Goal: Information Seeking & Learning: Learn about a topic

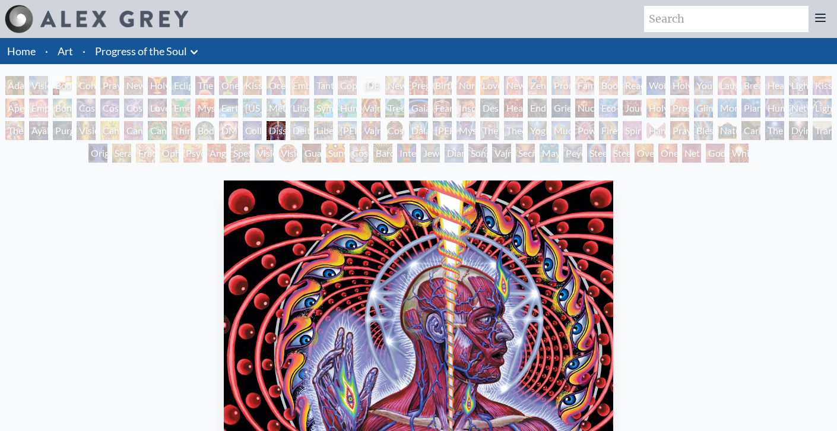
click at [15, 84] on div "Adam & Eve" at bounding box center [14, 85] width 19 height 19
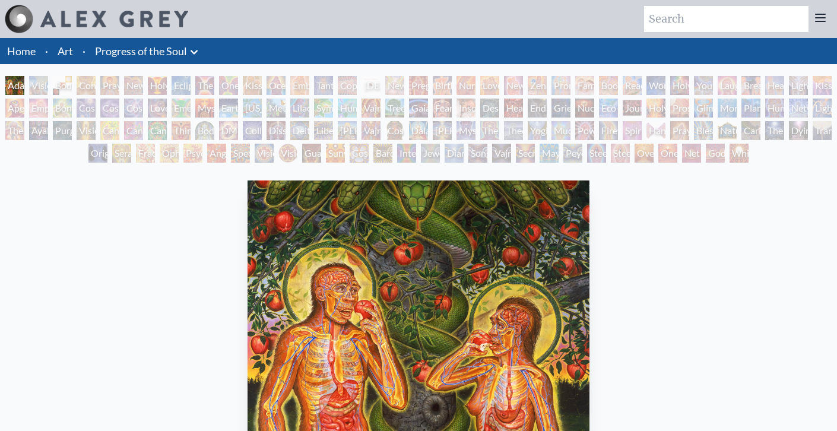
click at [46, 87] on div "Visionary Origin of Language" at bounding box center [38, 85] width 19 height 19
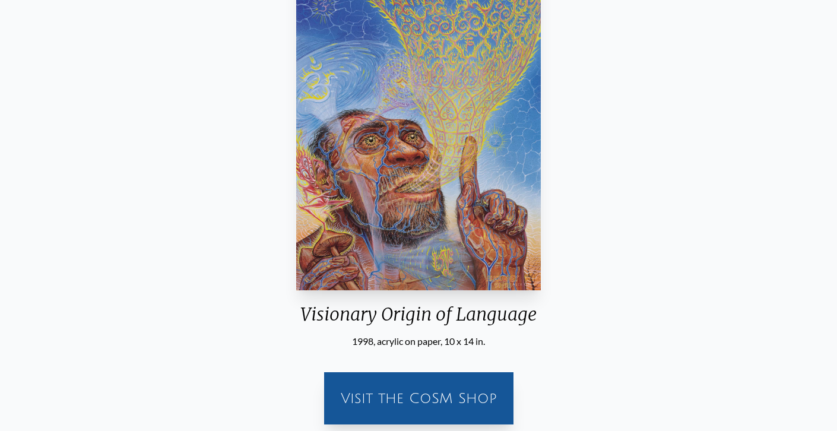
scroll to position [188, 0]
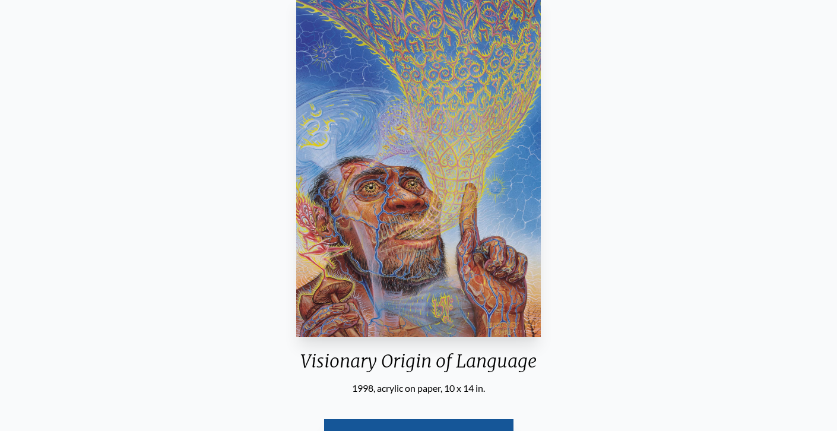
click at [621, 161] on div "Visionary Origin of Language 1998, acrylic on paper, 10 x 14 in. Visit the CoSM…" at bounding box center [418, 234] width 818 height 493
click at [481, 224] on img "2 / 133" at bounding box center [418, 164] width 245 height 345
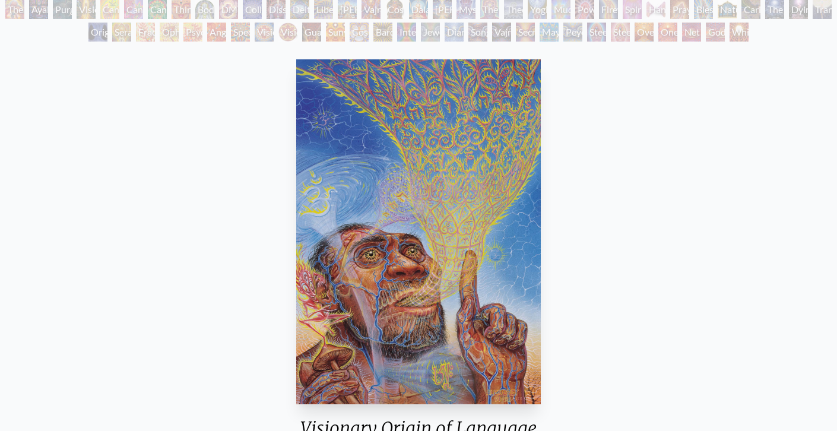
scroll to position [0, 0]
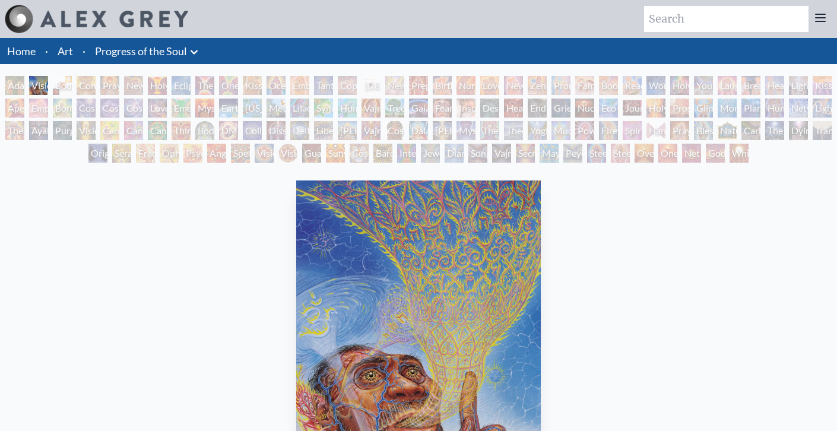
click at [66, 83] on div "Body, Mind, Spirit" at bounding box center [62, 85] width 19 height 19
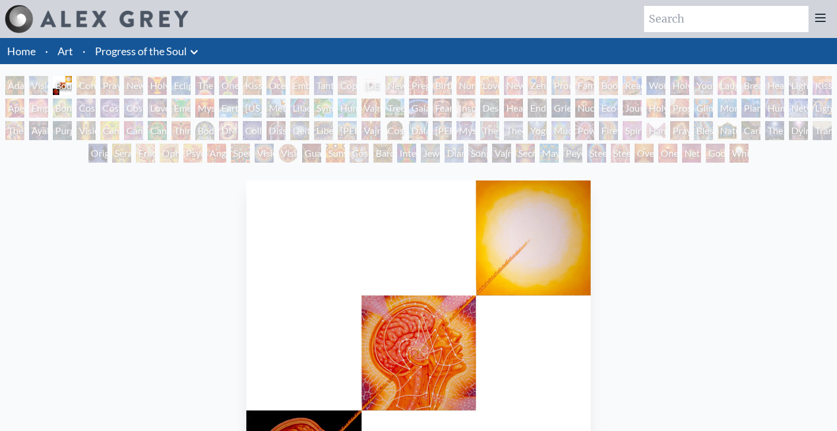
click at [90, 85] on div "Contemplation" at bounding box center [86, 85] width 19 height 19
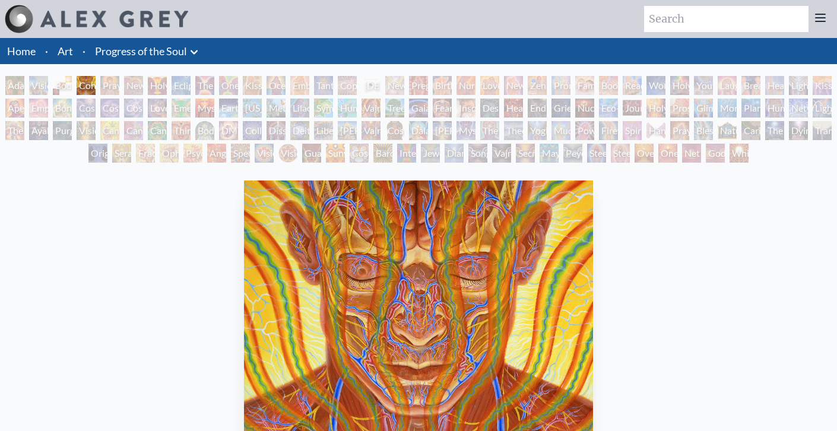
click at [66, 80] on div "Body, Mind, Spirit" at bounding box center [62, 85] width 19 height 19
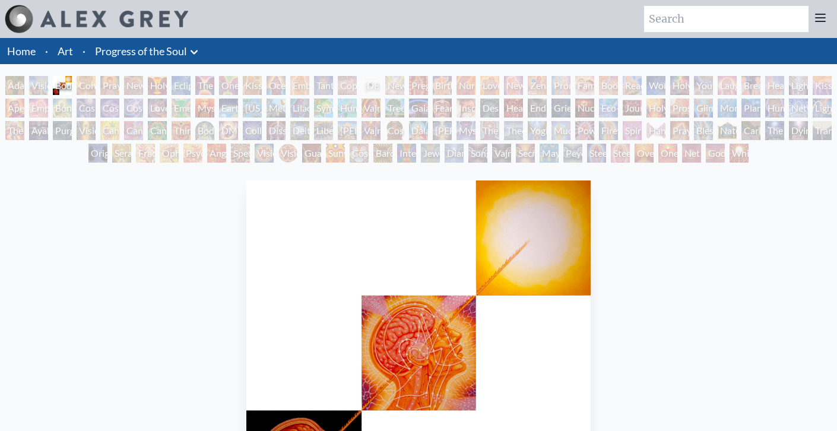
click at [115, 87] on div "Praying" at bounding box center [109, 85] width 19 height 19
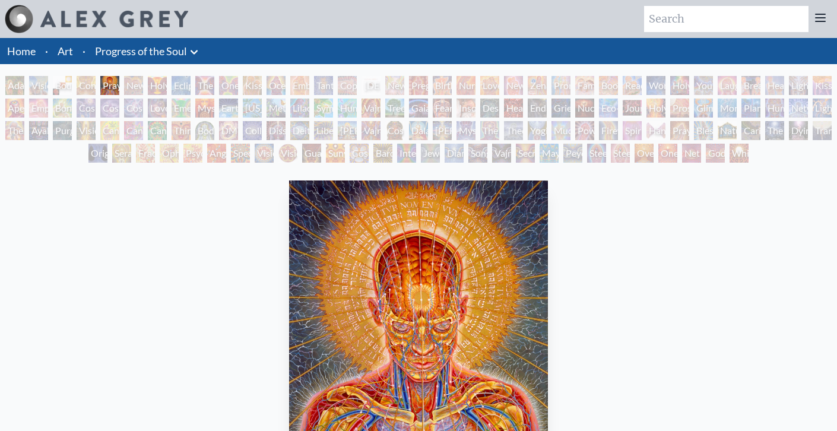
click at [158, 80] on div "Holy Grail" at bounding box center [157, 85] width 19 height 19
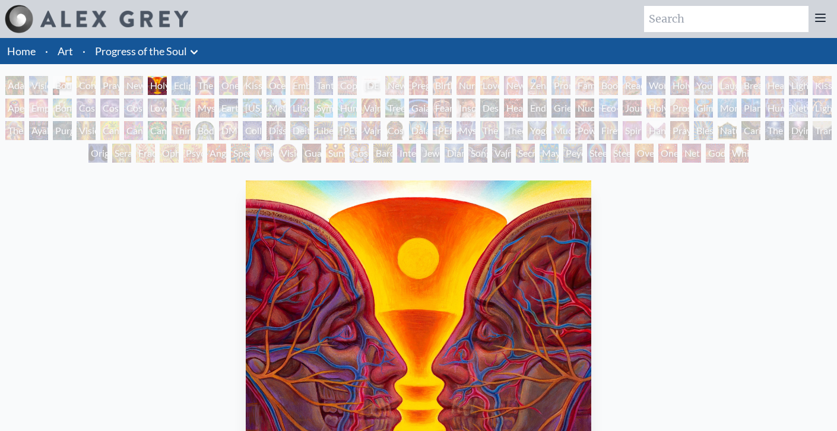
click at [191, 85] on div "Eclipse" at bounding box center [181, 85] width 19 height 19
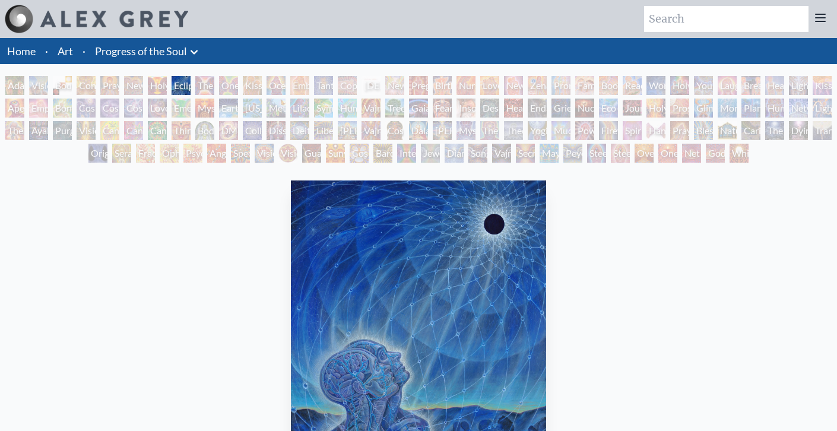
click at [191, 82] on div "Eclipse" at bounding box center [181, 85] width 19 height 19
click at [213, 83] on div "The Kiss" at bounding box center [204, 85] width 19 height 19
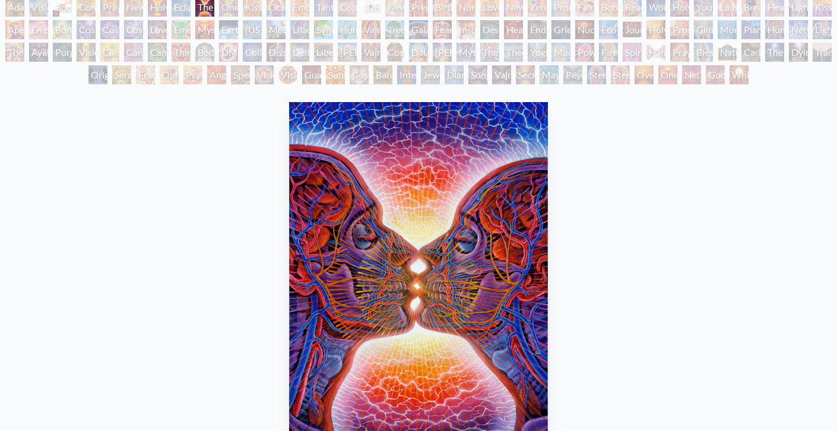
scroll to position [19, 0]
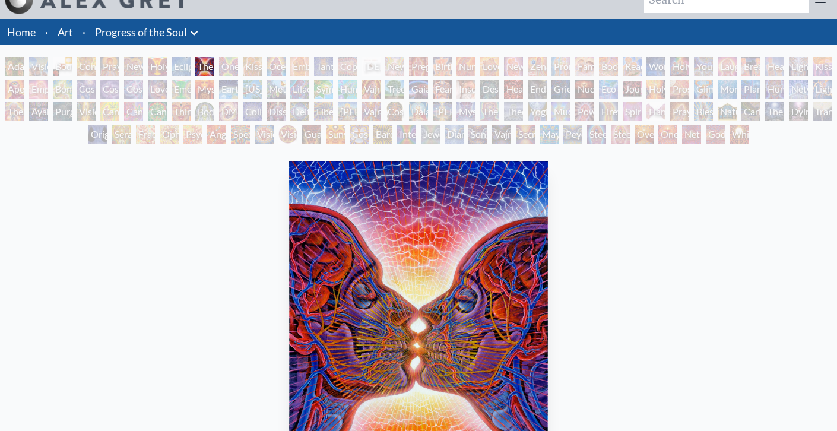
click at [230, 65] on div "One Taste" at bounding box center [228, 66] width 19 height 19
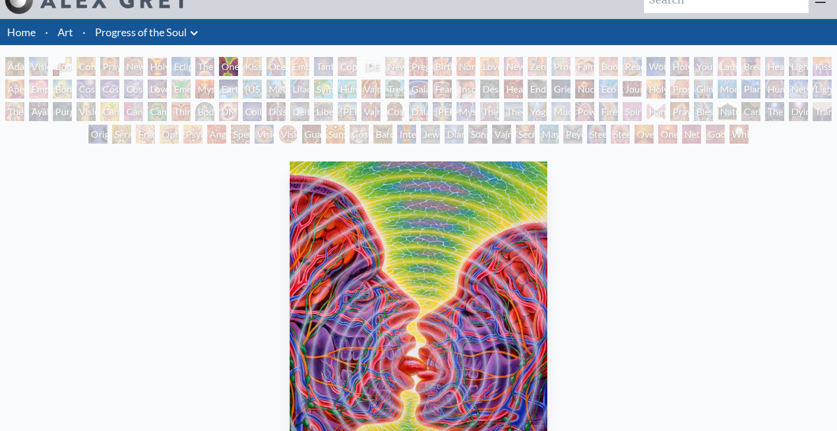
click at [286, 69] on div "Ocean of Love Bliss" at bounding box center [276, 66] width 19 height 19
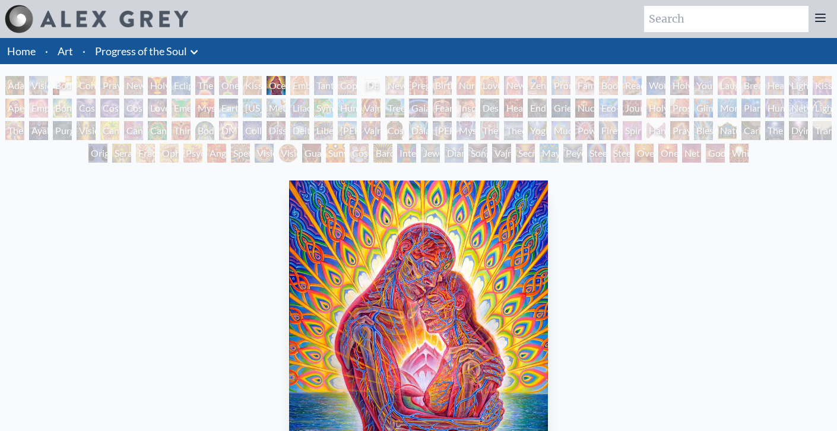
click at [303, 84] on div "Embracing" at bounding box center [299, 85] width 19 height 19
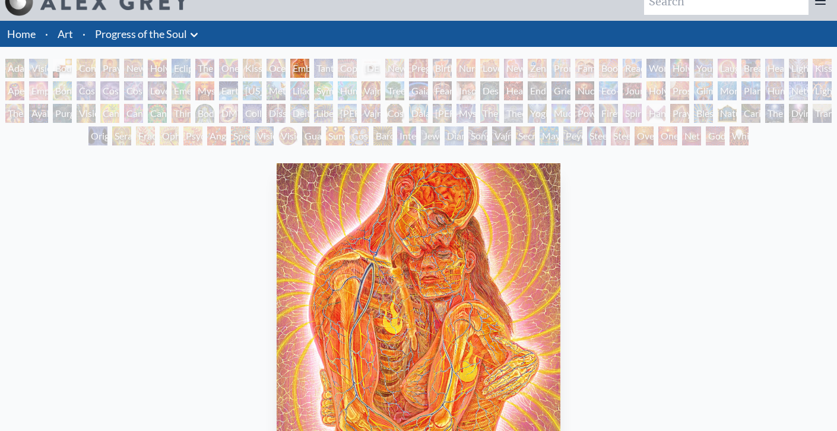
scroll to position [7, 0]
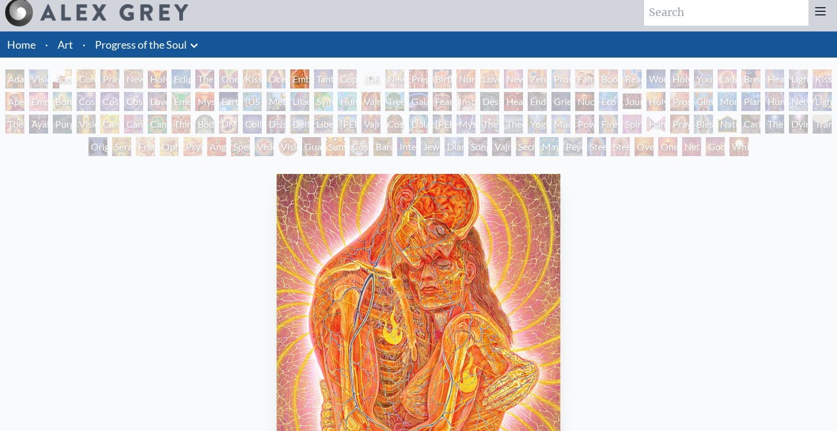
click at [355, 76] on div "Copulating" at bounding box center [347, 78] width 19 height 19
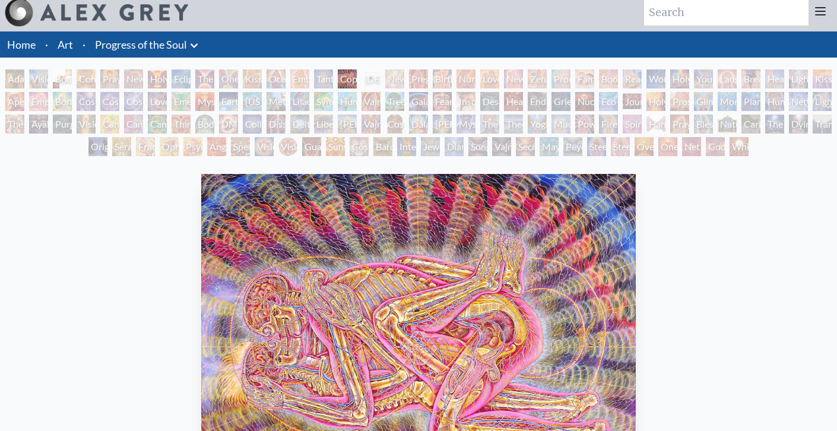
click at [404, 78] on div "Newborn" at bounding box center [394, 78] width 19 height 19
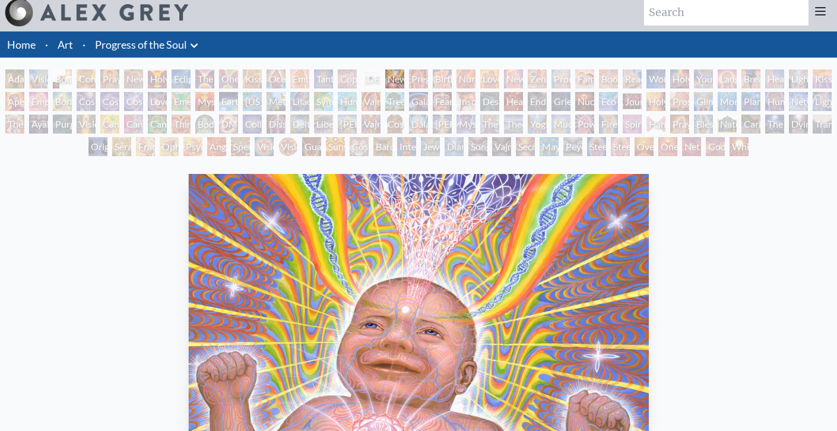
click at [452, 77] on div "Birth" at bounding box center [442, 78] width 19 height 19
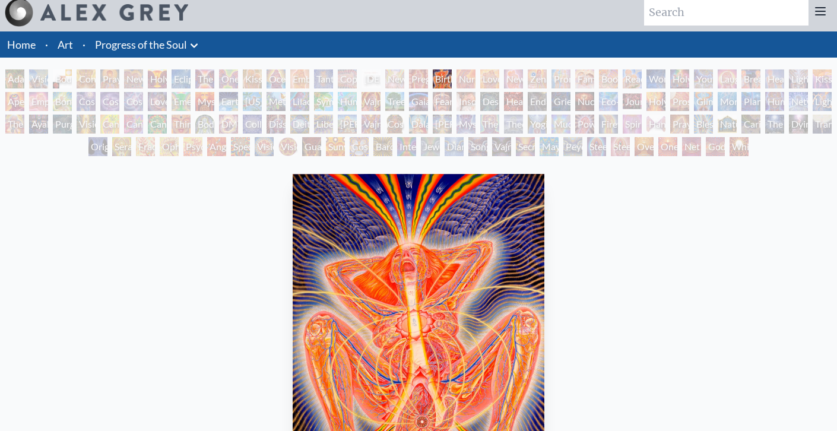
click at [474, 80] on div "Nursing" at bounding box center [466, 78] width 19 height 19
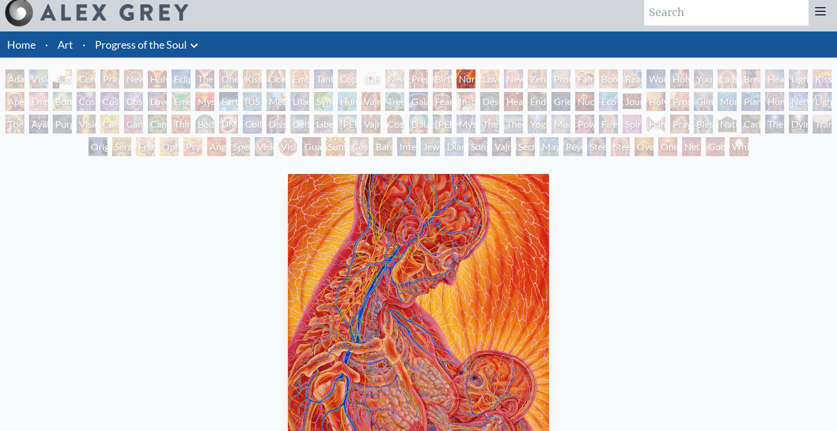
click at [511, 80] on div "New Family" at bounding box center [513, 78] width 19 height 19
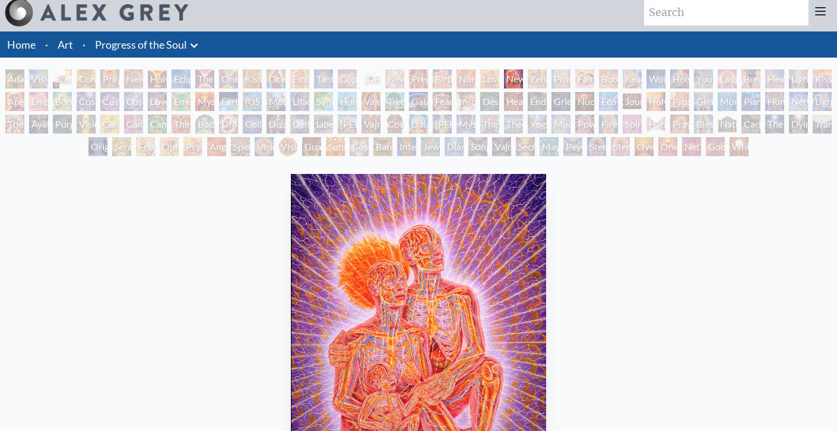
click at [493, 84] on div "Love Circuit" at bounding box center [489, 78] width 19 height 19
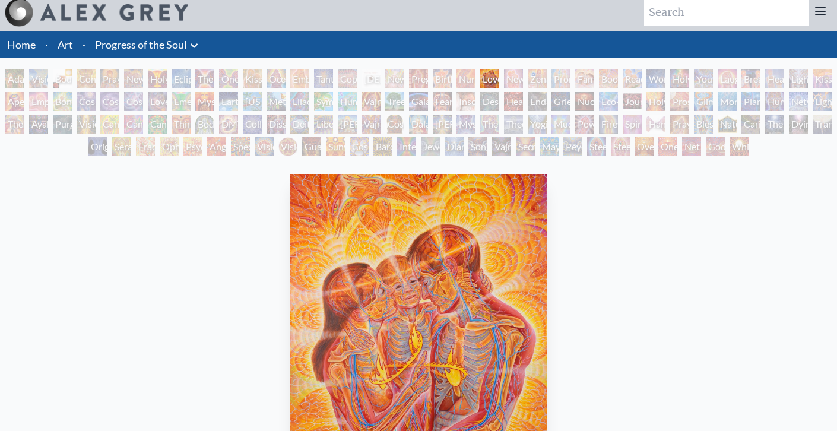
click at [557, 79] on div "Promise" at bounding box center [561, 78] width 19 height 19
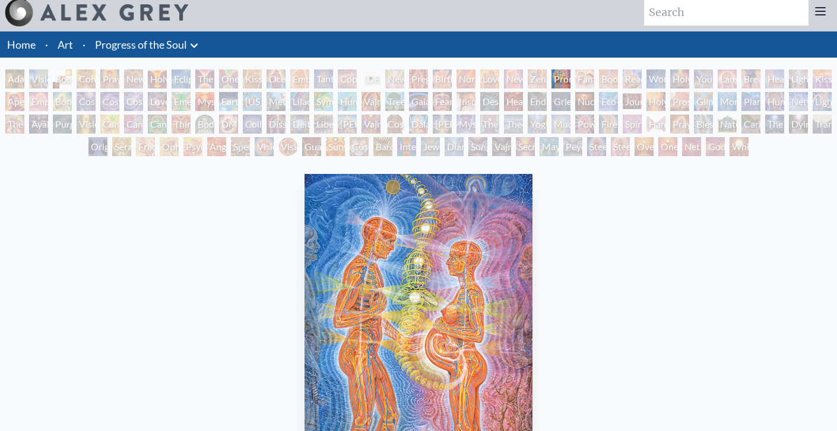
click at [665, 82] on div "Wonder" at bounding box center [655, 78] width 19 height 19
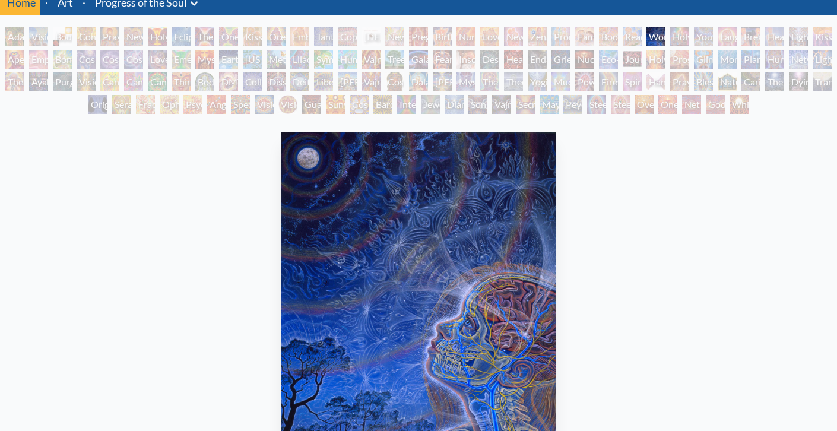
scroll to position [43, 0]
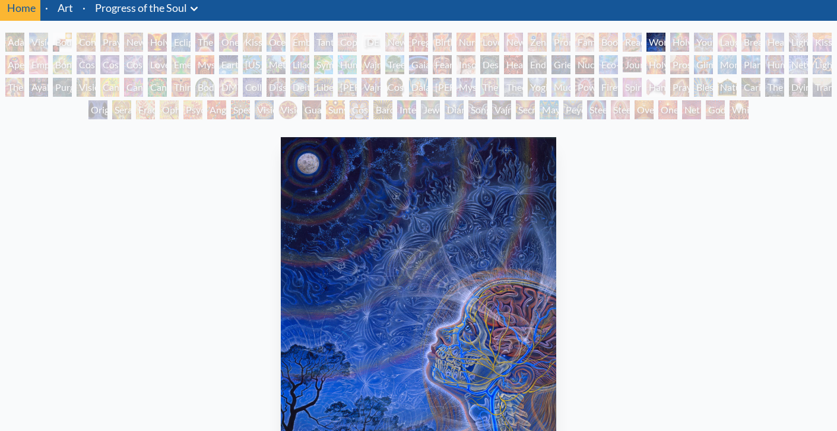
click at [677, 45] on div "Holy Family" at bounding box center [679, 42] width 19 height 19
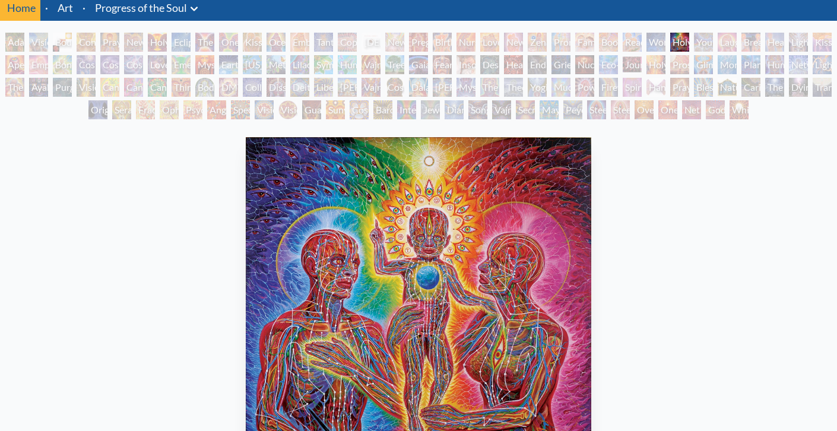
click at [737, 43] on div "Laughing Man" at bounding box center [727, 42] width 19 height 19
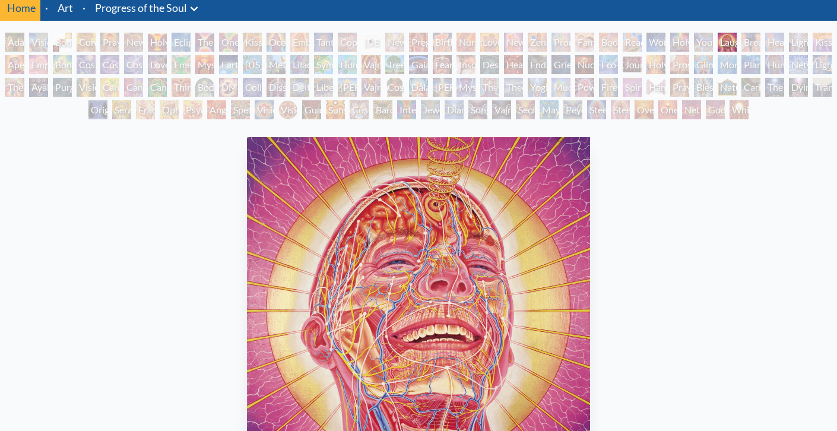
click at [784, 40] on div "Healing" at bounding box center [774, 42] width 19 height 19
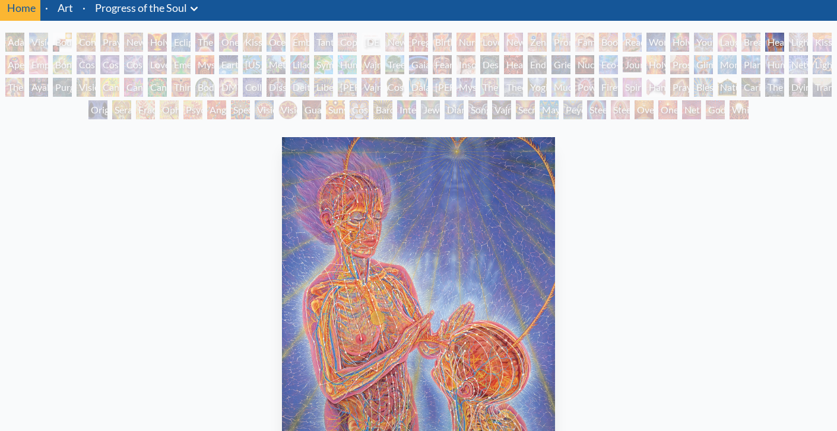
click at [816, 44] on div "Adam & Eve Visionary Origin of Language Body, Mind, Spirit Contemplation Prayin…" at bounding box center [418, 78] width 837 height 90
click at [21, 68] on div "Aperture" at bounding box center [14, 64] width 19 height 19
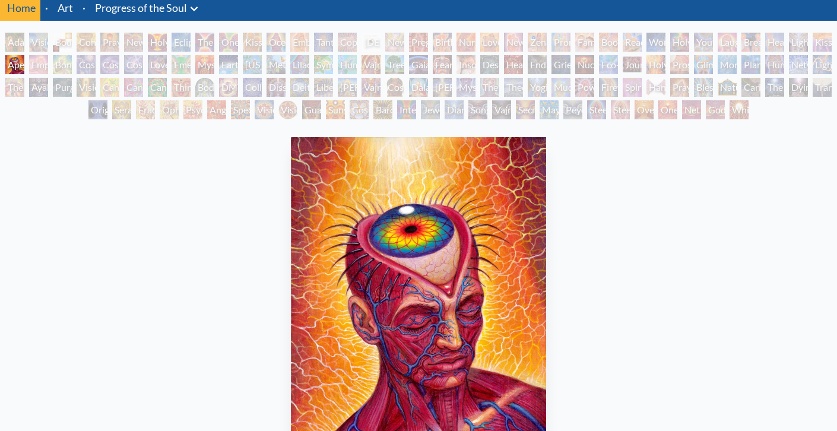
click at [45, 68] on div "Empowerment" at bounding box center [38, 64] width 19 height 19
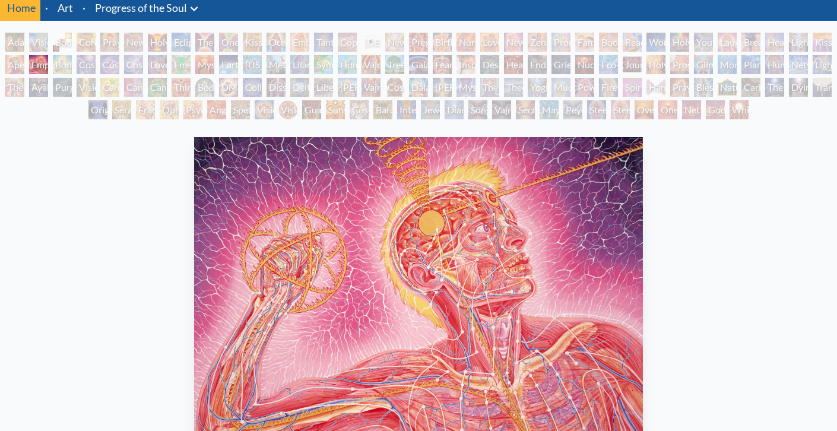
click at [65, 66] on div "Bond" at bounding box center [62, 64] width 19 height 19
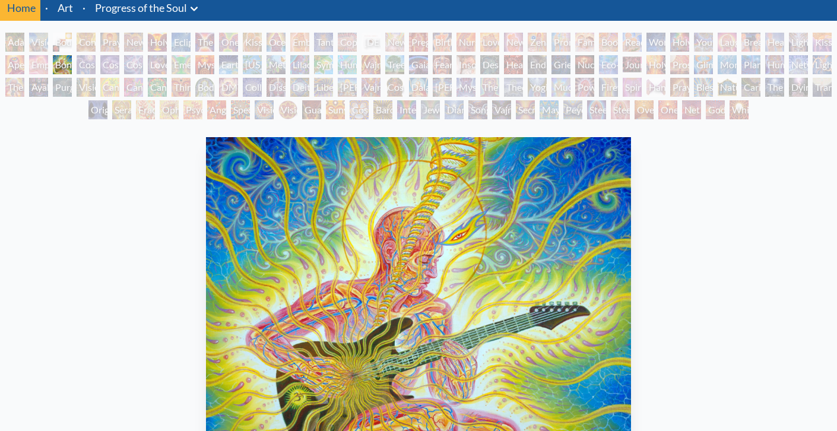
click at [96, 69] on div "Cosmic Creativity" at bounding box center [86, 64] width 19 height 19
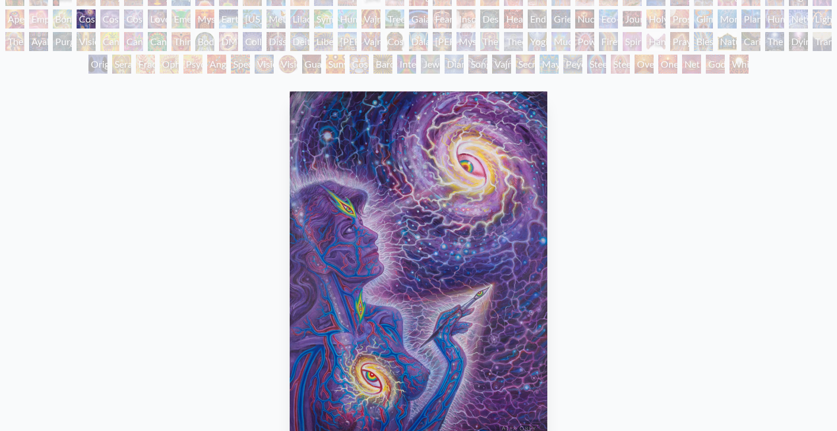
scroll to position [88, 0]
click at [112, 24] on div "Cosmic Artist" at bounding box center [109, 20] width 19 height 19
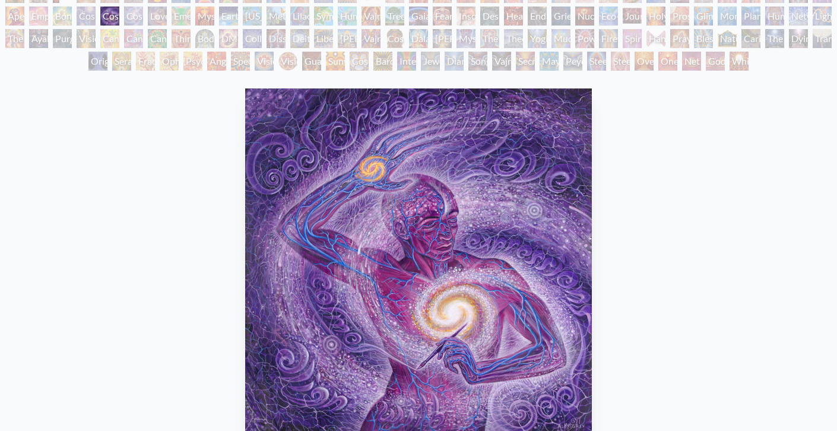
scroll to position [61, 0]
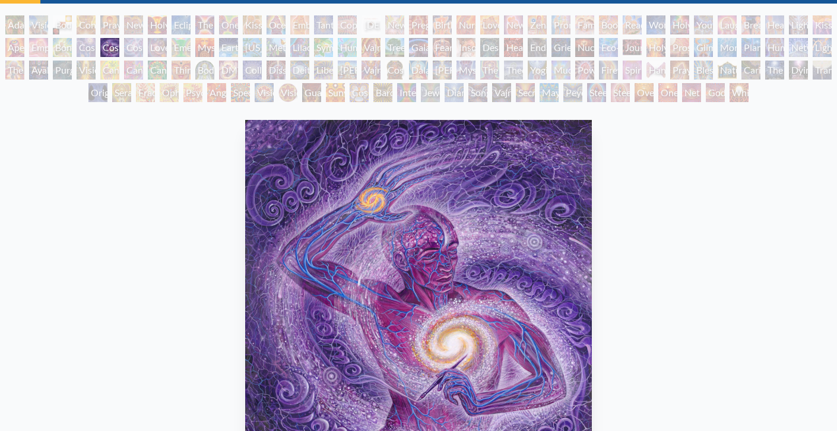
click at [142, 49] on div "Cosmic Lovers" at bounding box center [133, 47] width 19 height 19
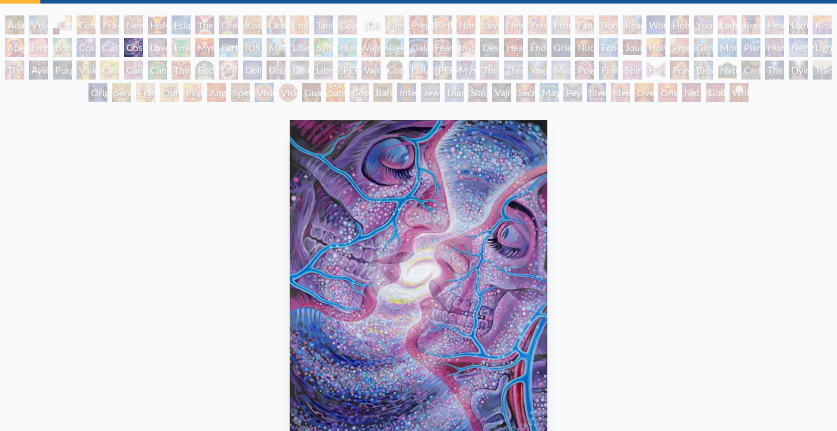
click at [161, 46] on div "Love is a Cosmic Force" at bounding box center [157, 47] width 19 height 19
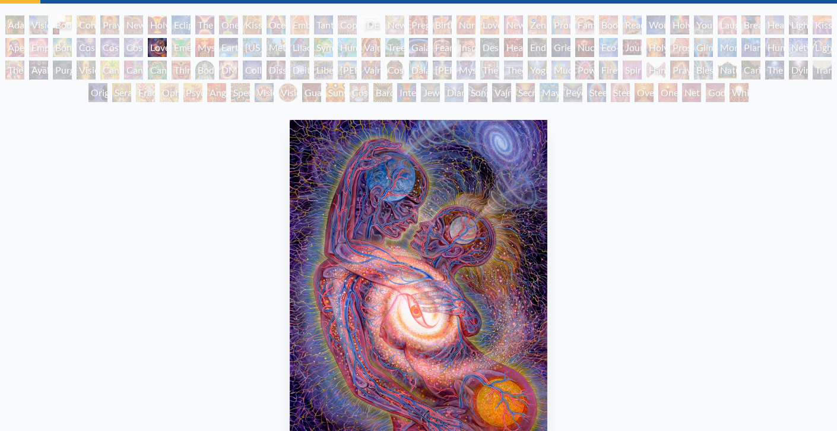
click at [185, 52] on div "Emerald Grail" at bounding box center [181, 47] width 19 height 19
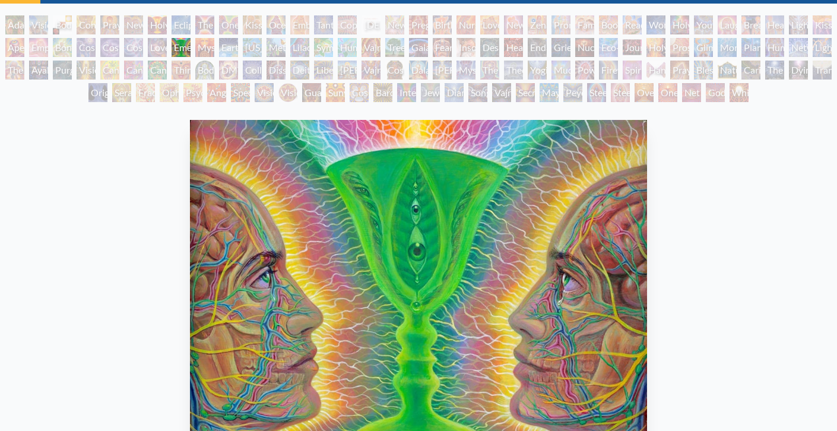
click at [214, 49] on div "Mysteriosa 2" at bounding box center [204, 47] width 19 height 19
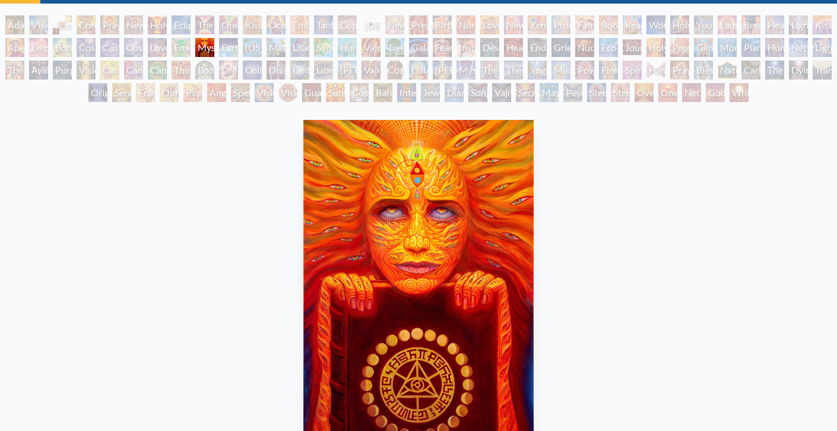
click at [251, 49] on div "[US_STATE] Song" at bounding box center [252, 47] width 19 height 19
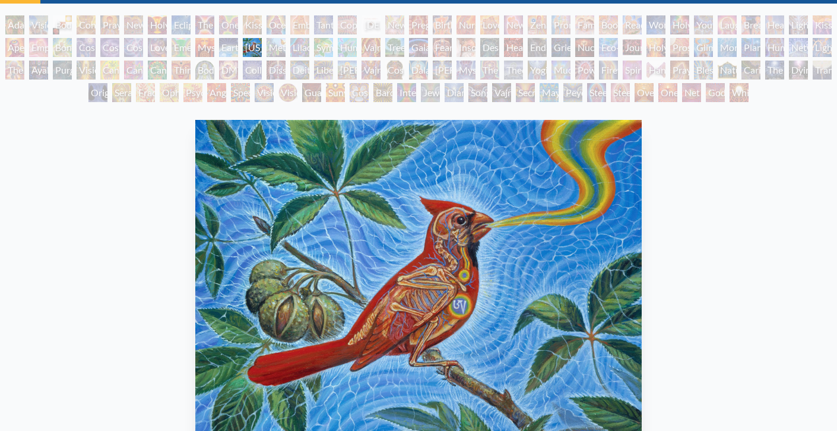
click at [236, 50] on div "Earth Energies" at bounding box center [228, 47] width 19 height 19
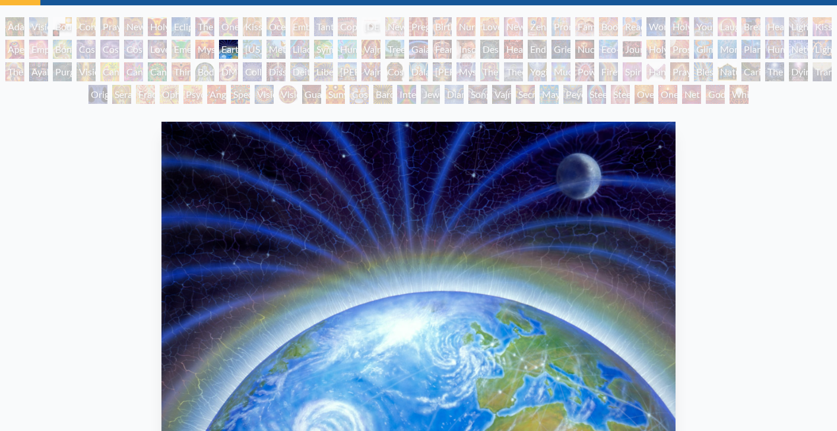
scroll to position [55, 0]
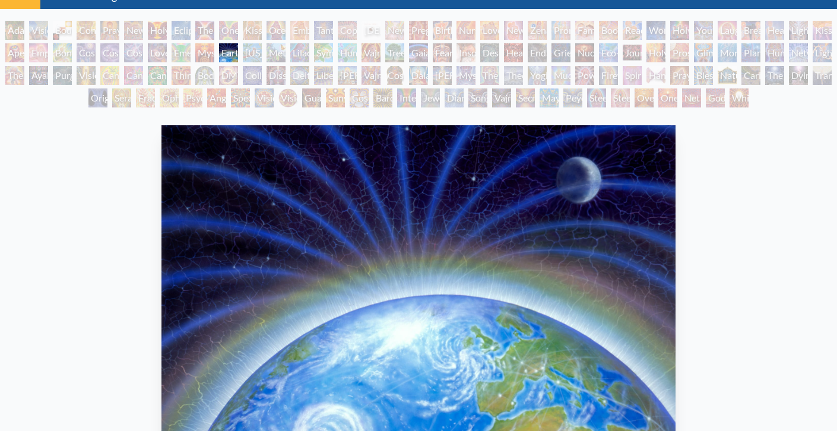
click at [278, 52] on div "Metamorphosis" at bounding box center [276, 52] width 19 height 19
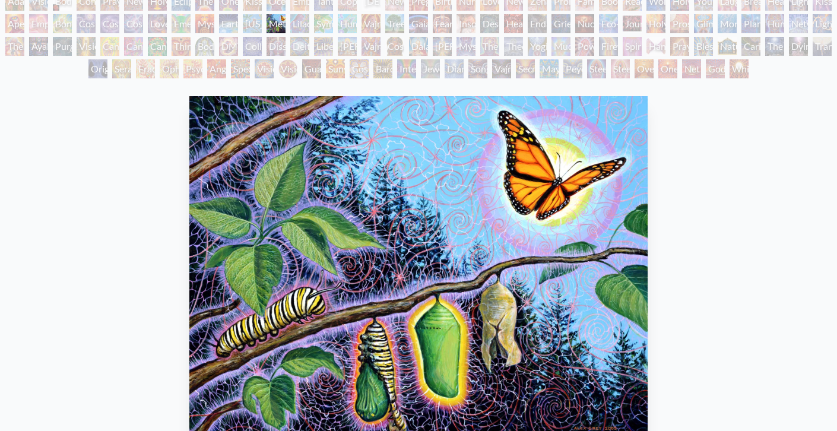
scroll to position [69, 0]
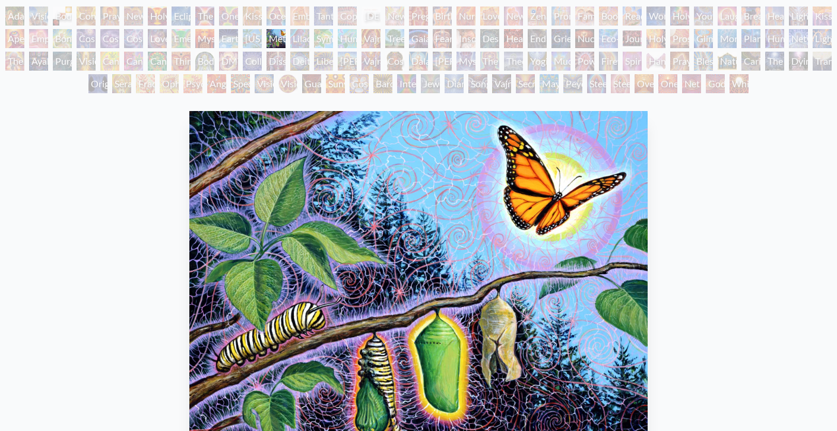
click at [297, 43] on div "Lilacs" at bounding box center [299, 38] width 19 height 19
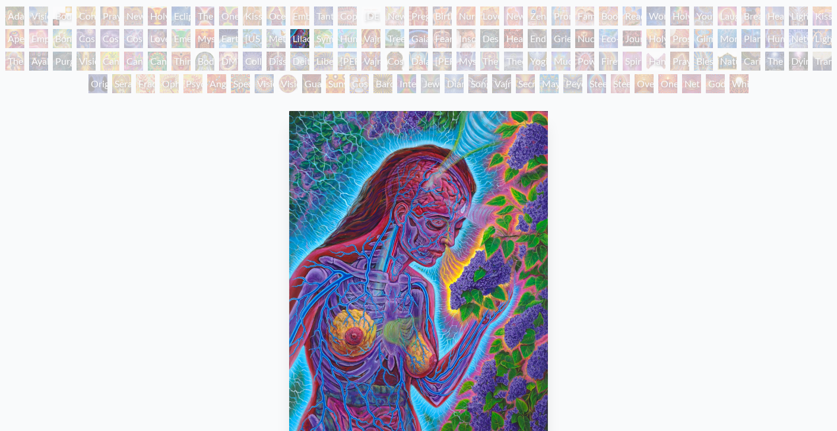
click at [325, 42] on div "Symbiosis: Gall Wasp & Oak Tree" at bounding box center [323, 38] width 19 height 19
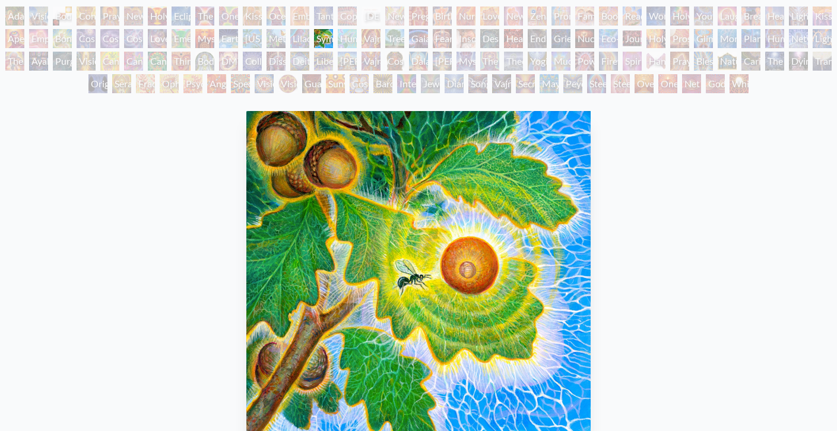
click at [353, 43] on div "Humming Bird" at bounding box center [347, 38] width 19 height 19
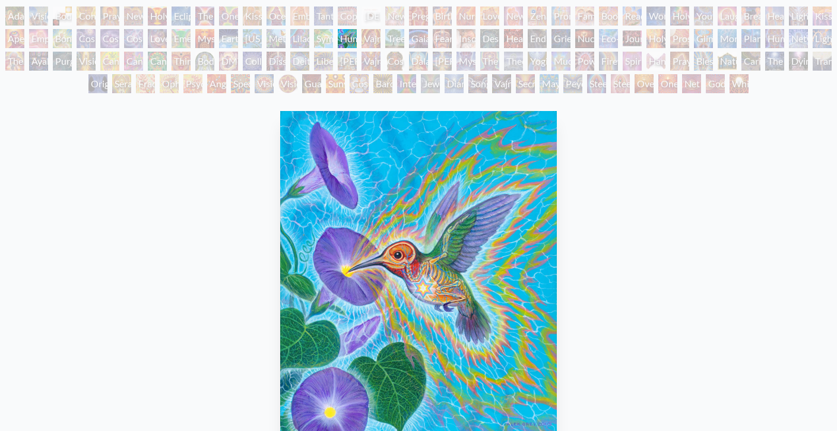
click at [396, 42] on div "Tree & Person" at bounding box center [394, 38] width 19 height 19
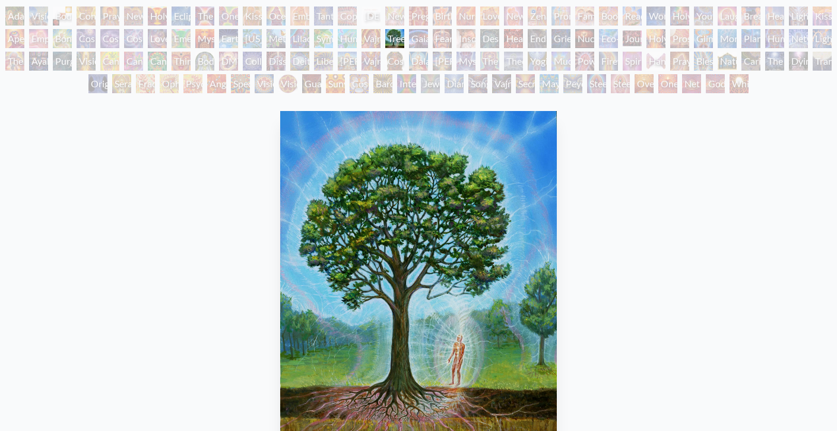
click at [452, 37] on div "Fear" at bounding box center [442, 38] width 19 height 19
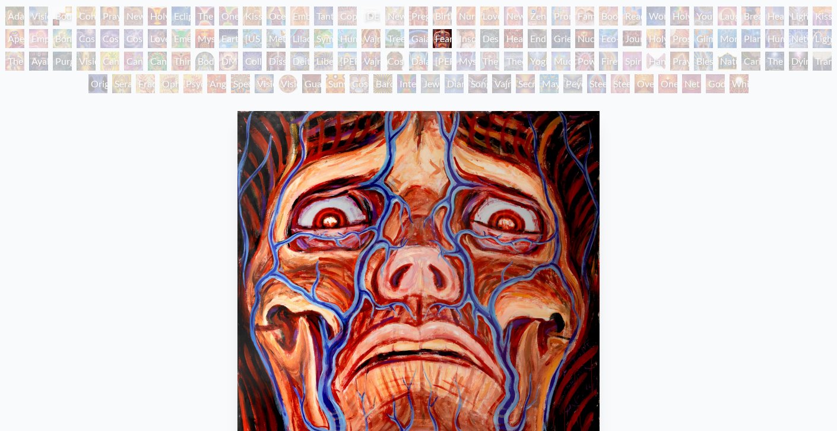
click at [473, 40] on div "Insomnia" at bounding box center [466, 38] width 19 height 19
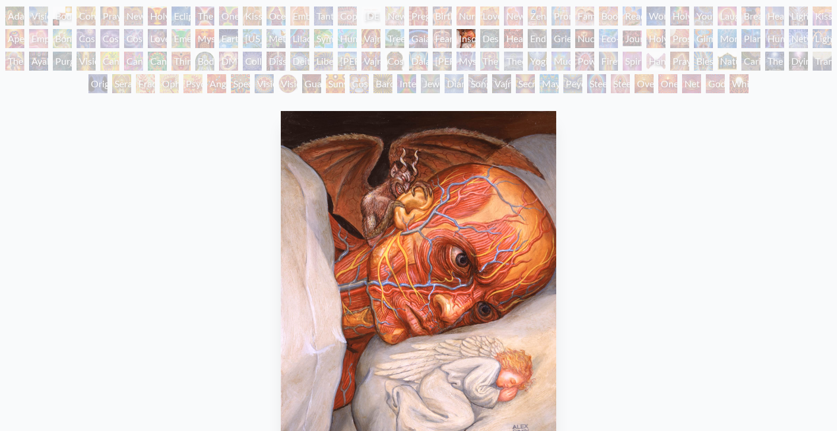
click at [522, 40] on div "Headache" at bounding box center [513, 38] width 19 height 19
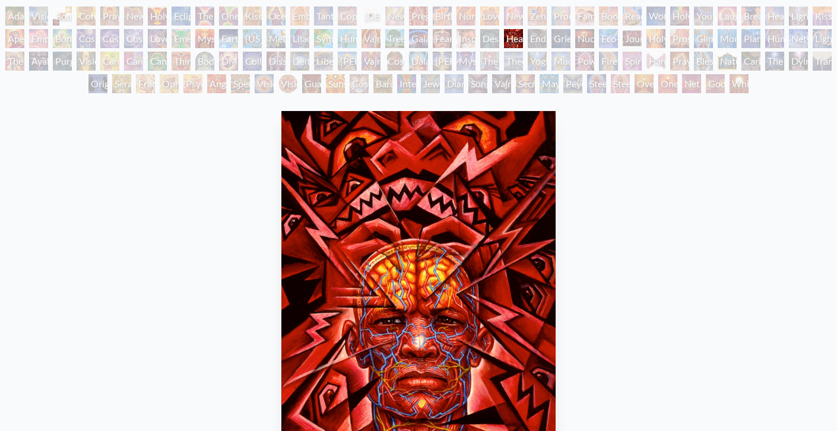
click at [499, 39] on div "Despair" at bounding box center [489, 38] width 19 height 19
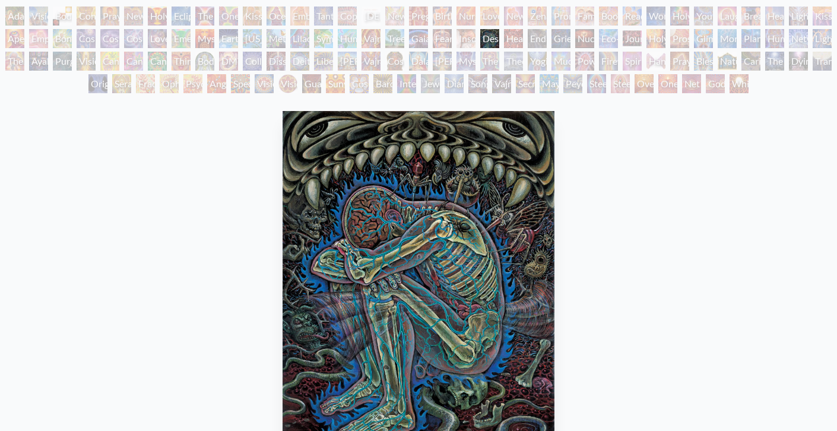
click at [547, 37] on div "Endarkenment" at bounding box center [537, 38] width 19 height 19
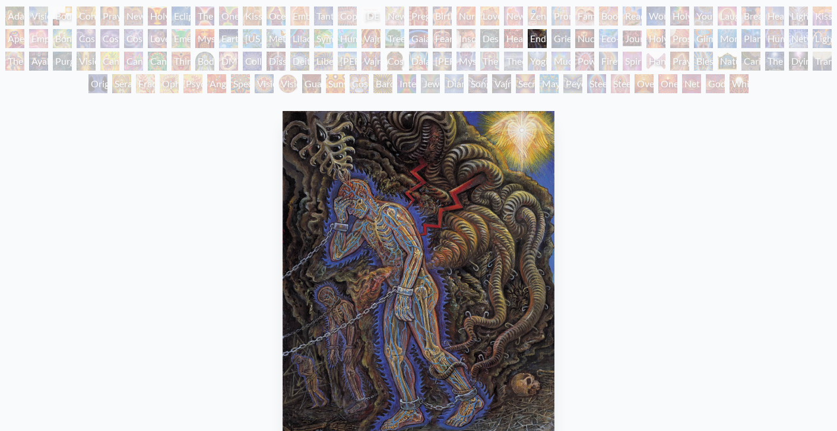
click at [618, 38] on div "Eco-Atlas" at bounding box center [608, 38] width 19 height 19
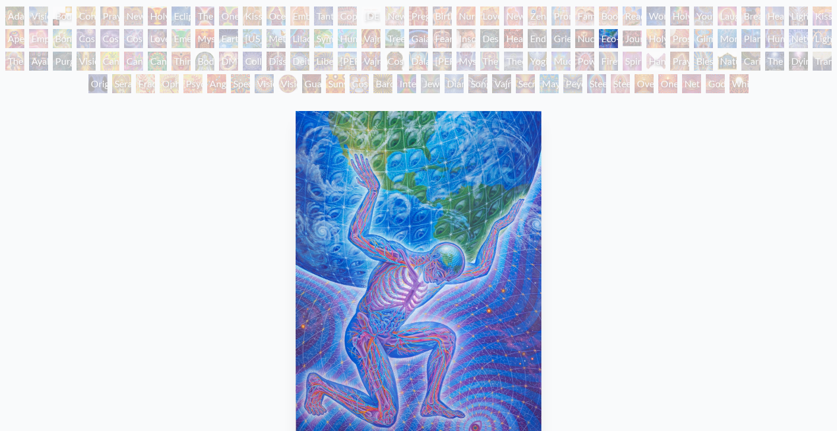
click at [665, 33] on div "Holy Fire" at bounding box center [655, 38] width 19 height 19
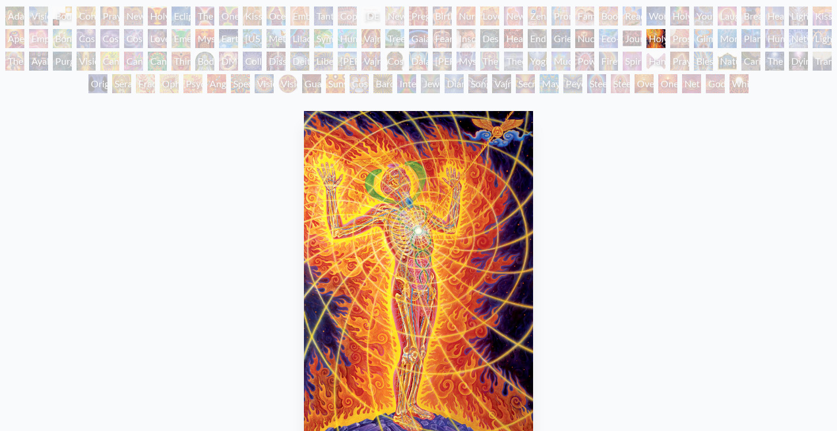
click at [713, 35] on div "Glimpsing the Empyrean" at bounding box center [703, 38] width 19 height 19
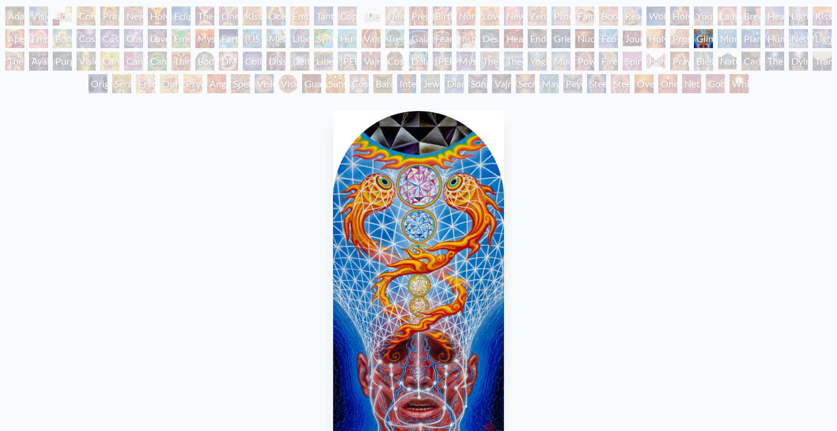
click at [754, 37] on div "Planetary Prayers" at bounding box center [750, 38] width 19 height 19
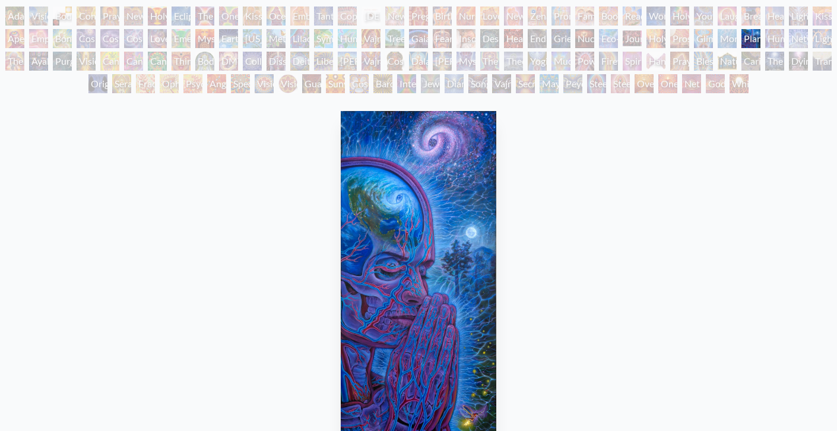
click at [733, 39] on div "Monochord" at bounding box center [727, 38] width 19 height 19
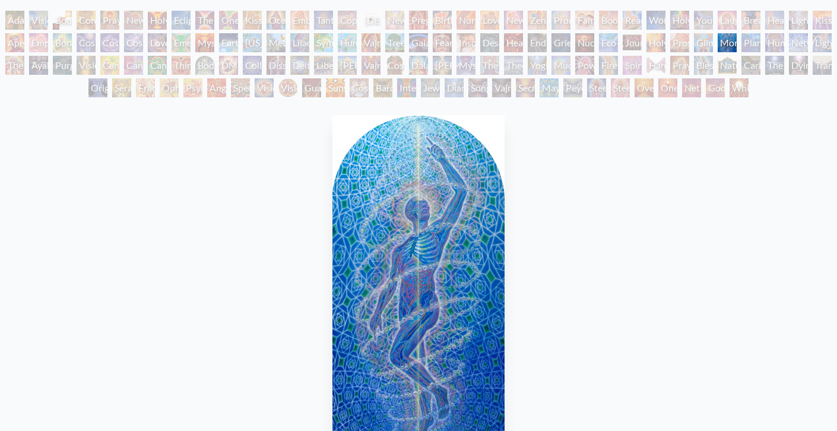
scroll to position [52, 0]
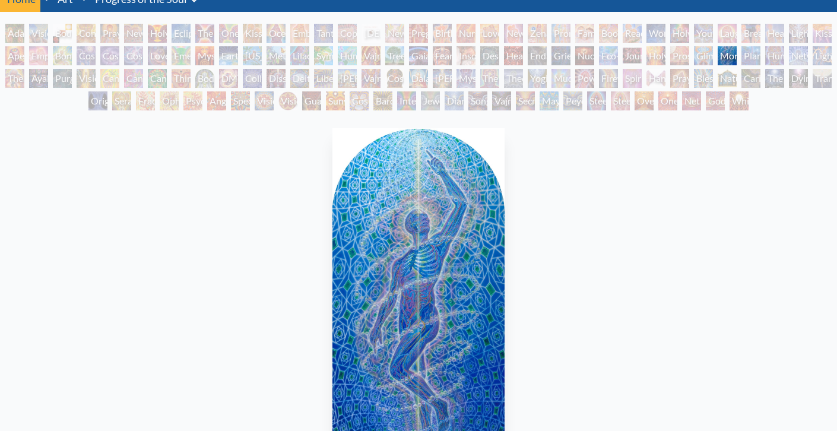
click at [20, 79] on div "The Shulgins and their Alchemical Angels" at bounding box center [14, 78] width 19 height 19
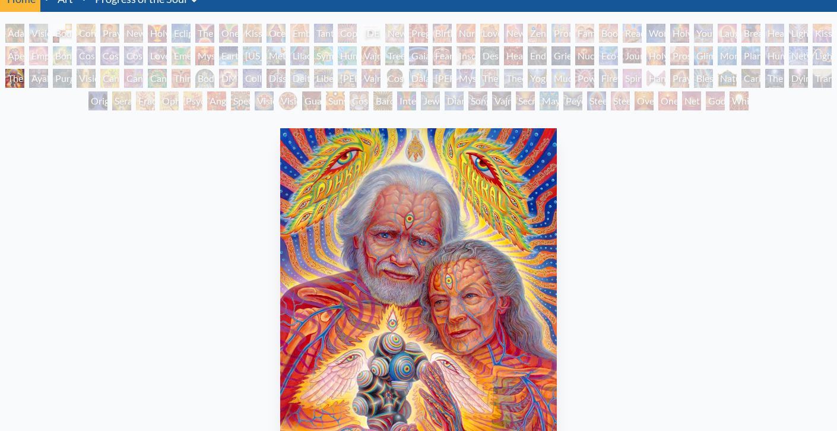
click at [46, 56] on div "Empowerment" at bounding box center [38, 55] width 19 height 19
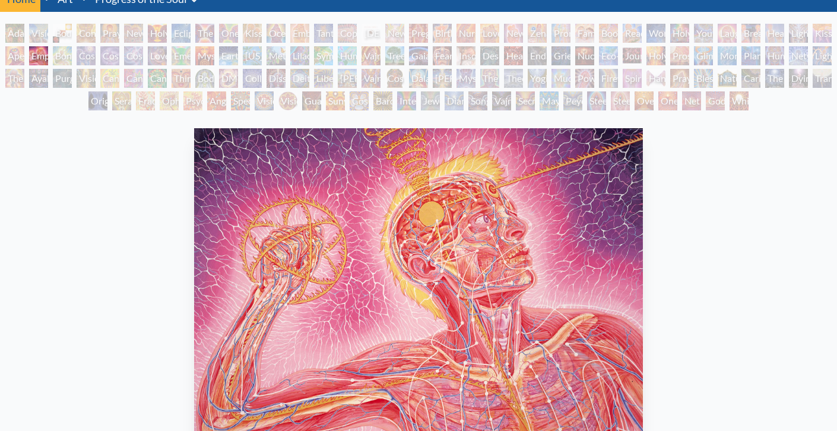
click at [39, 79] on div "Ayahuasca Visitation" at bounding box center [38, 78] width 19 height 19
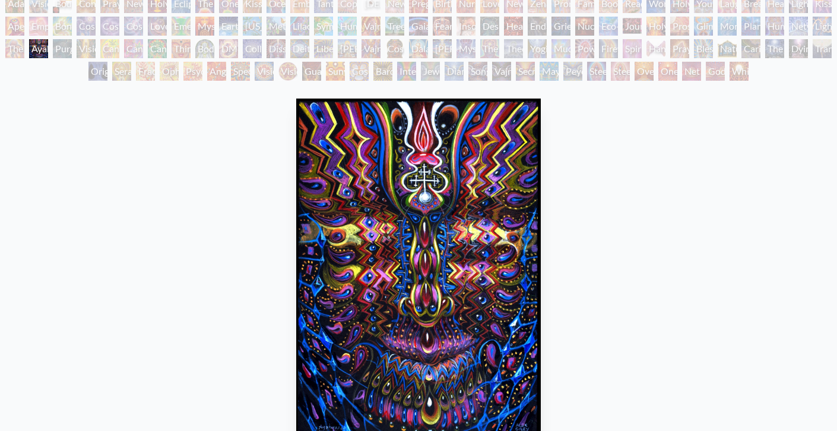
scroll to position [70, 0]
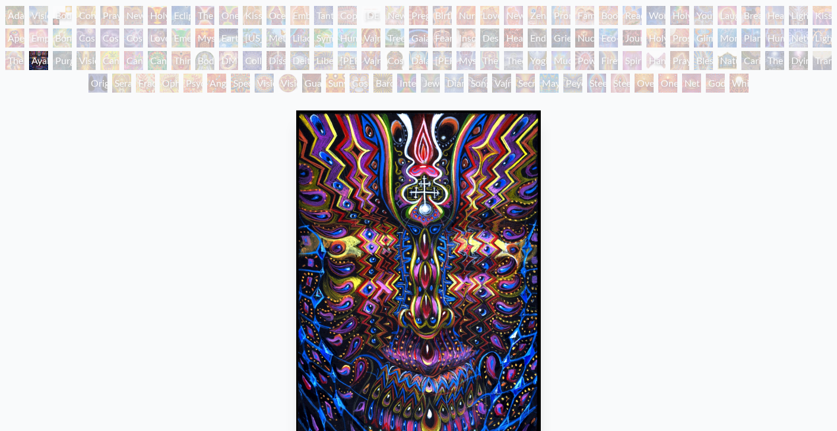
click at [68, 65] on div "Purging" at bounding box center [62, 60] width 19 height 19
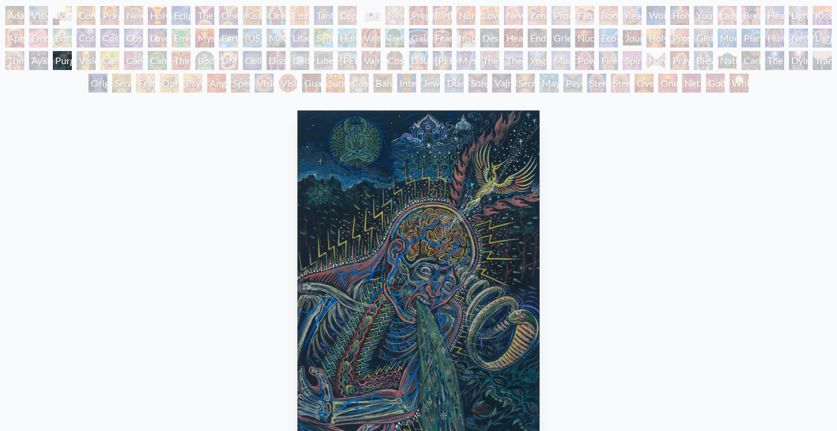
click at [94, 61] on div "Vision Tree" at bounding box center [86, 60] width 19 height 19
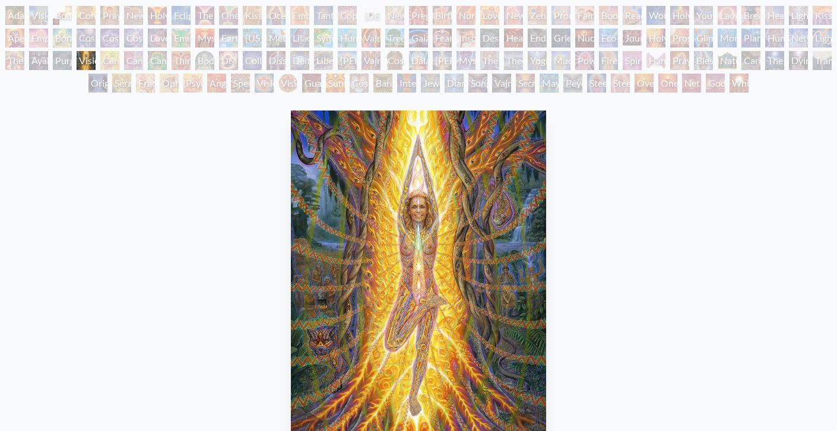
click at [142, 63] on div "Cannabis Sutra" at bounding box center [133, 60] width 19 height 19
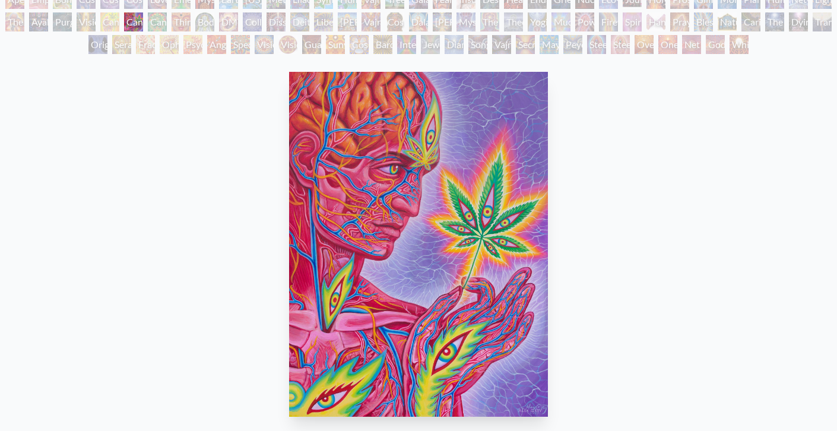
scroll to position [53, 0]
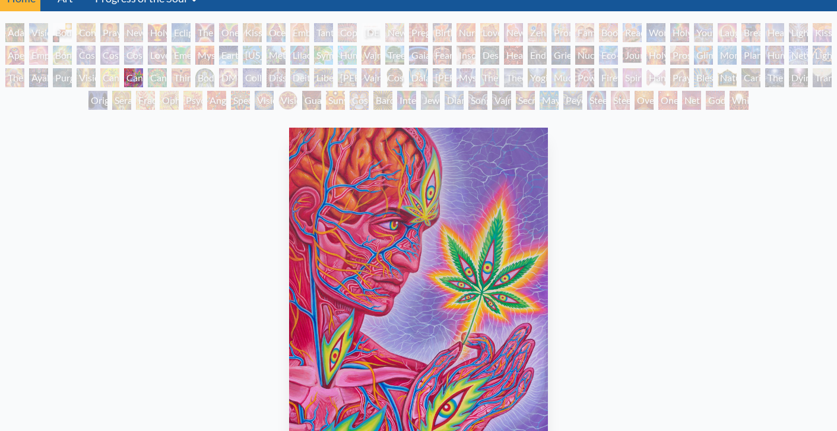
click at [167, 77] on div "Cannabacchus" at bounding box center [157, 77] width 19 height 19
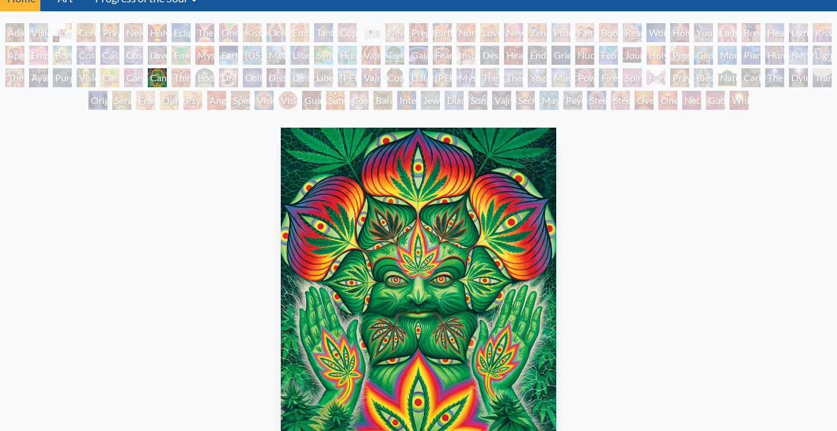
click at [214, 78] on div "Body/Mind as a Vibratory Field of Energy" at bounding box center [204, 77] width 19 height 19
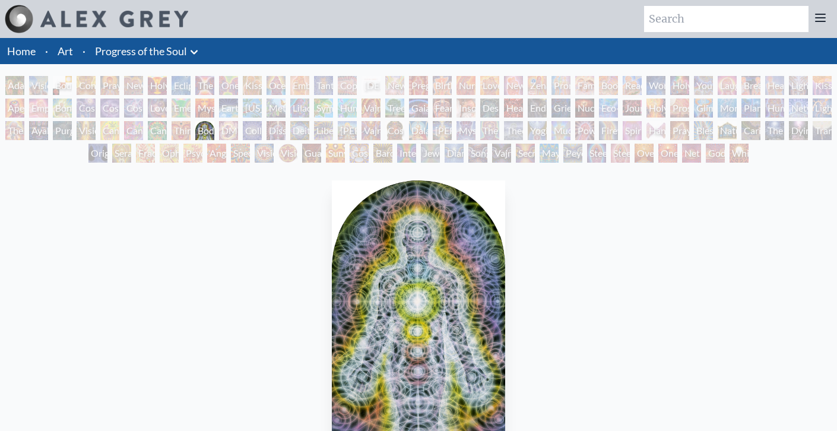
click at [214, 132] on div "Body/Mind as a Vibratory Field of Energy" at bounding box center [204, 130] width 19 height 19
click at [257, 129] on div "Collective Vision" at bounding box center [252, 130] width 19 height 19
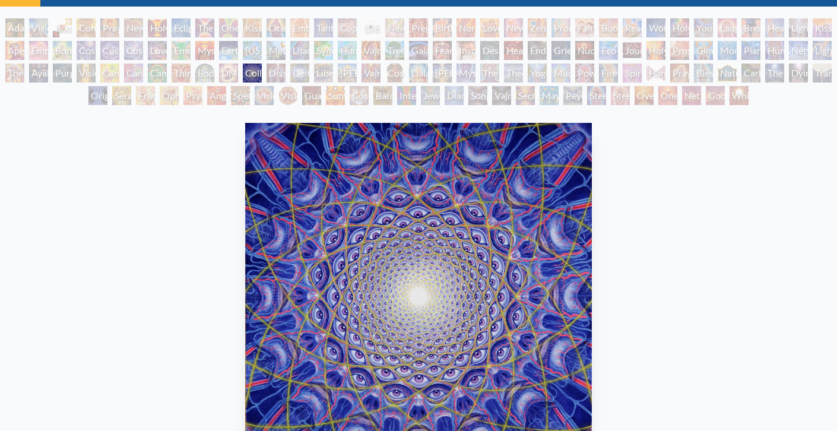
scroll to position [53, 0]
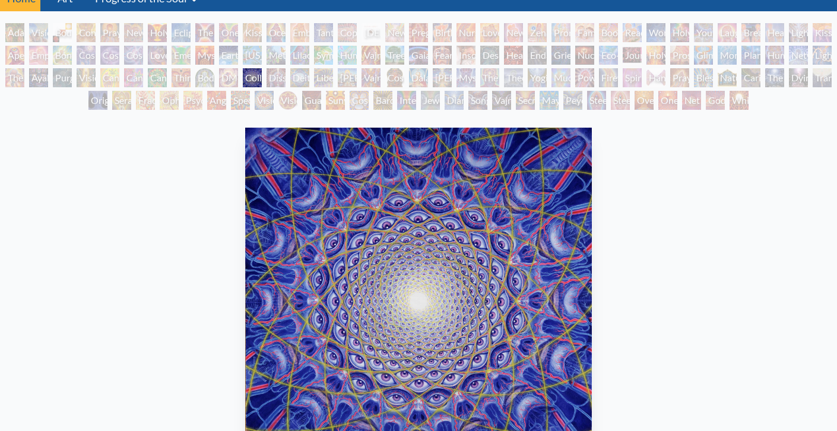
click at [214, 77] on div "Body/Mind as a Vibratory Field of Energy" at bounding box center [204, 77] width 19 height 19
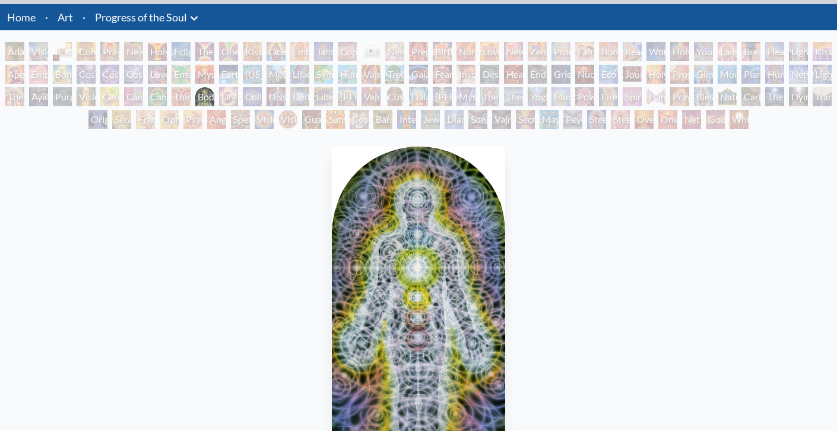
scroll to position [37, 0]
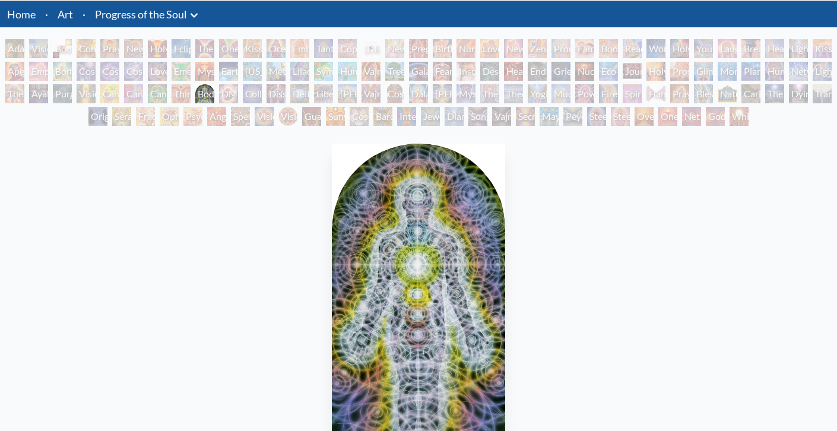
click at [184, 91] on div "Third Eye Tears of Joy" at bounding box center [181, 93] width 19 height 19
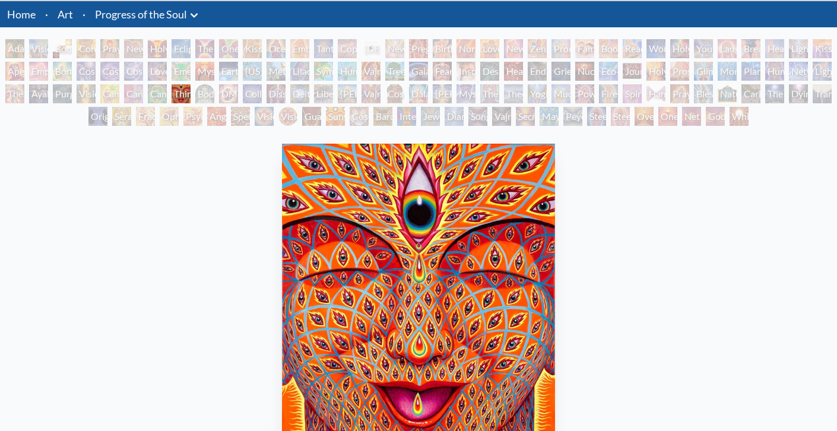
scroll to position [29, 0]
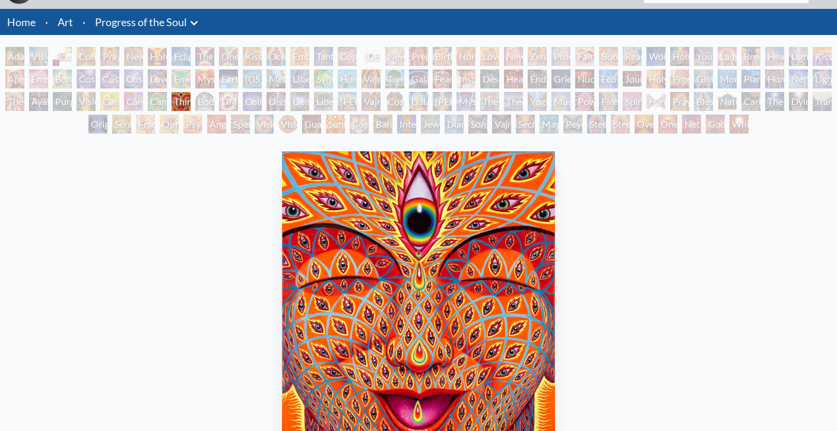
click at [286, 97] on div "Dissectional Art for Tool's Lateralus CD" at bounding box center [276, 101] width 19 height 19
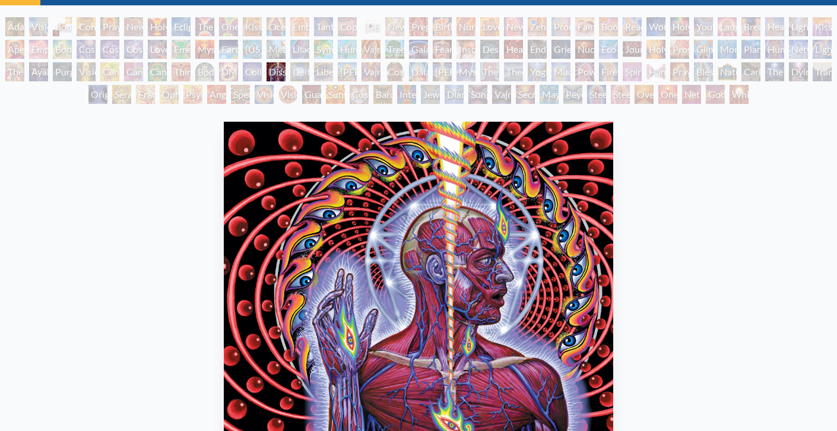
scroll to position [45, 0]
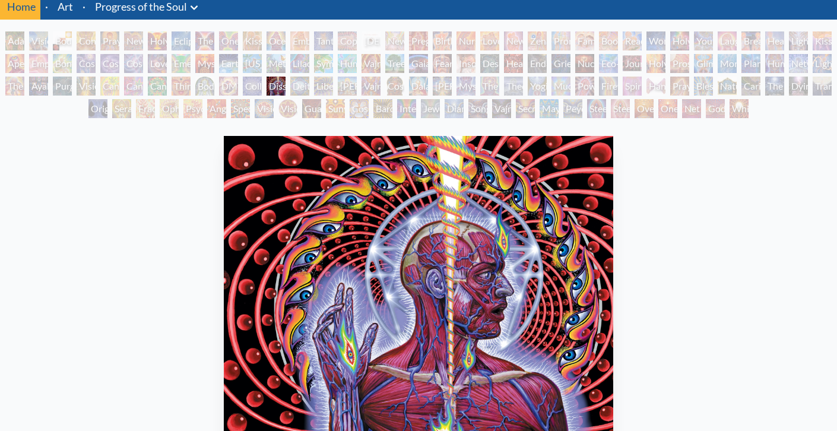
click at [301, 89] on div "Deities & Demons Drinking from the Milky Pool" at bounding box center [299, 86] width 19 height 19
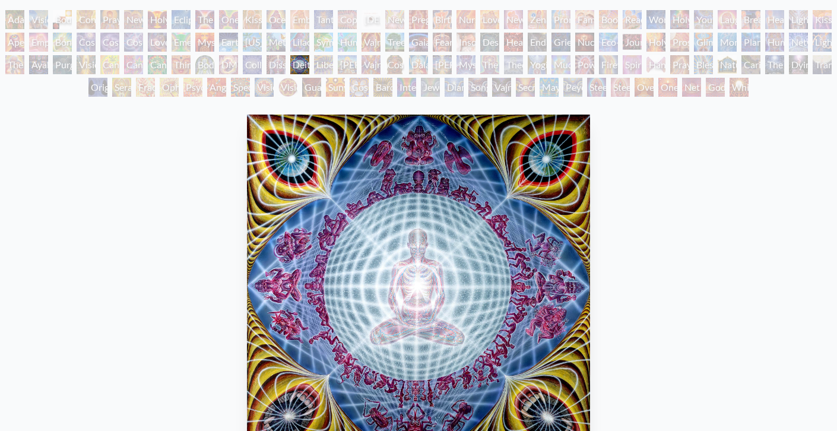
scroll to position [49, 0]
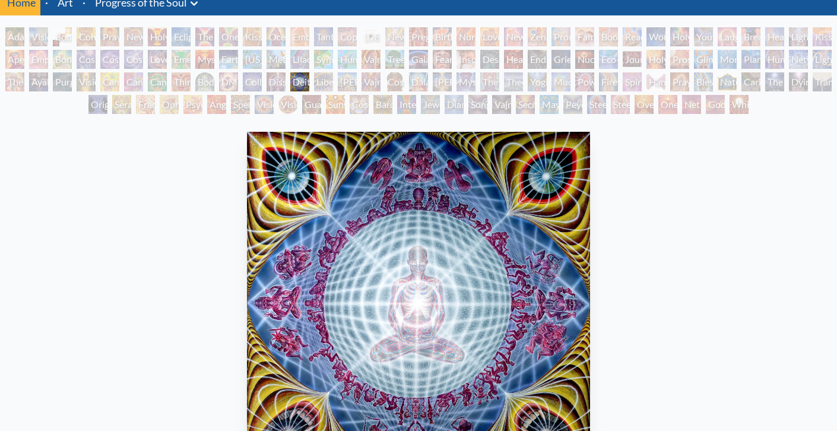
click at [325, 78] on div "Liberation Through Seeing" at bounding box center [323, 81] width 19 height 19
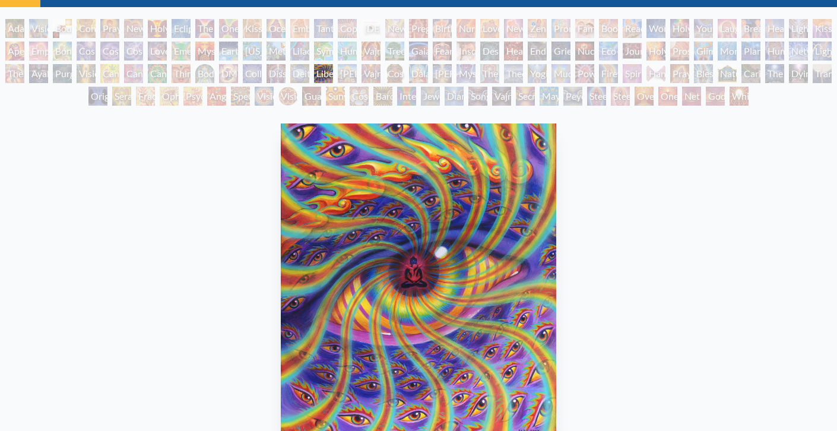
scroll to position [50, 0]
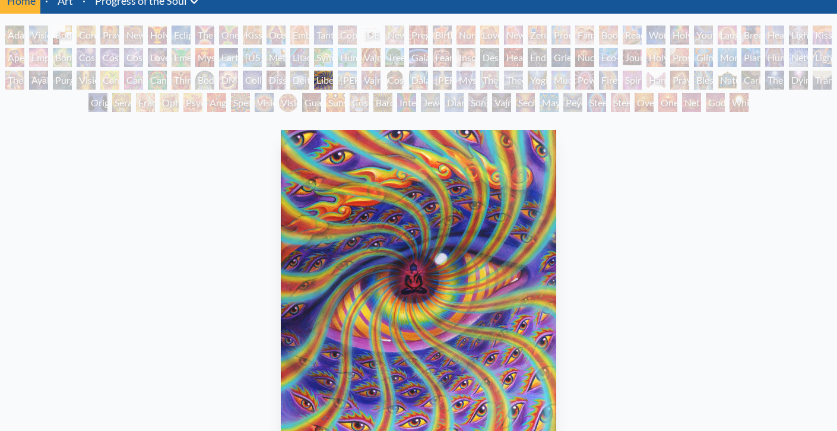
click at [357, 84] on div "[PERSON_NAME]" at bounding box center [347, 80] width 19 height 19
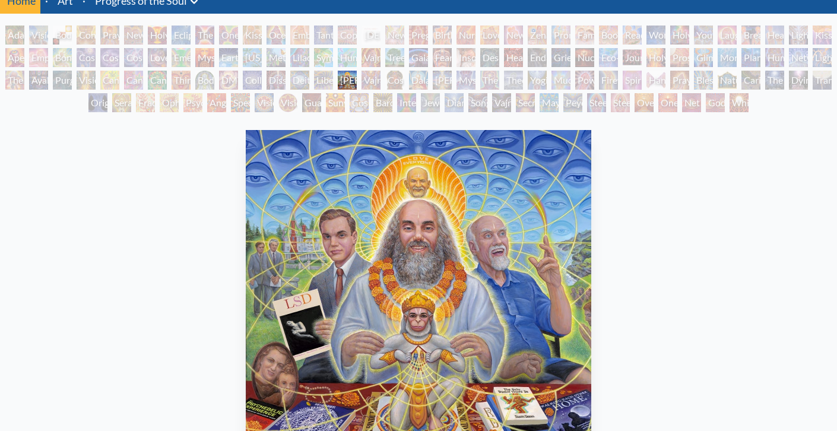
click at [381, 84] on div "Vajra Guru" at bounding box center [371, 80] width 19 height 19
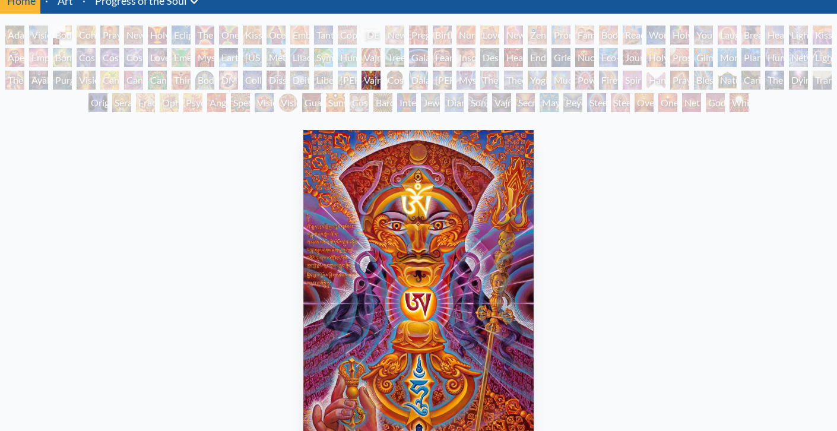
click at [428, 80] on div "Dalai Lama" at bounding box center [418, 80] width 19 height 19
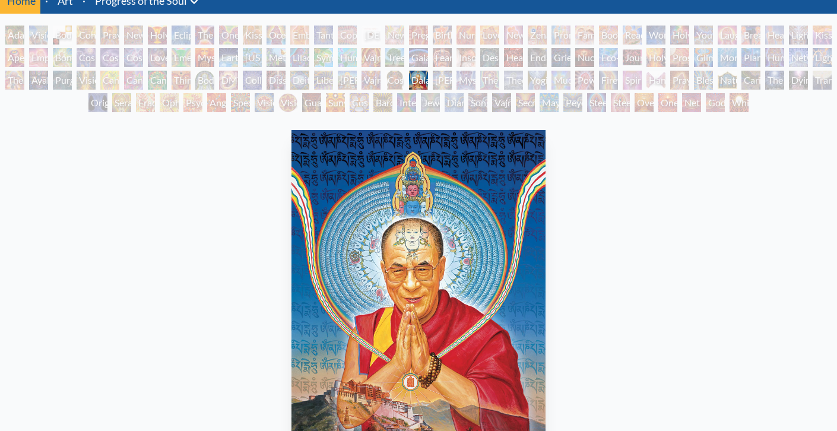
click at [476, 78] on div "Mystic Eye" at bounding box center [466, 80] width 19 height 19
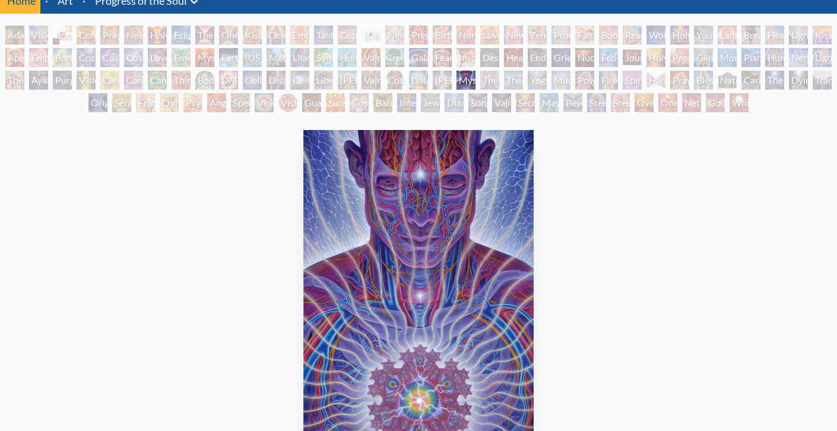
click at [523, 79] on div "Theologue" at bounding box center [513, 80] width 19 height 19
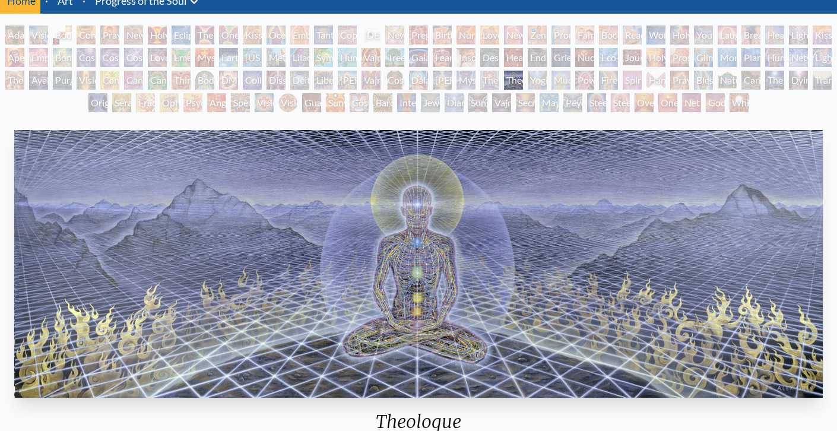
click at [571, 78] on div "Mudra" at bounding box center [561, 80] width 19 height 19
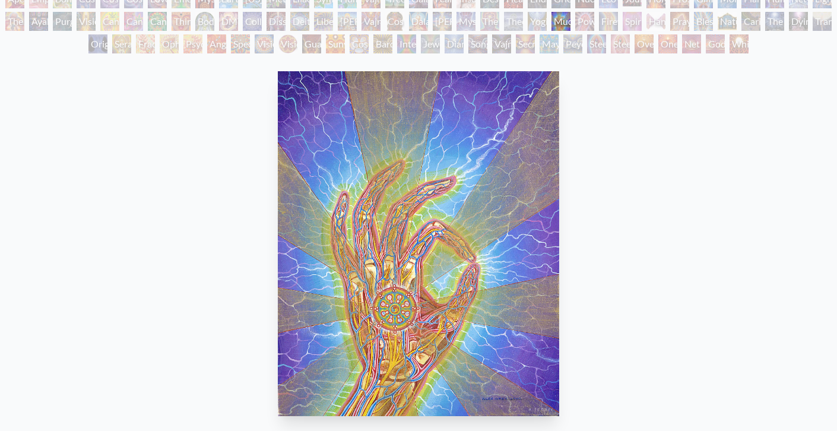
scroll to position [104, 0]
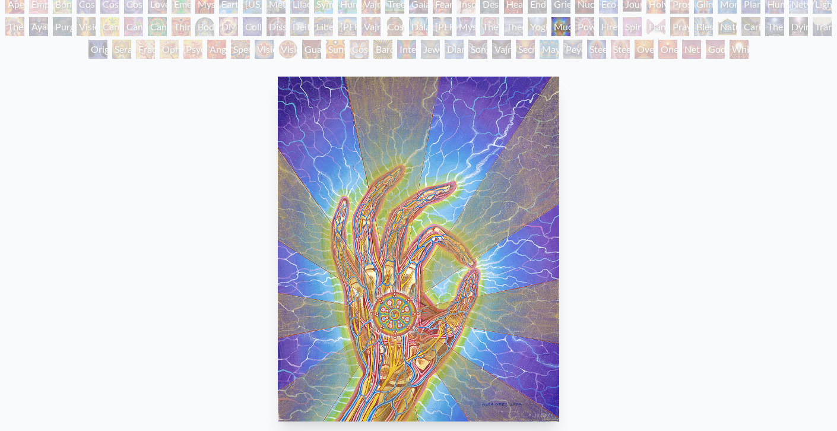
click at [586, 20] on div "Power to the Peaceful" at bounding box center [584, 26] width 19 height 19
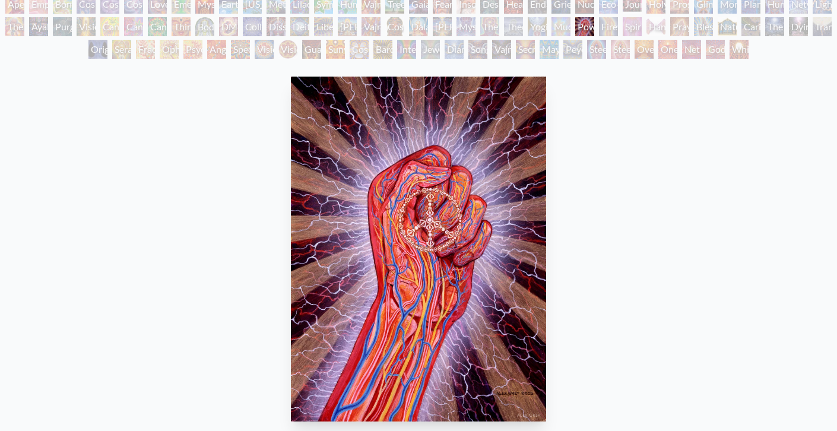
click at [632, 27] on div "Spirit Animates the Flesh" at bounding box center [632, 26] width 19 height 19
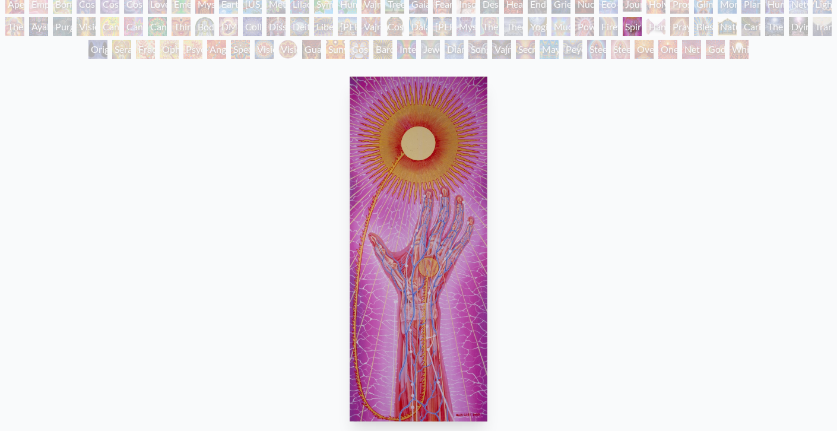
click at [611, 27] on div "Firewalking" at bounding box center [608, 26] width 19 height 19
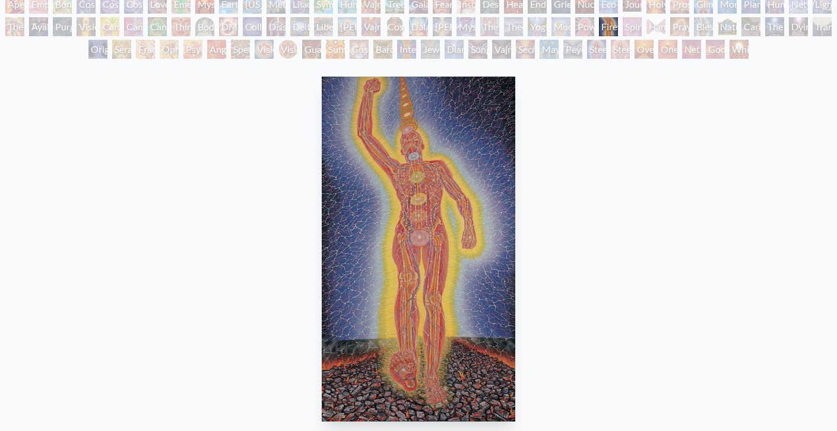
click at [665, 30] on div "Hands that See" at bounding box center [655, 26] width 19 height 19
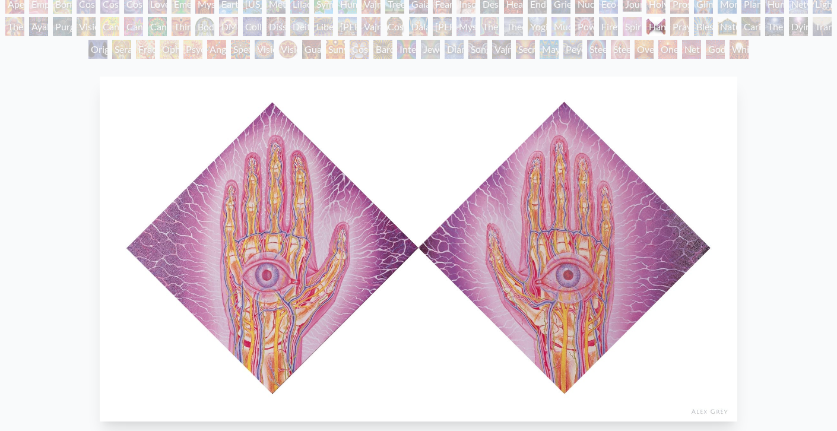
click at [737, 28] on div "Nature of Mind" at bounding box center [727, 26] width 19 height 19
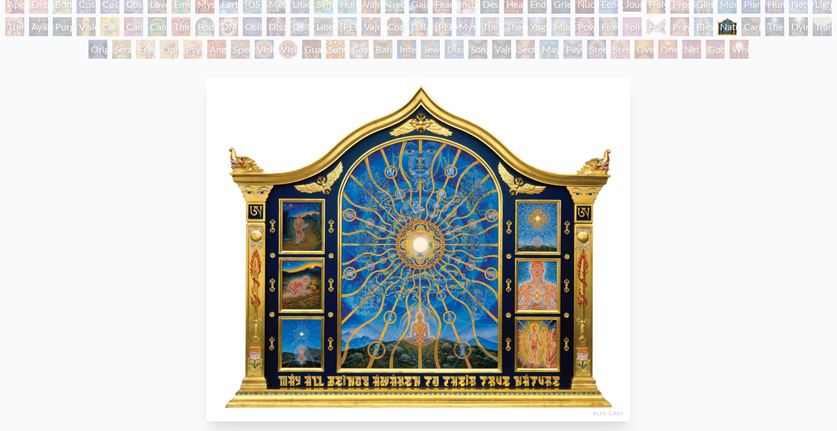
click at [808, 28] on div "Dying" at bounding box center [798, 26] width 19 height 19
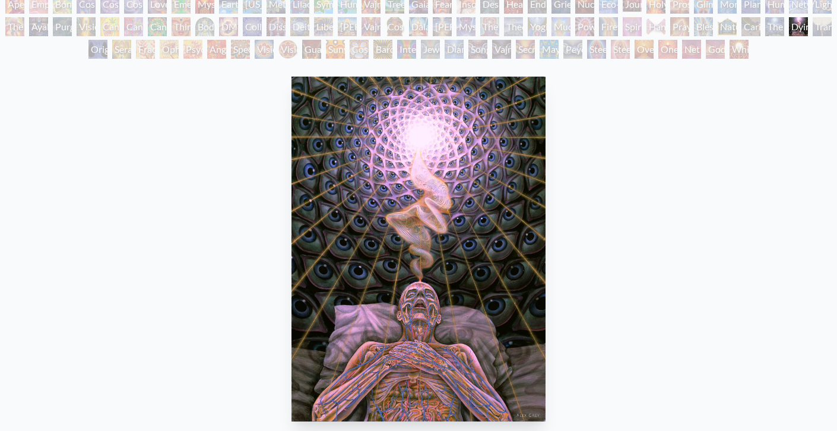
click at [94, 50] on div "Original Face" at bounding box center [97, 49] width 19 height 19
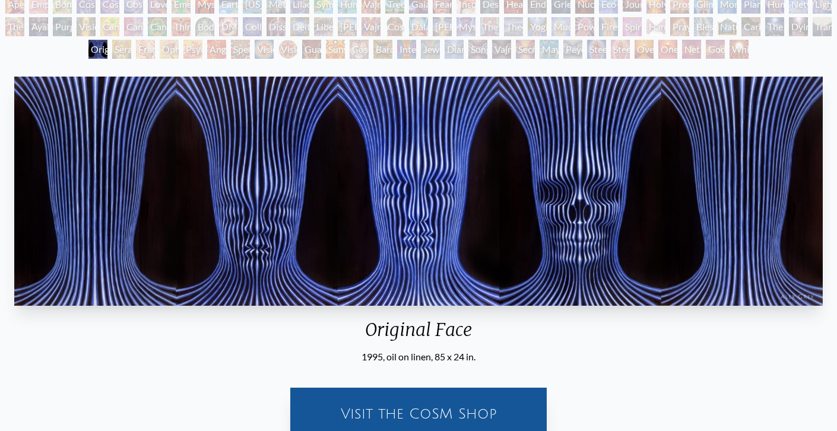
click at [106, 50] on div "Original Face" at bounding box center [97, 49] width 19 height 19
click at [136, 52] on div "Fractal Eyes" at bounding box center [145, 49] width 19 height 19
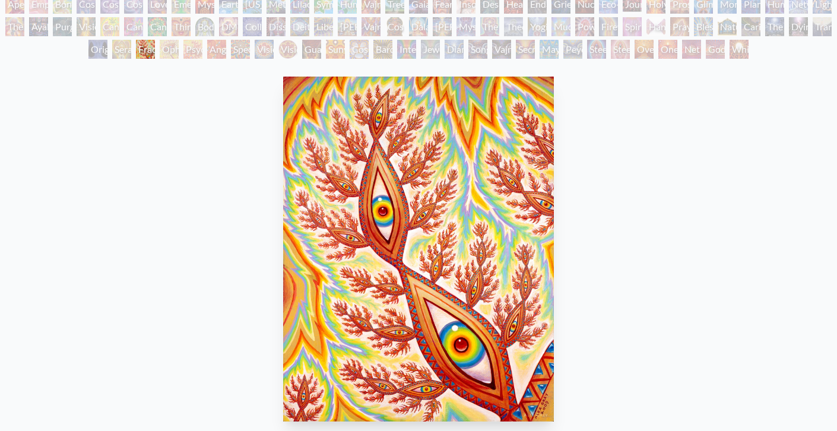
click at [112, 49] on div "Seraphic Transport Docking on the Third Eye" at bounding box center [121, 49] width 19 height 19
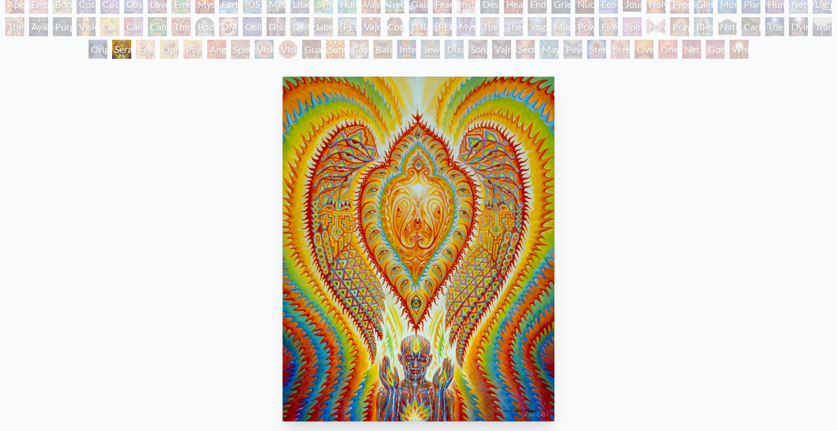
click at [146, 202] on div "Seraphic Transport Docking on the Third Eye 2004, acrylic on wood, 11 x 14 in. …" at bounding box center [418, 318] width 818 height 493
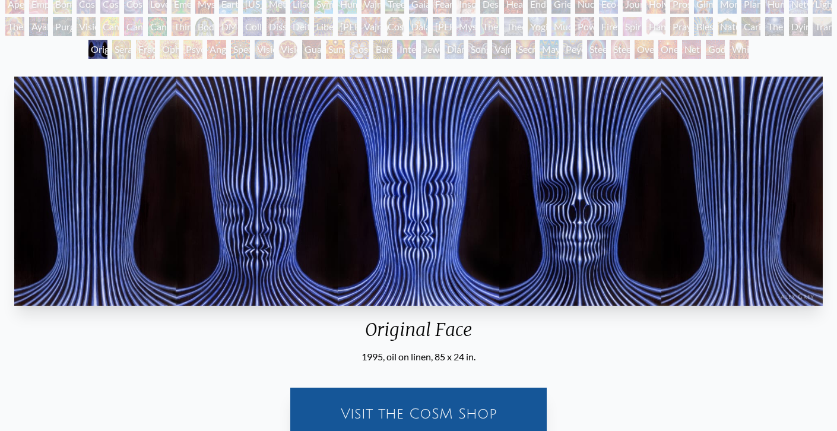
click at [166, 51] on div "Ophanic Eyelash" at bounding box center [169, 49] width 19 height 19
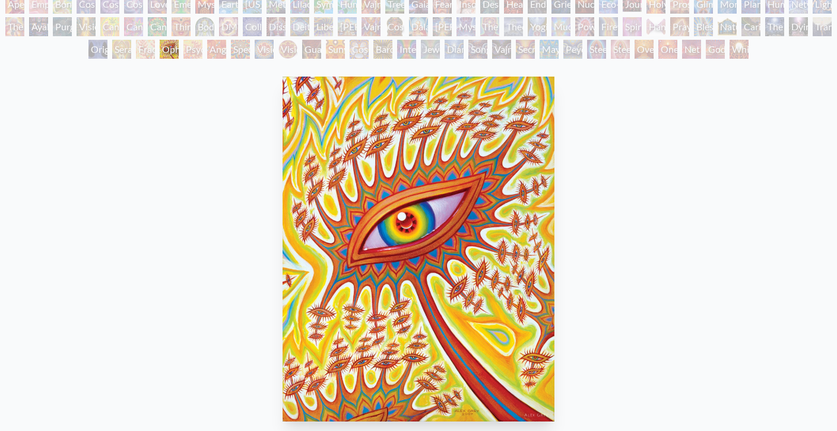
click at [217, 52] on div "Angel Skin" at bounding box center [216, 49] width 19 height 19
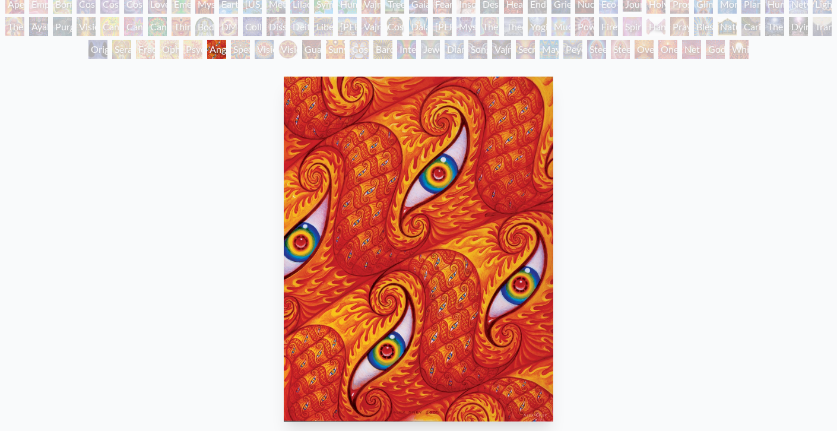
click at [250, 53] on div "Spectral Lotus" at bounding box center [240, 49] width 19 height 19
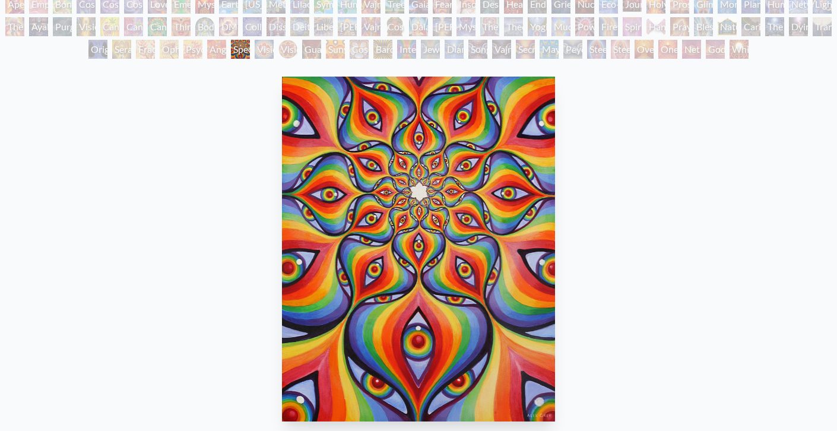
click at [291, 52] on div "Vision Crystal Tondo" at bounding box center [287, 49] width 19 height 19
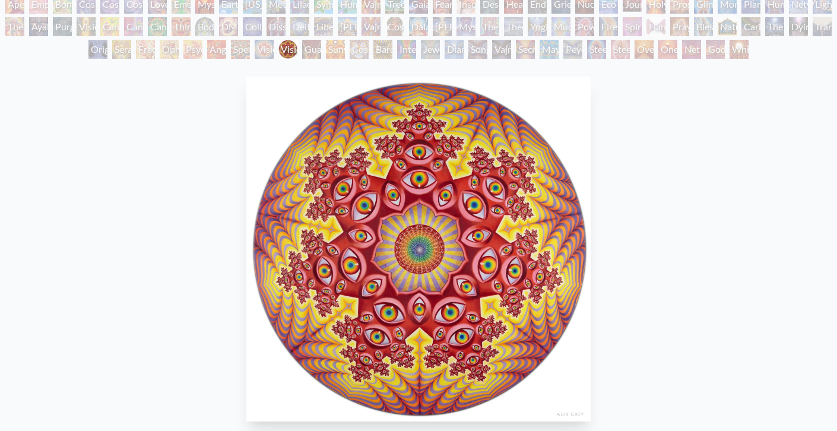
click at [232, 50] on div "Spectral Lotus" at bounding box center [240, 49] width 19 height 19
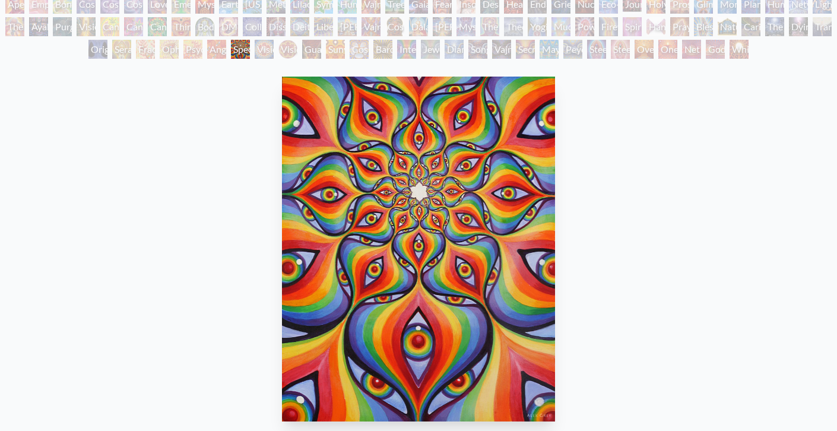
click at [344, 44] on div "Sunyata" at bounding box center [335, 49] width 19 height 19
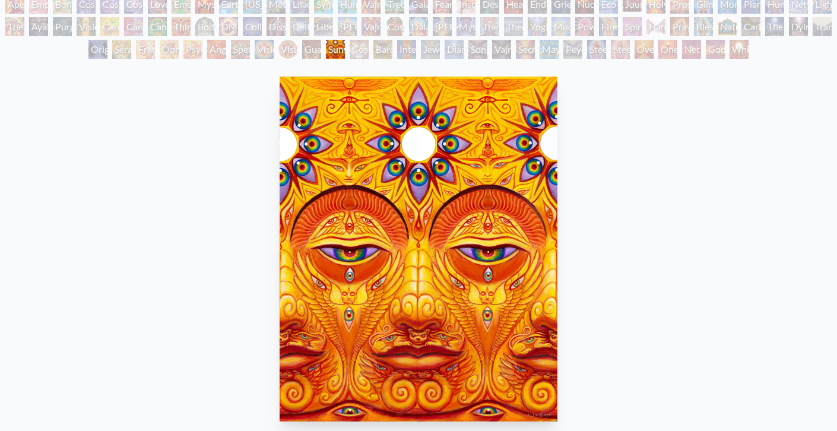
click at [369, 48] on div "Cosmic Elf" at bounding box center [359, 49] width 19 height 19
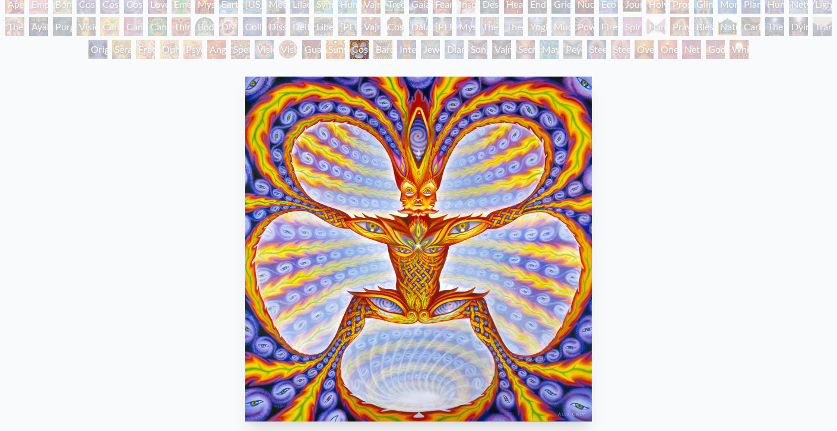
click at [392, 54] on div "Bardo Being" at bounding box center [382, 49] width 19 height 19
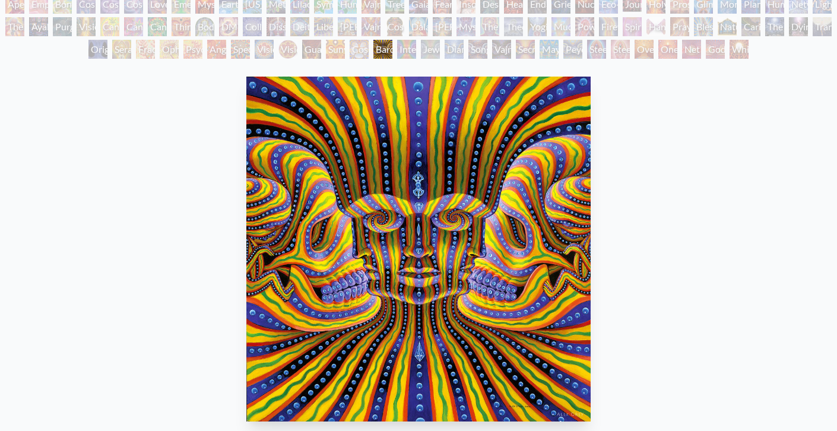
click at [426, 54] on div "Jewel Being" at bounding box center [430, 49] width 19 height 19
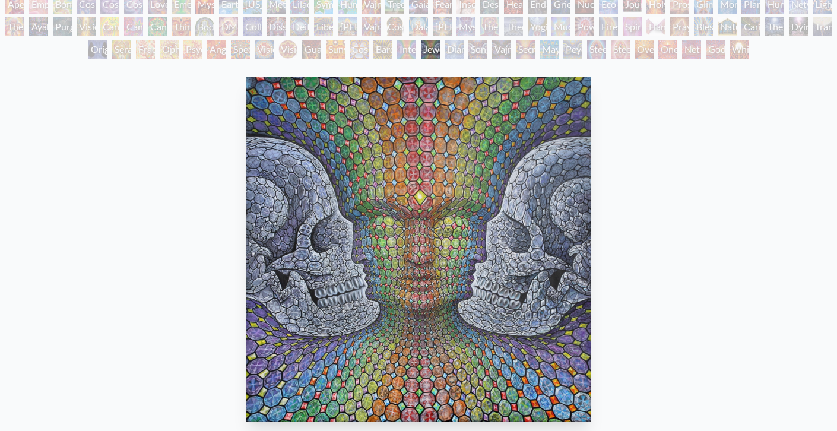
click at [447, 52] on div "Diamond Being" at bounding box center [454, 49] width 19 height 19
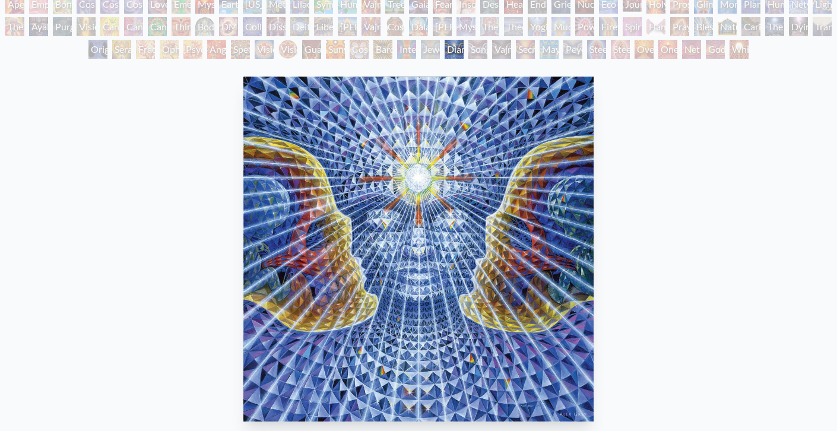
click at [499, 52] on div "Vajra Being" at bounding box center [501, 49] width 19 height 19
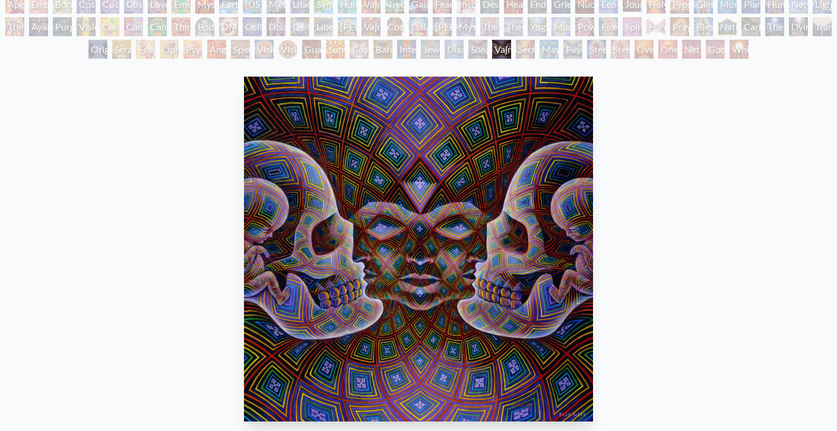
click at [542, 53] on div "Mayan Being" at bounding box center [549, 49] width 19 height 19
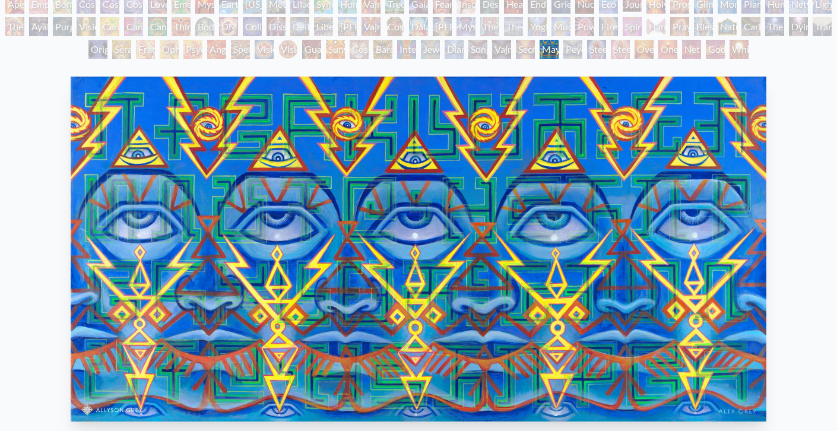
click at [510, 48] on div "Vajra Being" at bounding box center [501, 49] width 19 height 19
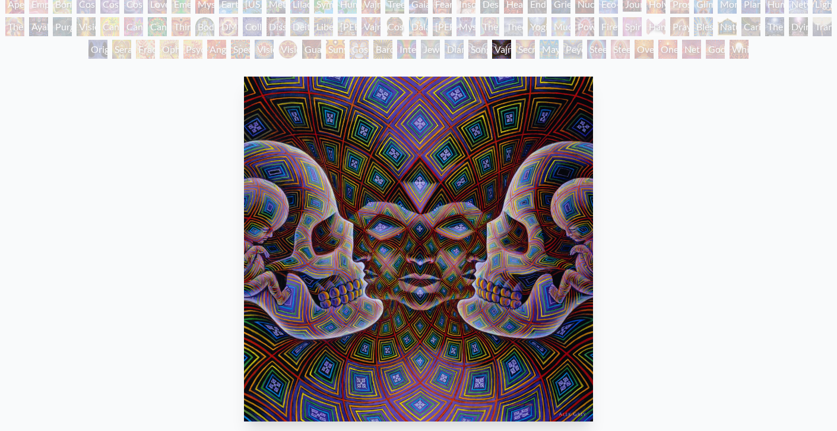
click at [535, 51] on div "Secret Writing Being" at bounding box center [525, 49] width 19 height 19
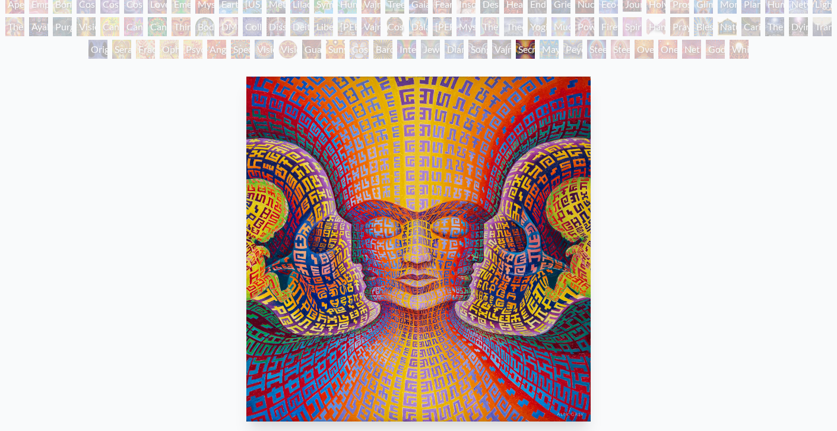
click at [582, 46] on div "Peyote Being" at bounding box center [572, 49] width 19 height 19
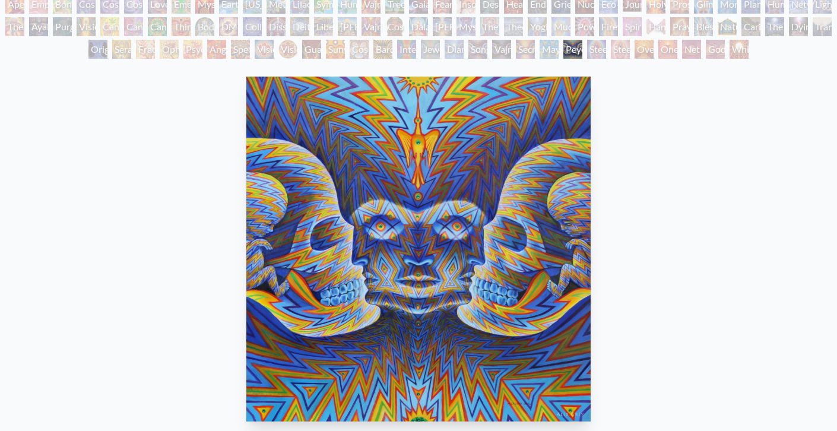
click at [617, 48] on div "Steeplehead 2" at bounding box center [620, 49] width 19 height 19
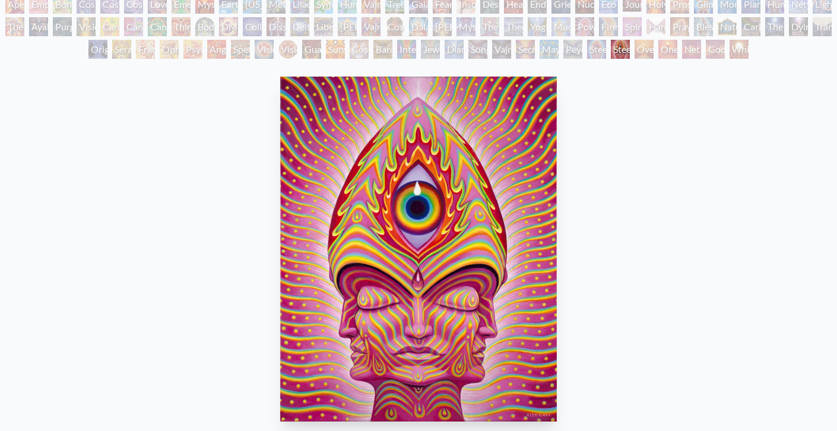
click at [604, 50] on div "Steeplehead 1" at bounding box center [596, 49] width 19 height 19
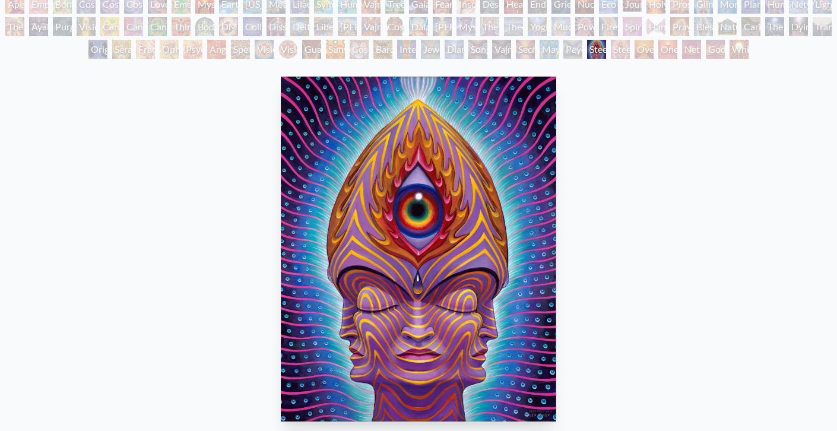
click at [686, 49] on div "Net of Being" at bounding box center [691, 49] width 19 height 19
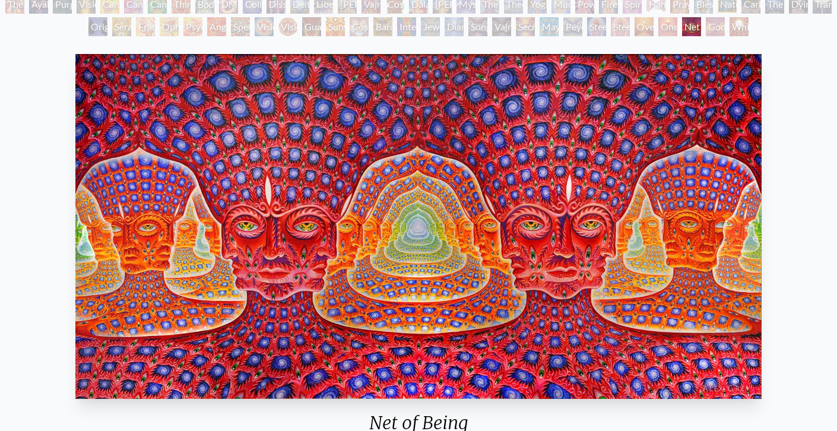
scroll to position [123, 0]
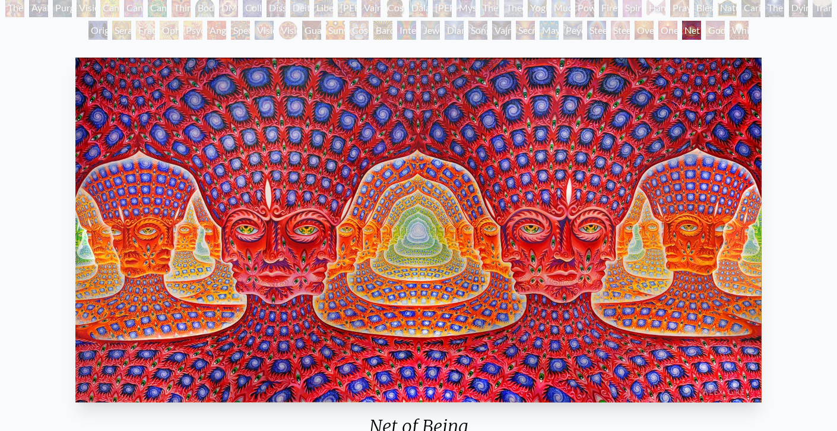
click at [711, 33] on div "Godself" at bounding box center [715, 30] width 19 height 19
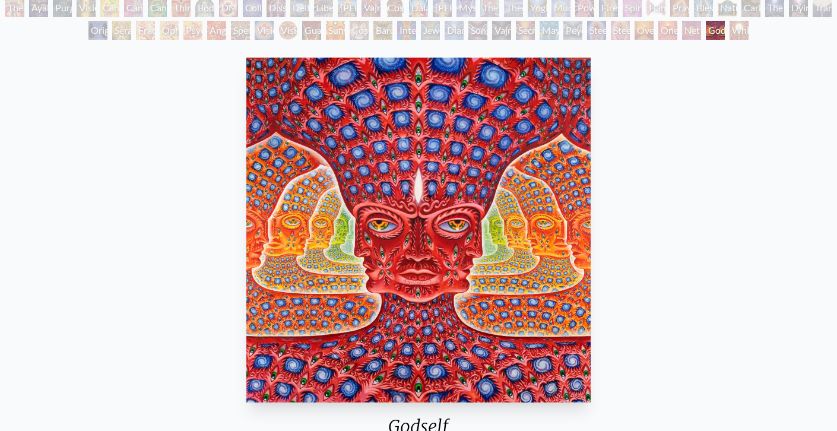
click at [744, 34] on div "White Light" at bounding box center [739, 30] width 19 height 19
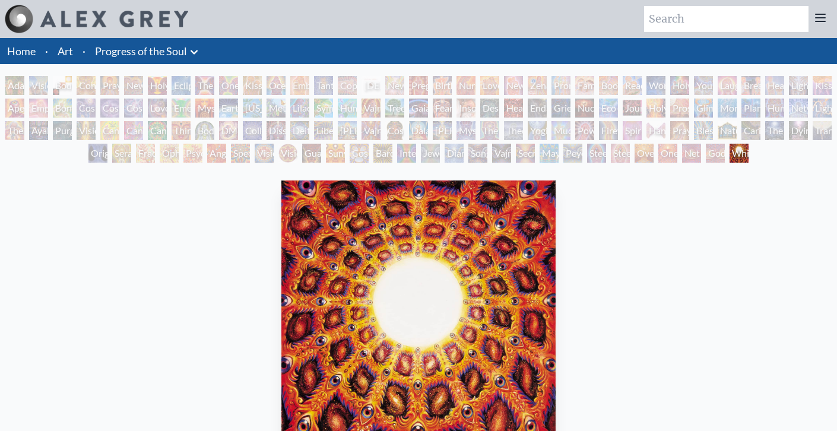
click at [67, 58] on link "Art" at bounding box center [65, 51] width 15 height 17
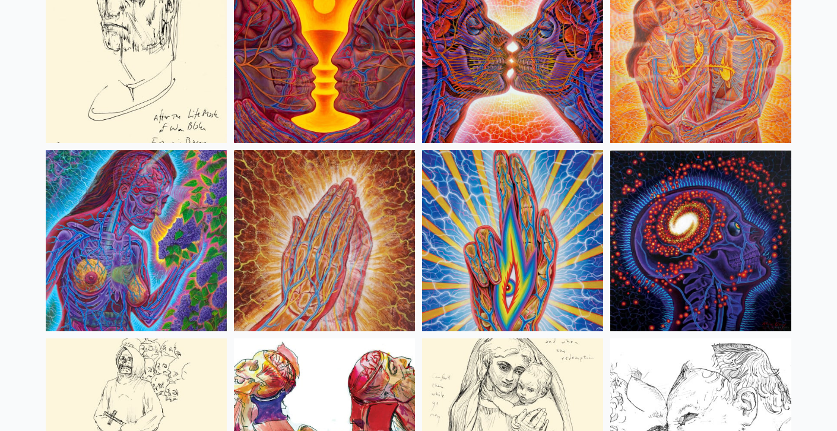
scroll to position [4308, 0]
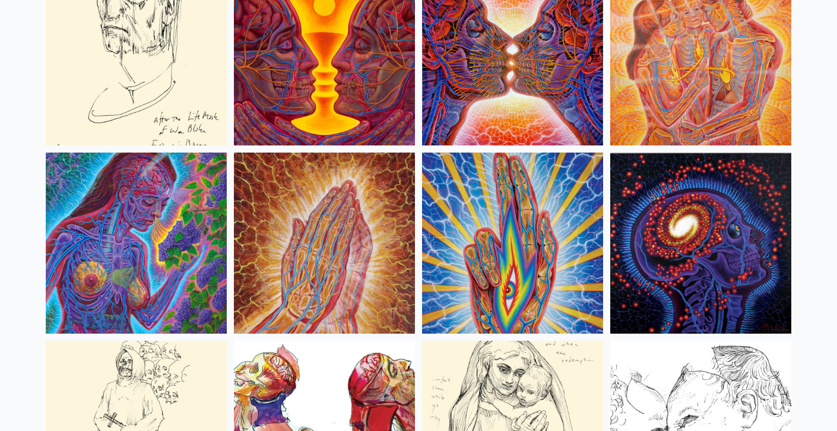
click at [676, 196] on img at bounding box center [700, 243] width 181 height 181
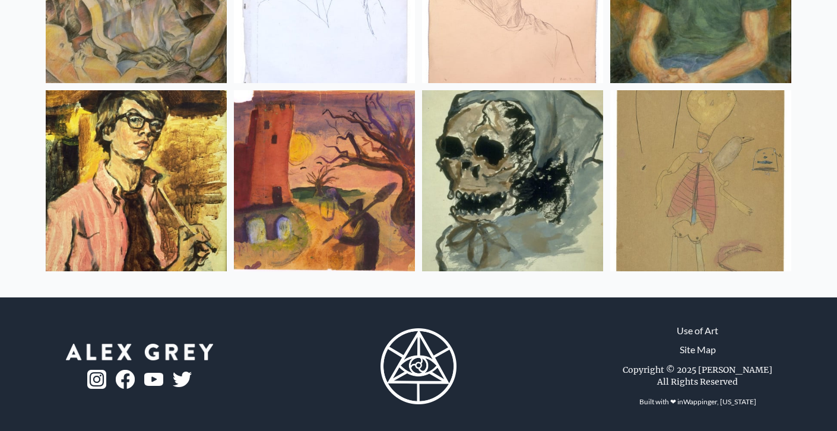
scroll to position [15842, 0]
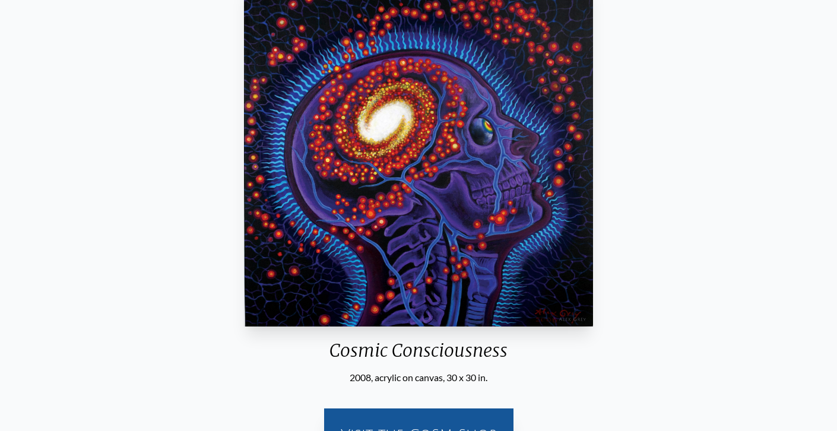
scroll to position [128, 0]
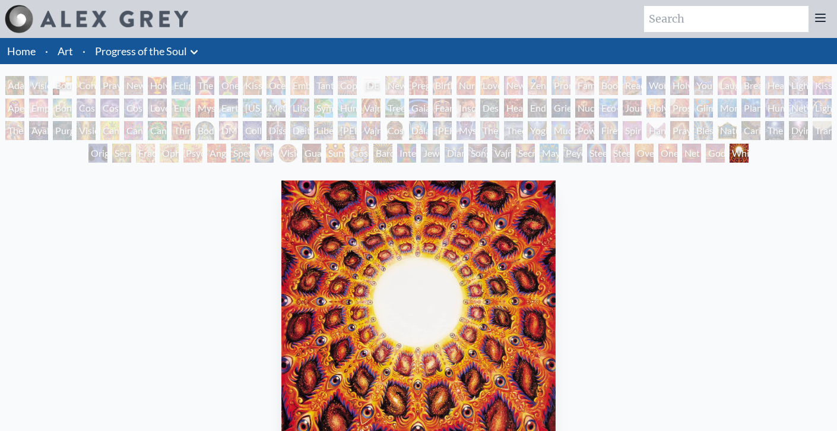
click at [81, 109] on div "Cosmic Creativity" at bounding box center [86, 108] width 19 height 19
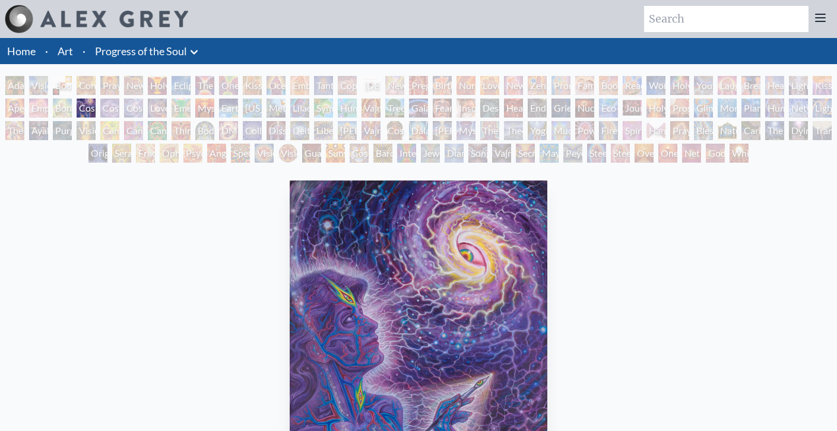
click at [178, 88] on div "Eclipse" at bounding box center [181, 85] width 19 height 19
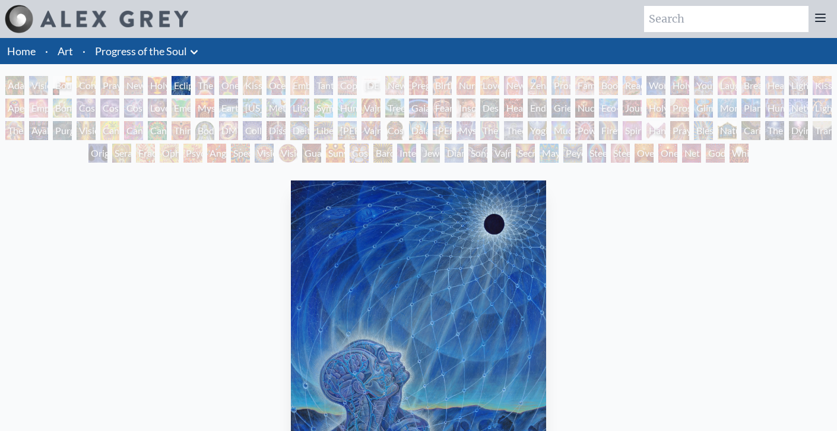
click at [72, 55] on link "Art" at bounding box center [65, 51] width 15 height 17
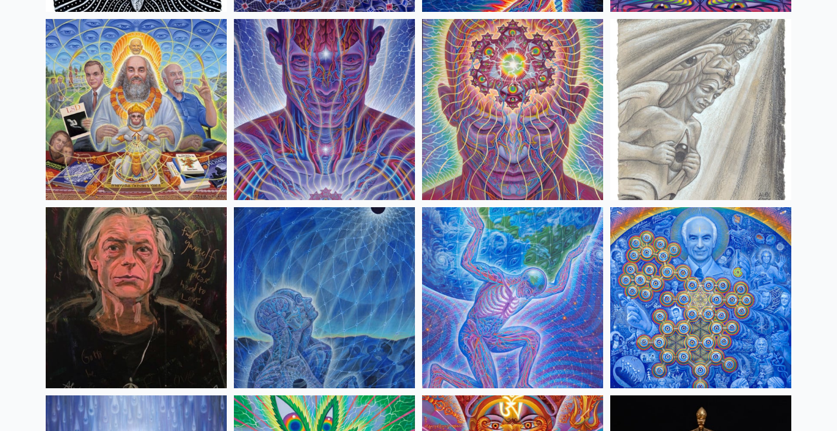
scroll to position [1438, 0]
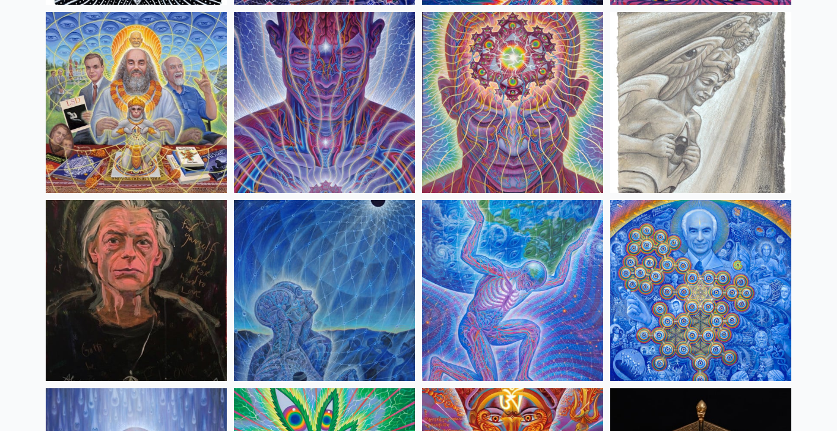
click at [261, 91] on img at bounding box center [324, 102] width 181 height 181
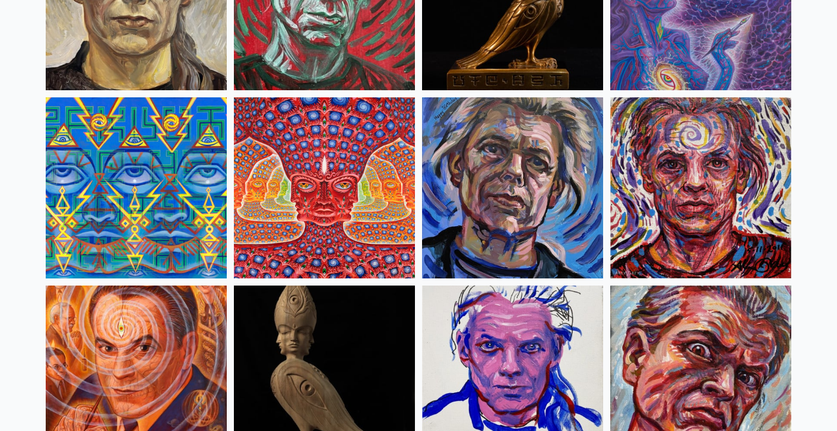
scroll to position [3047, 0]
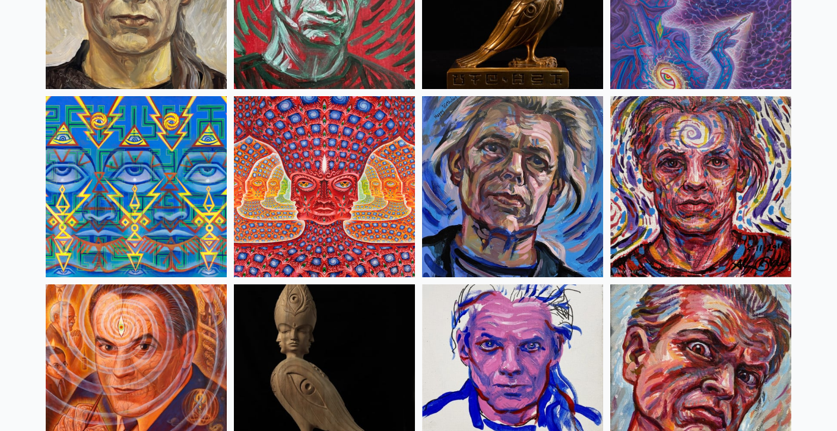
click at [359, 220] on img at bounding box center [324, 186] width 181 height 181
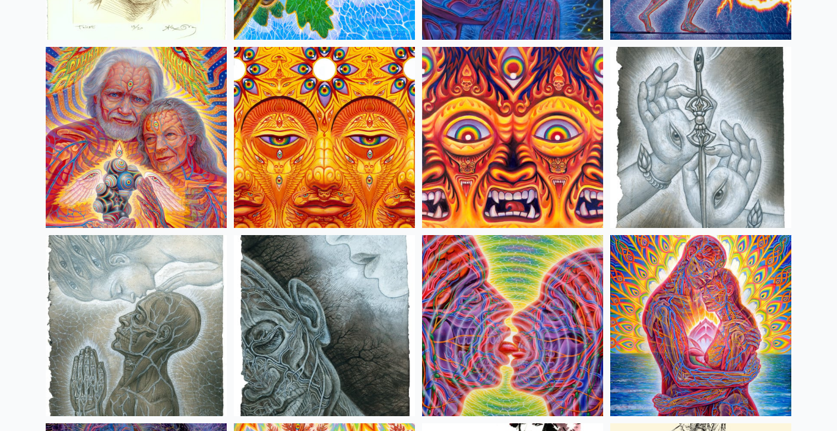
scroll to position [3663, 0]
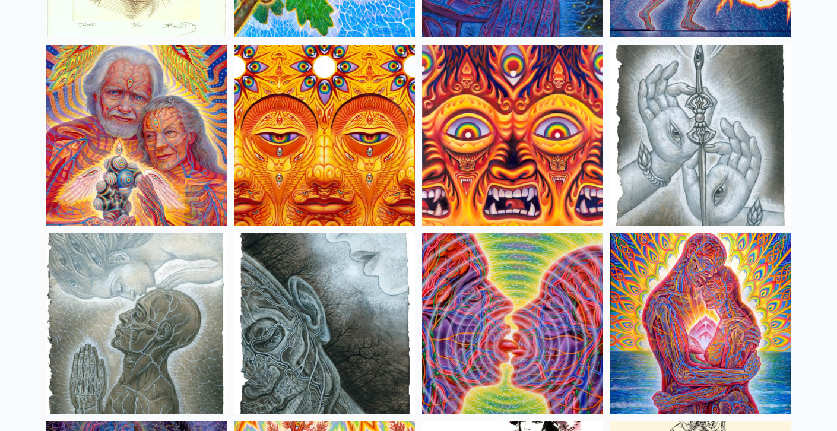
click at [318, 105] on img at bounding box center [324, 135] width 181 height 181
click at [493, 99] on img at bounding box center [512, 135] width 181 height 181
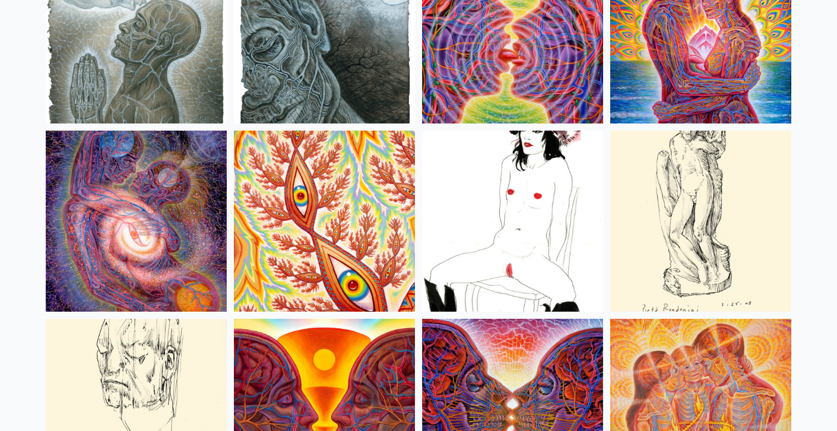
scroll to position [3955, 0]
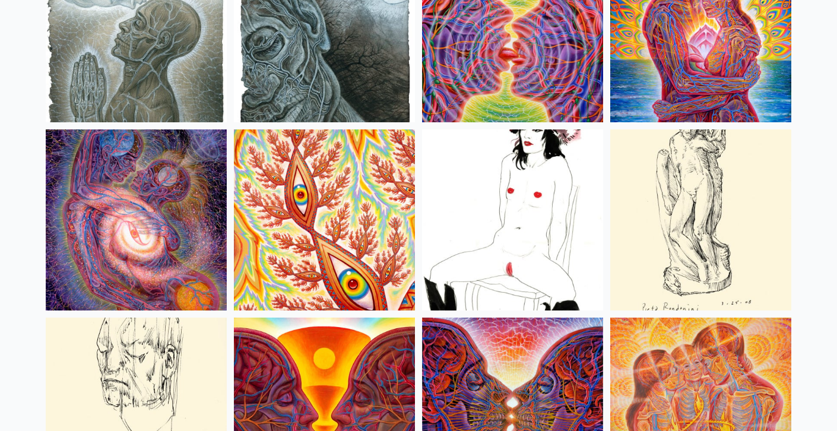
click at [143, 68] on img at bounding box center [136, 31] width 181 height 181
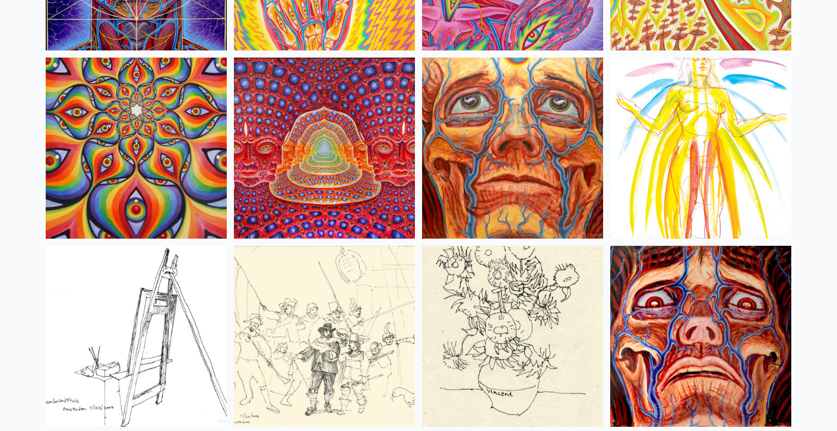
scroll to position [5348, 0]
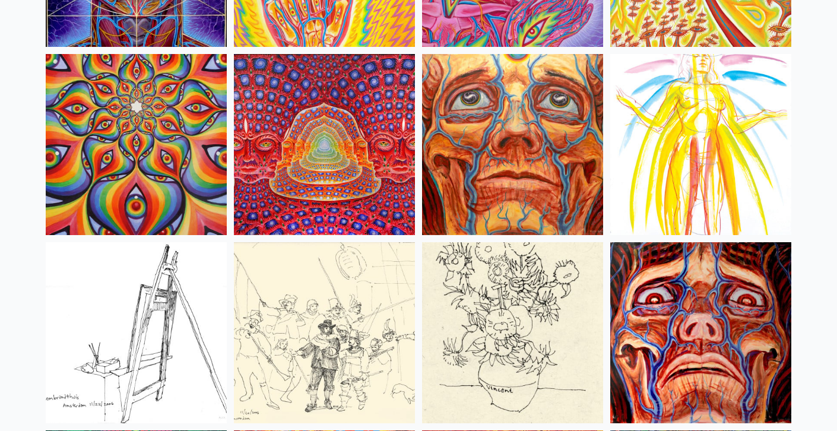
click at [294, 172] on img at bounding box center [324, 144] width 181 height 181
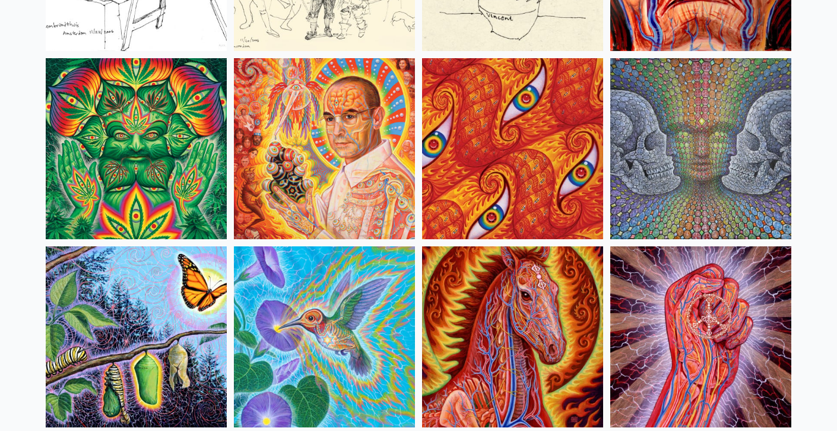
scroll to position [5729, 0]
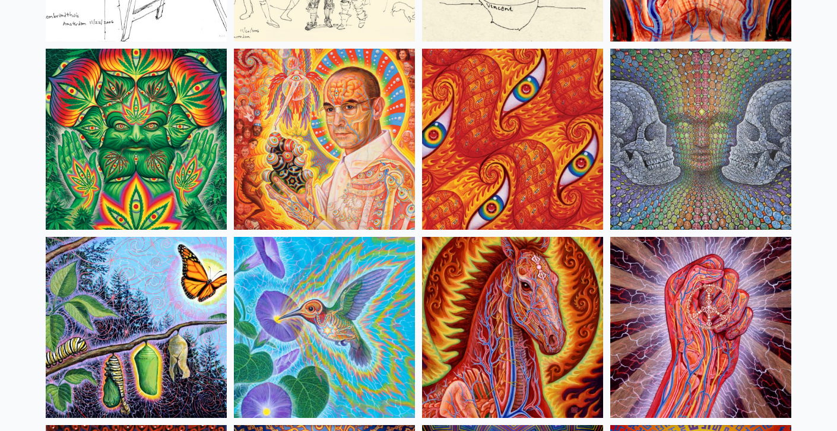
click at [661, 90] on img at bounding box center [700, 139] width 181 height 181
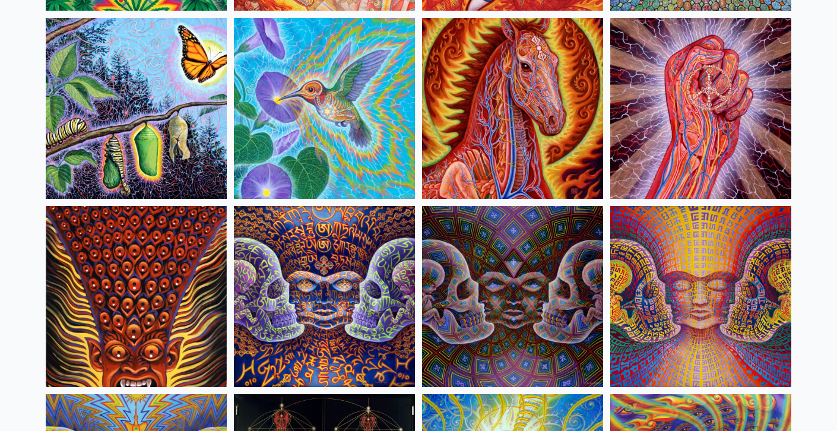
scroll to position [5949, 0]
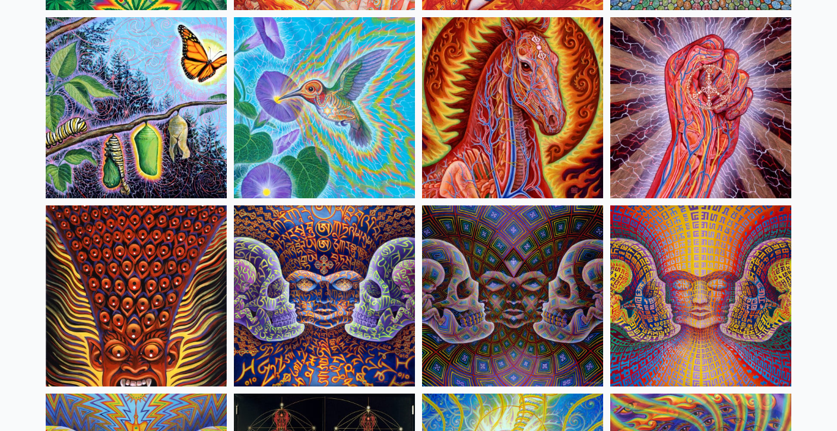
click at [720, 80] on img at bounding box center [700, 107] width 181 height 181
click at [292, 262] on img at bounding box center [324, 295] width 181 height 181
click at [527, 262] on img at bounding box center [512, 295] width 181 height 181
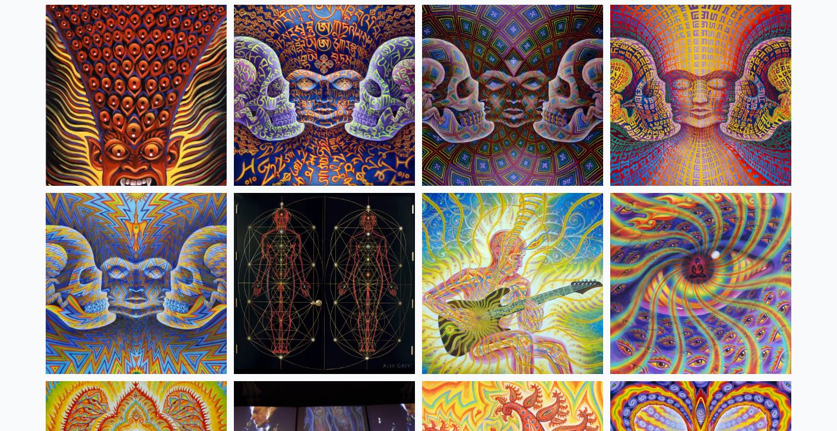
scroll to position [6157, 0]
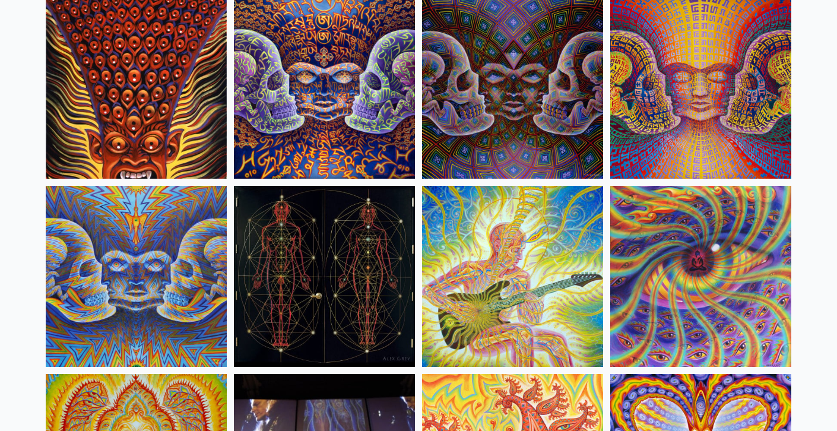
click at [288, 251] on img at bounding box center [324, 276] width 181 height 181
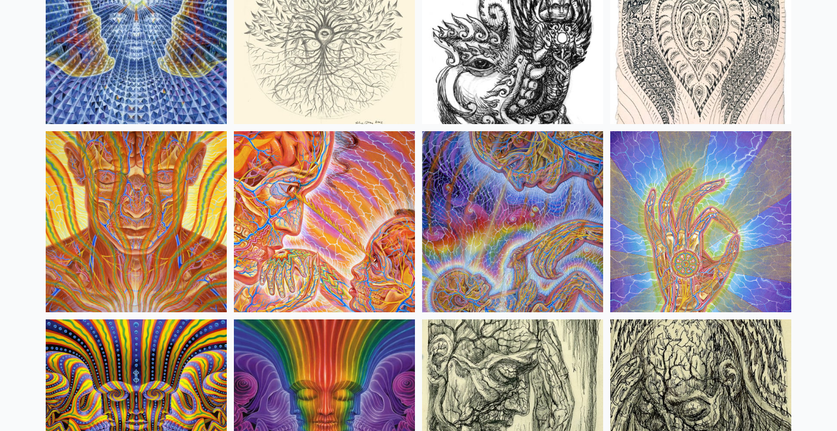
scroll to position [6777, 0]
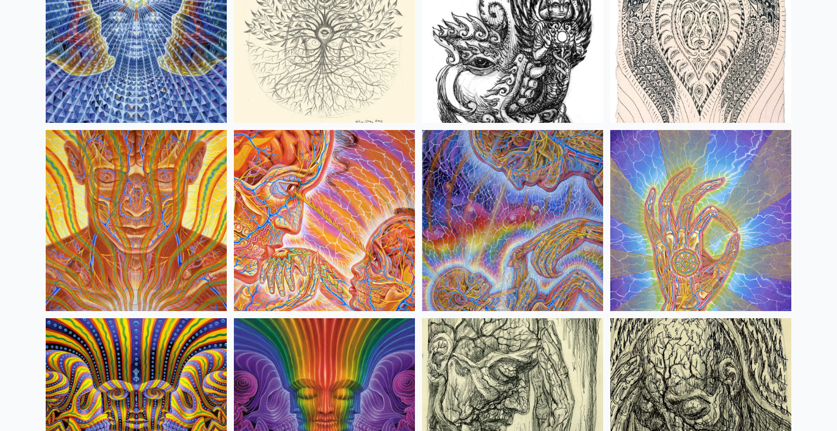
click at [114, 223] on img at bounding box center [136, 220] width 181 height 181
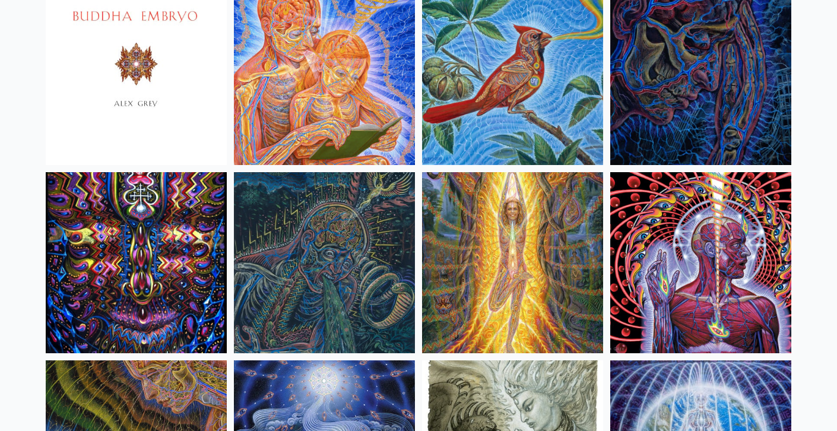
scroll to position [7301, 0]
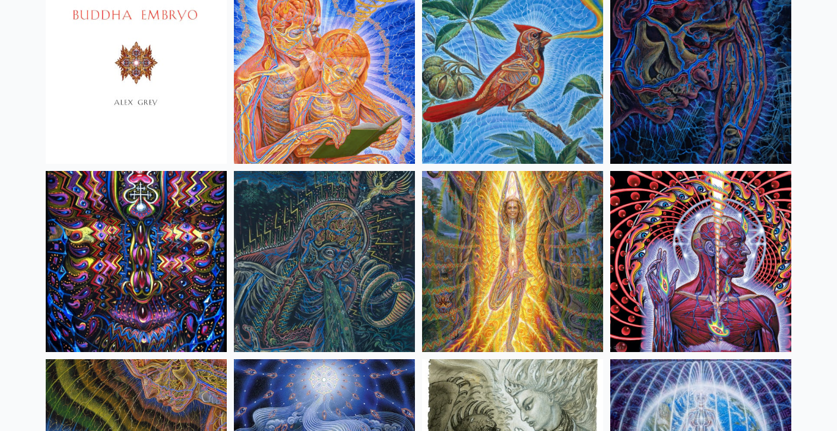
click at [690, 132] on img at bounding box center [700, 73] width 181 height 181
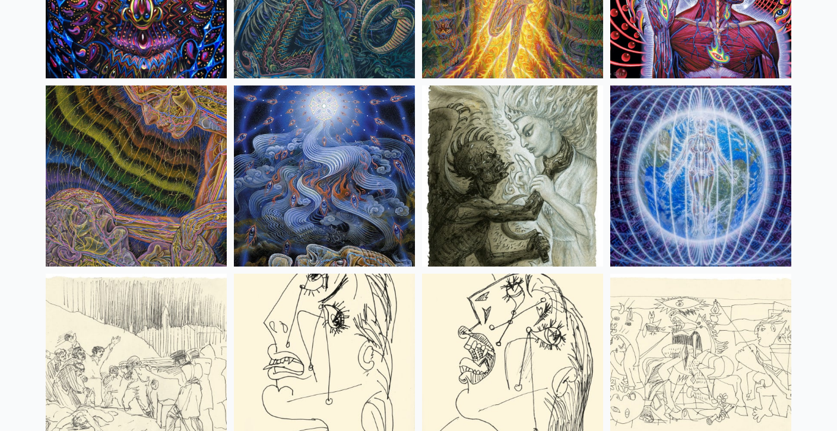
scroll to position [7577, 0]
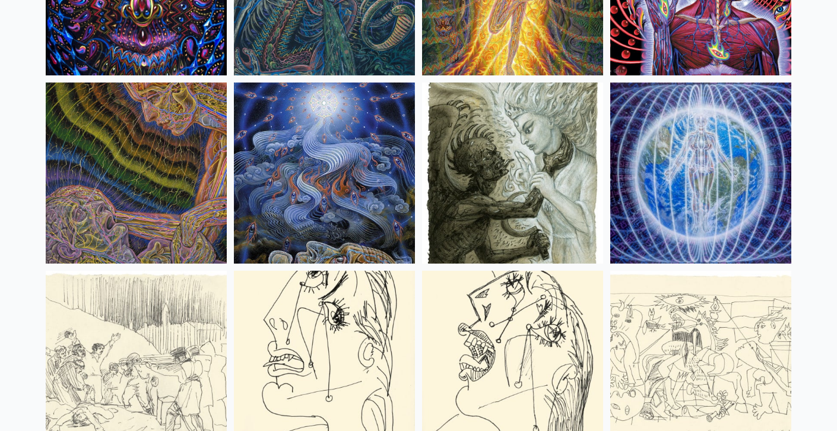
click at [277, 157] on img at bounding box center [324, 173] width 181 height 181
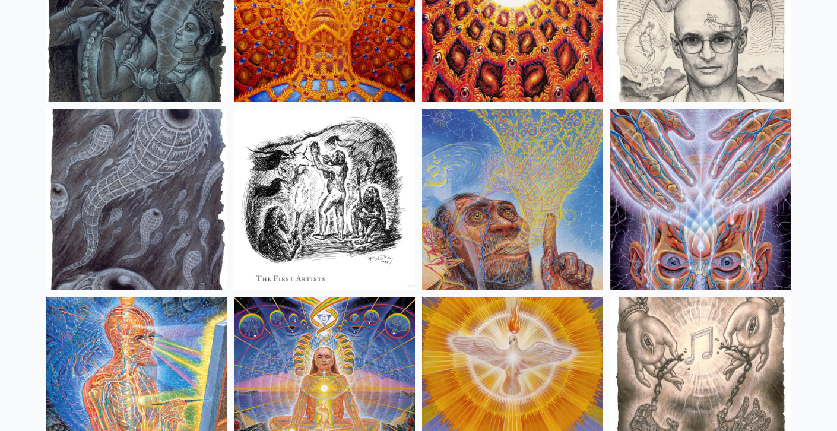
scroll to position [8496, 0]
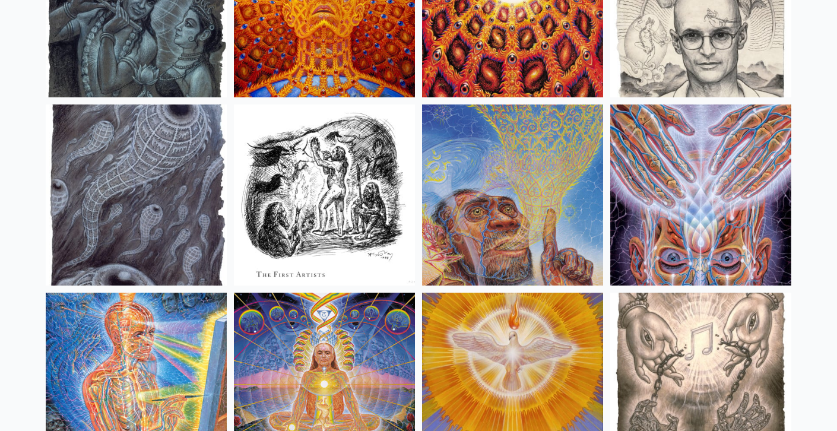
click at [710, 161] on img at bounding box center [700, 194] width 181 height 181
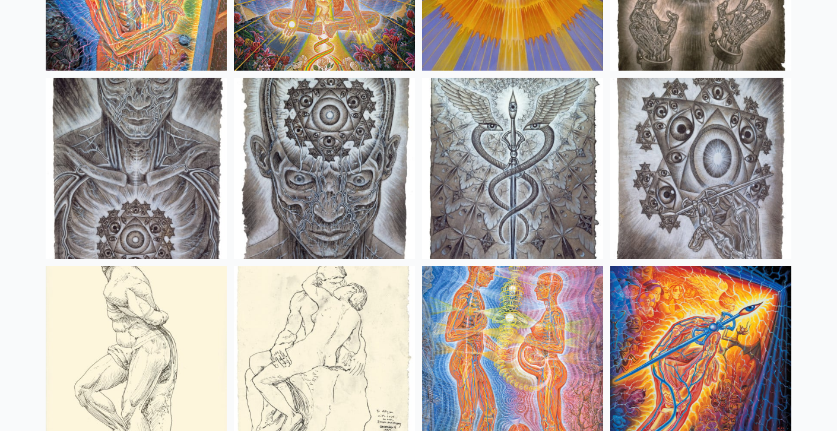
scroll to position [8909, 0]
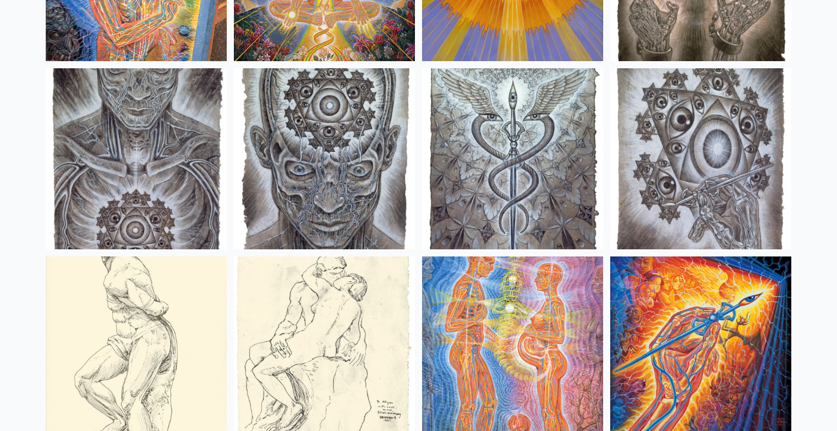
click at [182, 167] on img at bounding box center [136, 158] width 181 height 181
click at [275, 161] on img at bounding box center [324, 158] width 181 height 181
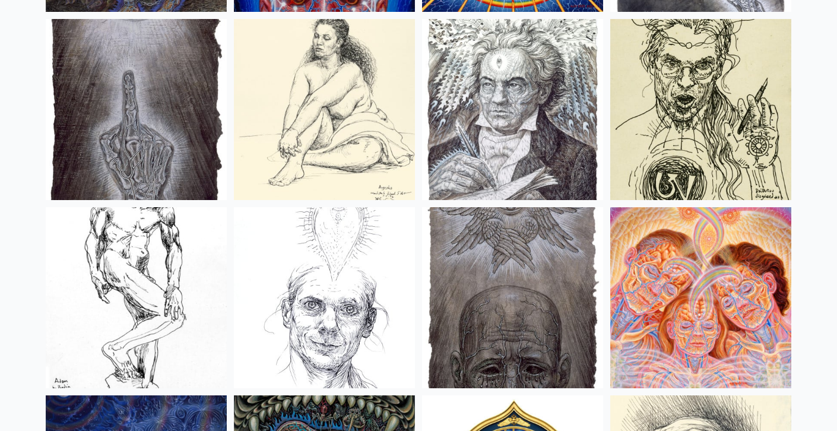
scroll to position [9520, 0]
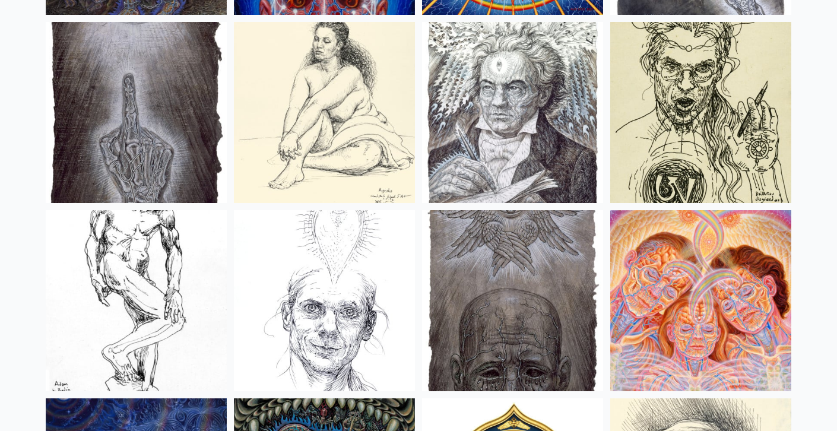
click at [88, 109] on img at bounding box center [136, 112] width 181 height 181
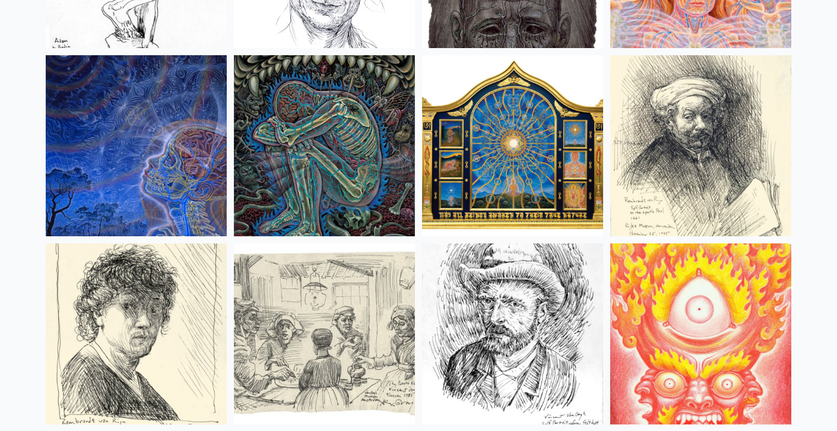
scroll to position [9858, 0]
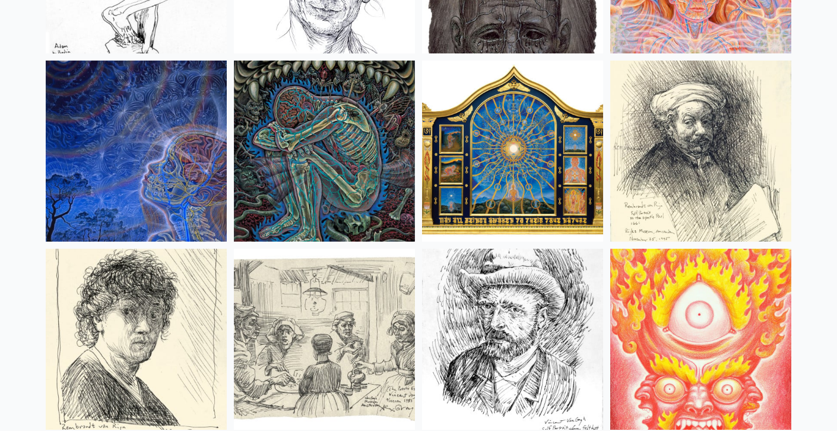
click at [107, 113] on img at bounding box center [136, 151] width 181 height 181
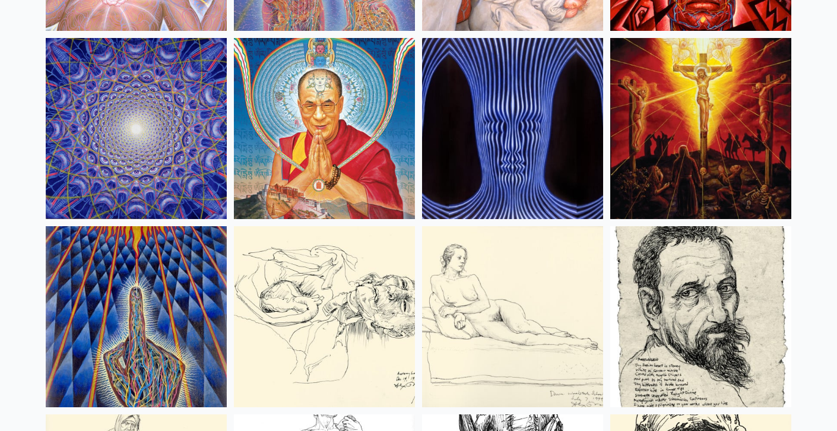
scroll to position [10435, 0]
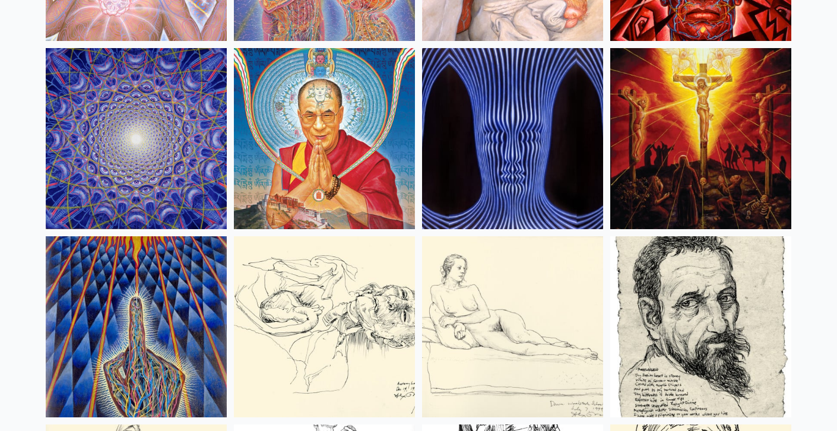
click at [496, 136] on img at bounding box center [512, 138] width 181 height 181
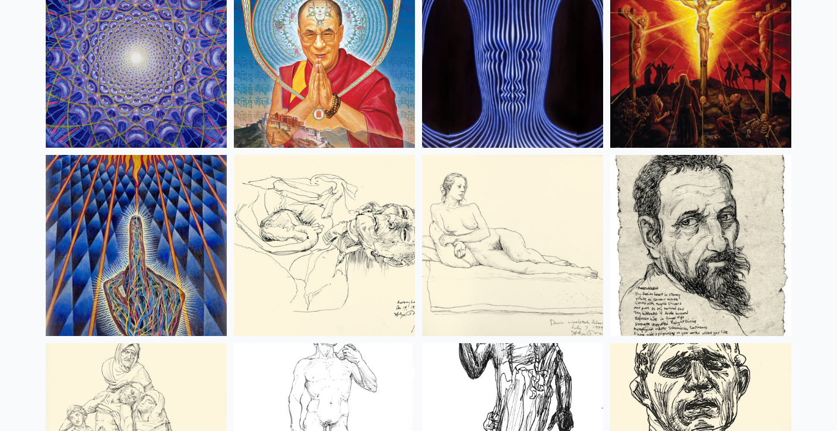
click at [97, 194] on img at bounding box center [136, 245] width 181 height 181
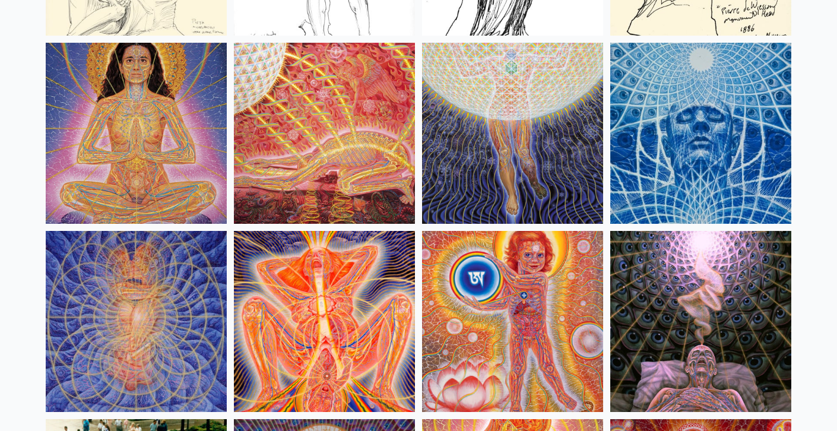
scroll to position [11012, 0]
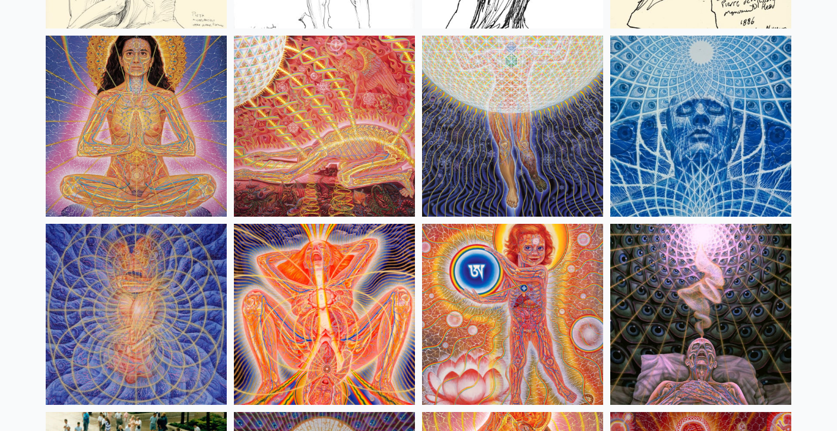
click at [509, 120] on img at bounding box center [512, 126] width 181 height 181
click at [666, 122] on img at bounding box center [700, 126] width 181 height 181
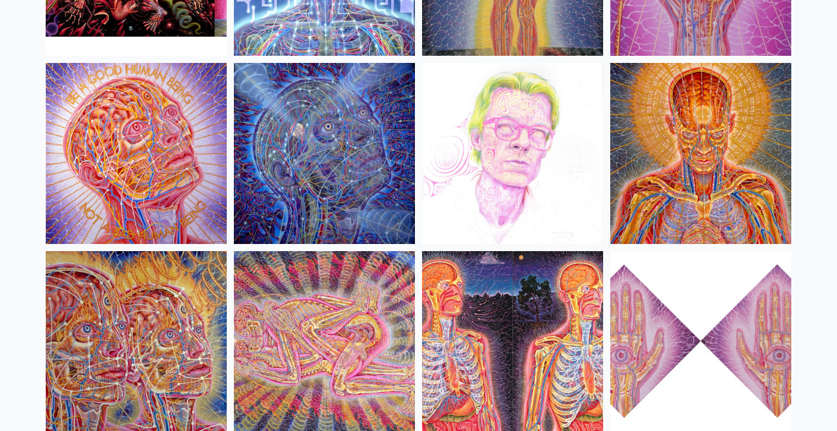
scroll to position [13055, 0]
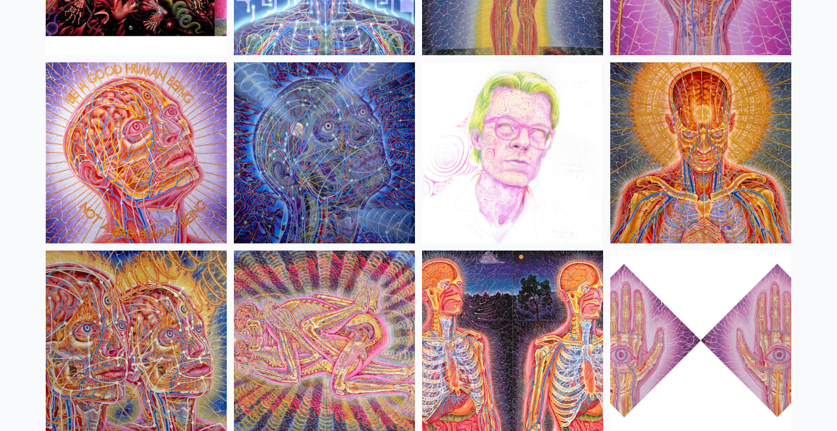
click at [87, 81] on img at bounding box center [136, 152] width 181 height 181
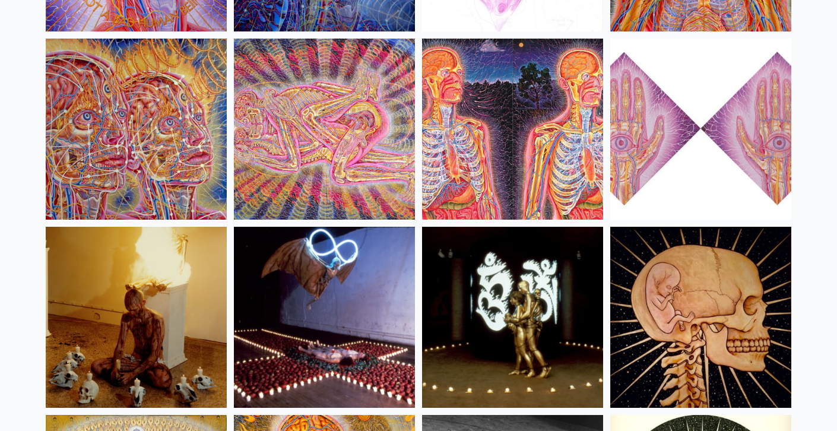
scroll to position [13276, 0]
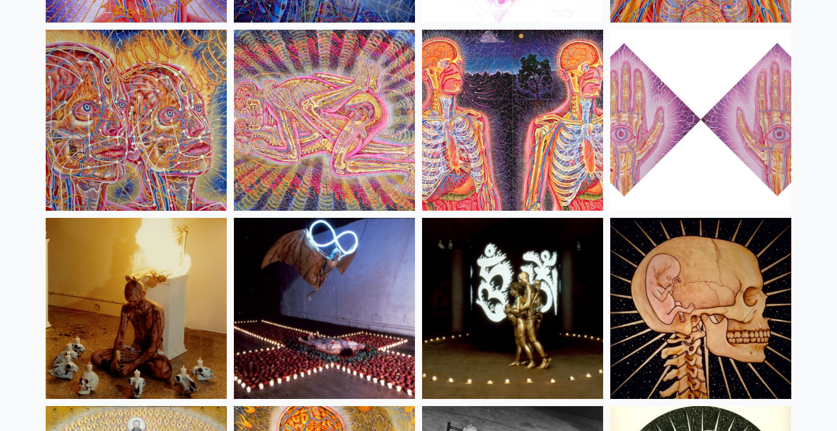
click at [513, 126] on img at bounding box center [512, 120] width 181 height 181
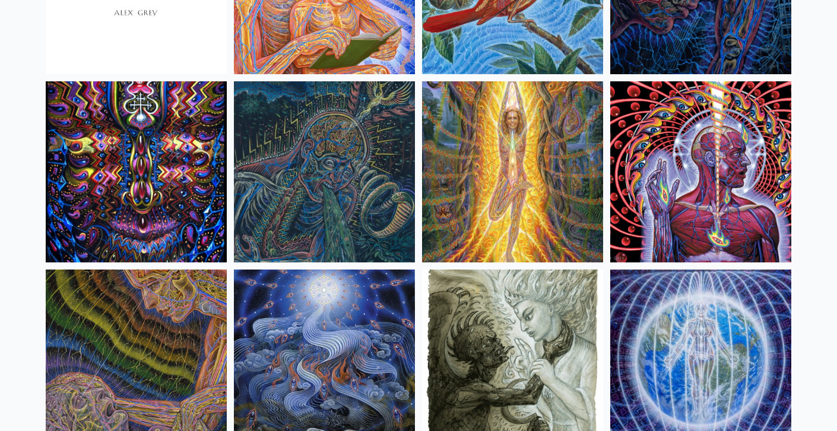
scroll to position [7241, 0]
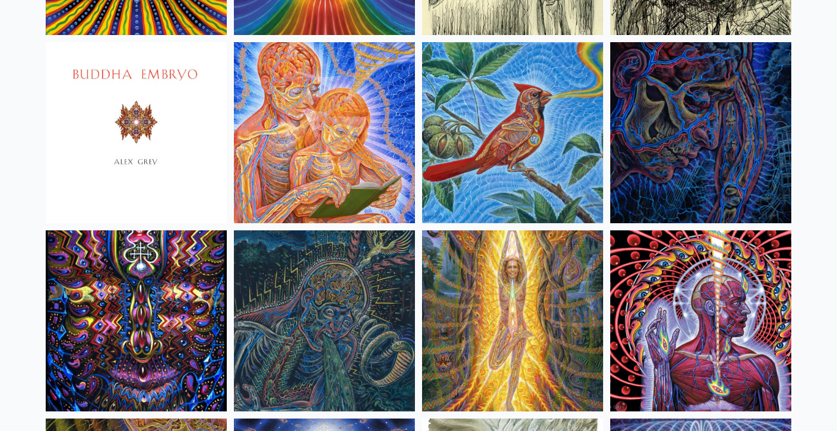
click at [668, 274] on img at bounding box center [700, 320] width 181 height 181
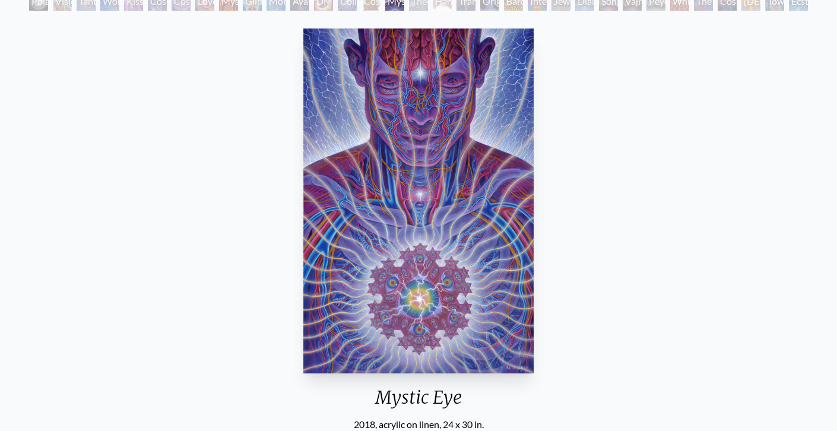
scroll to position [85, 0]
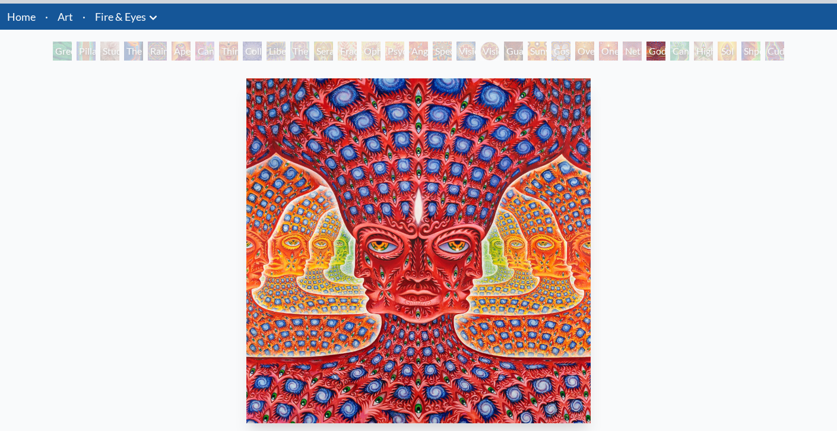
scroll to position [36, 0]
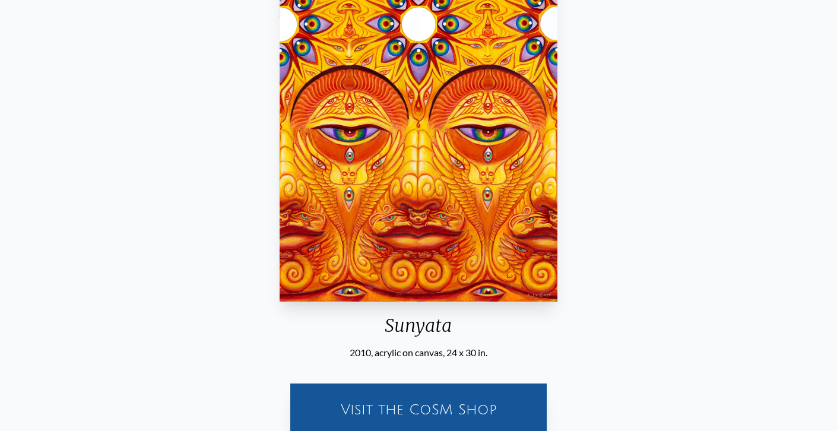
scroll to position [157, 0]
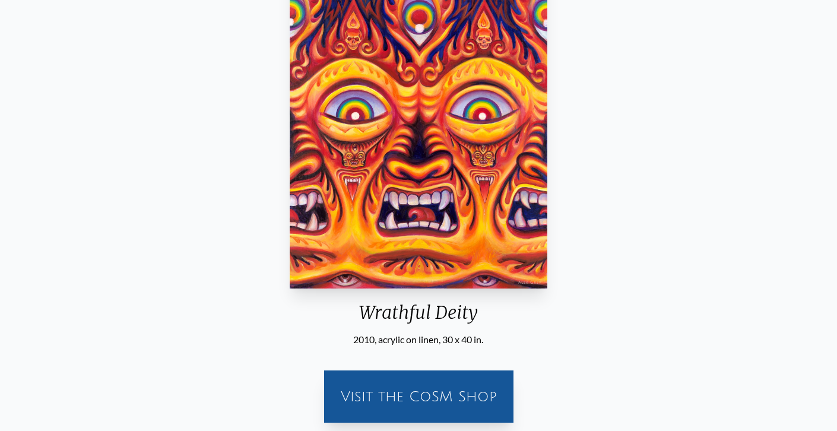
scroll to position [170, 0]
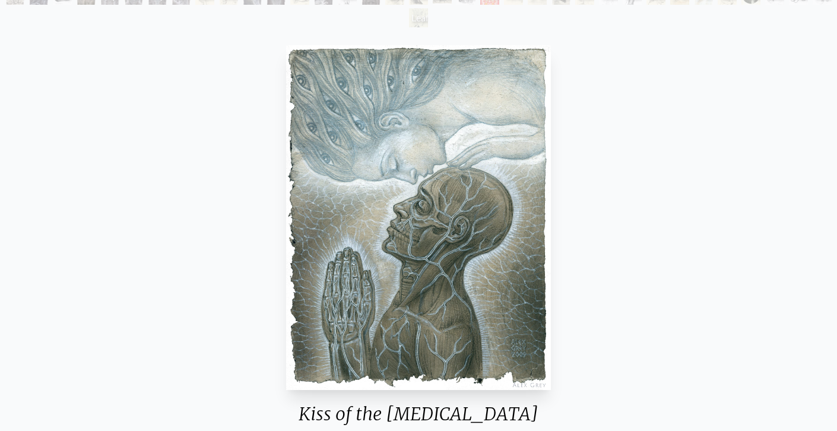
scroll to position [136, 0]
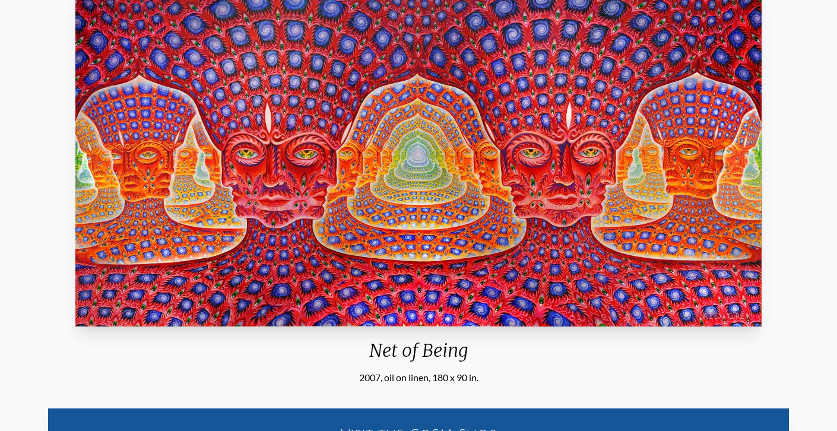
scroll to position [134, 0]
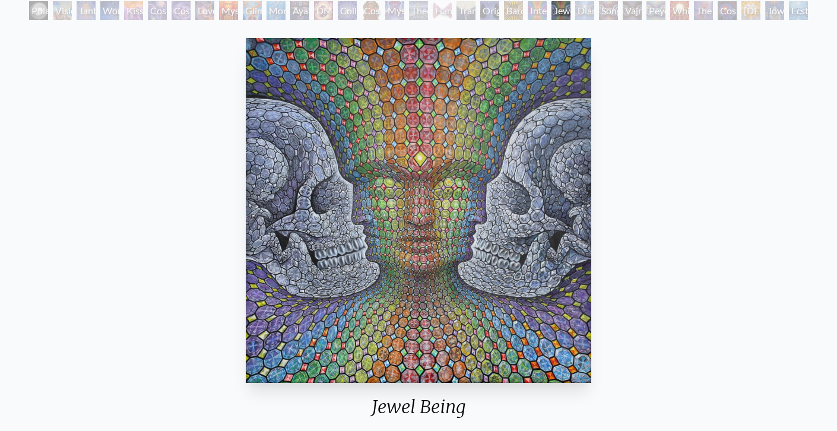
scroll to position [73, 0]
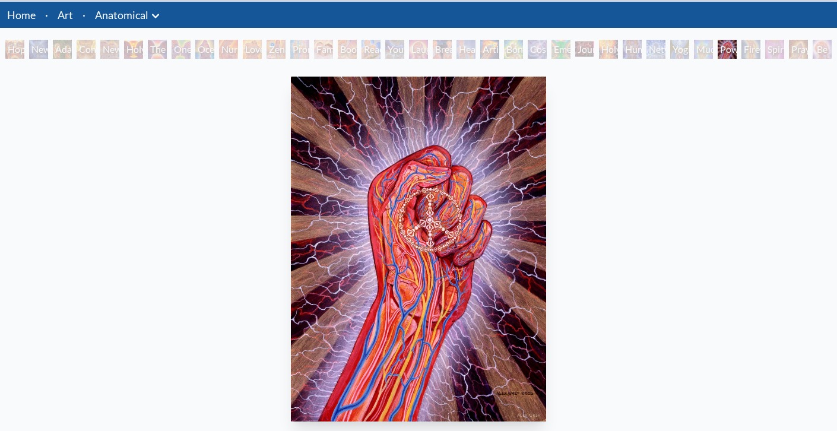
scroll to position [35, 0]
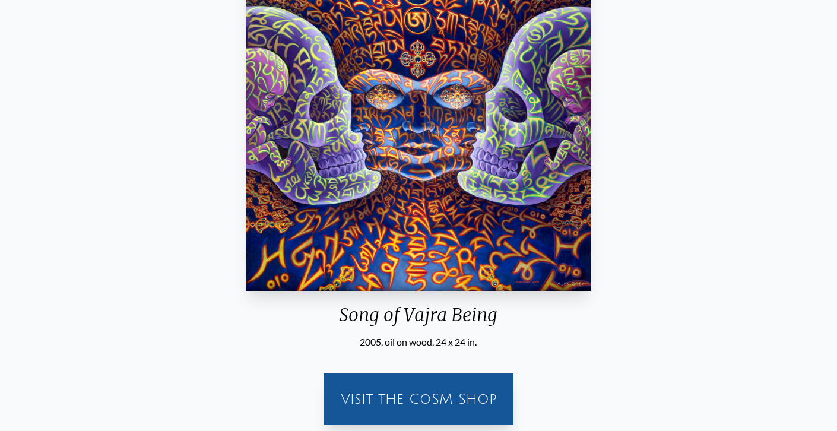
scroll to position [177, 0]
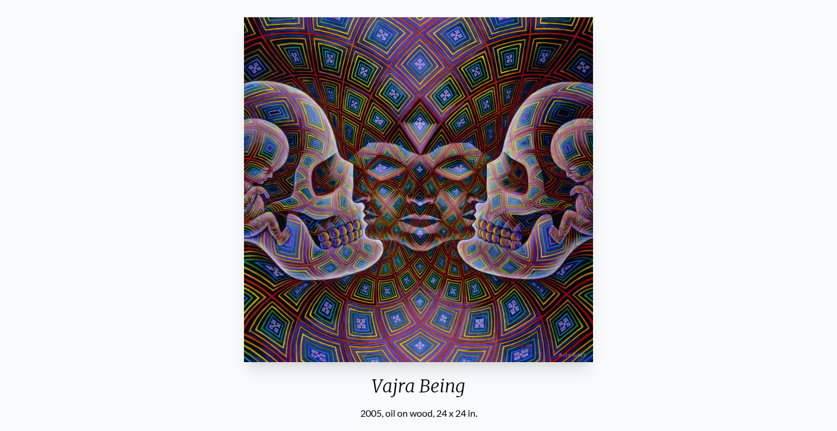
scroll to position [97, 0]
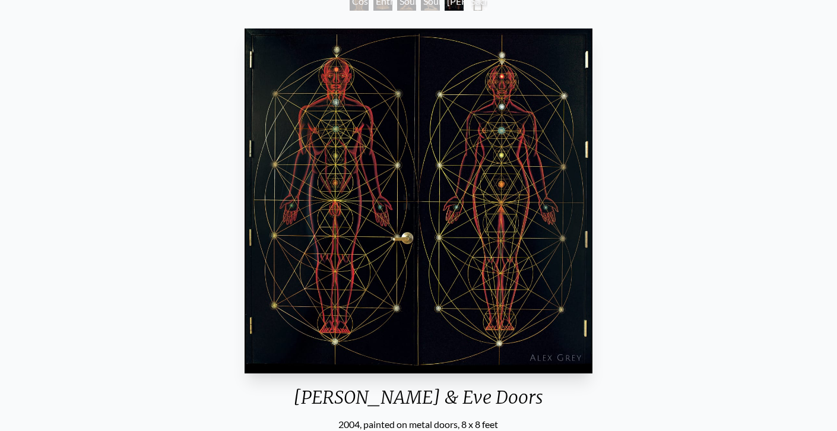
scroll to position [85, 0]
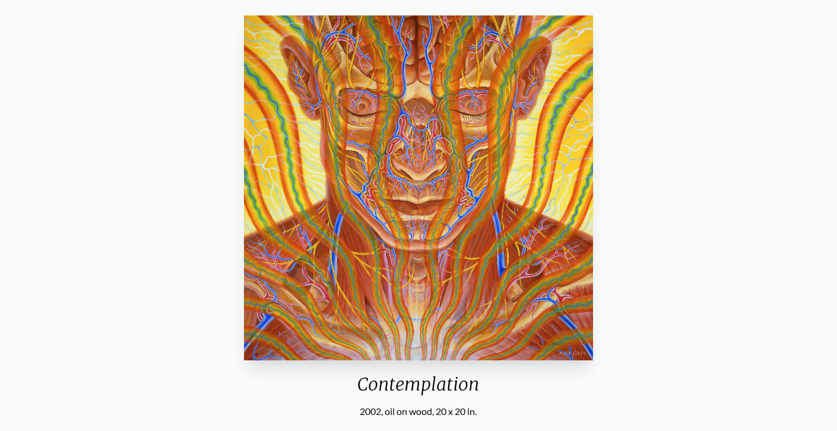
scroll to position [95, 0]
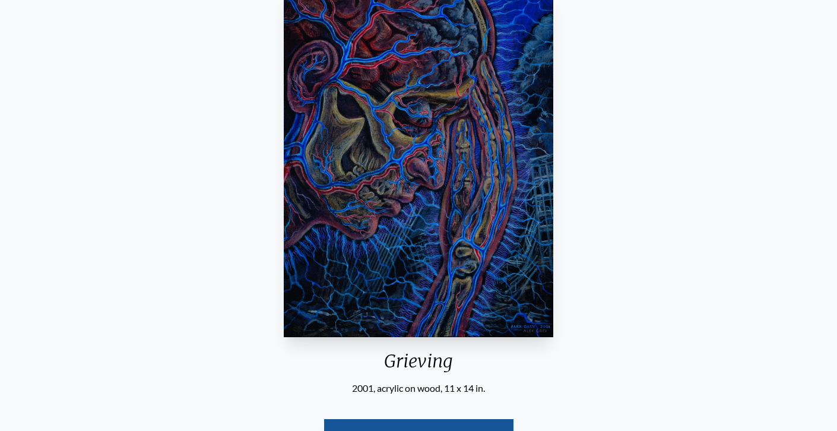
scroll to position [93, 0]
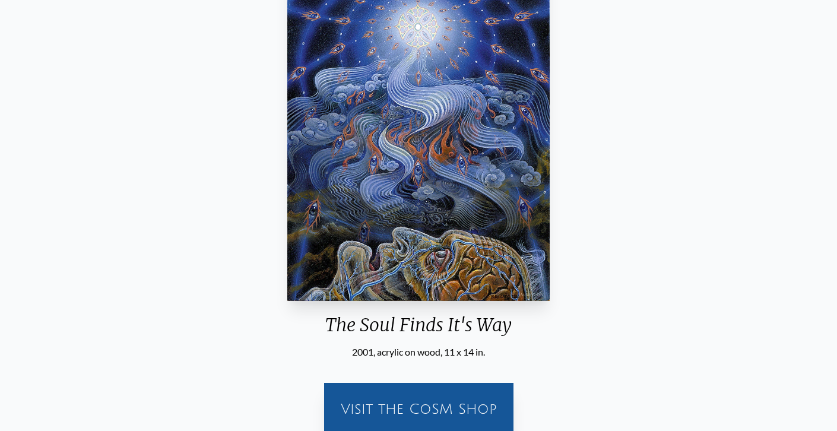
scroll to position [157, 0]
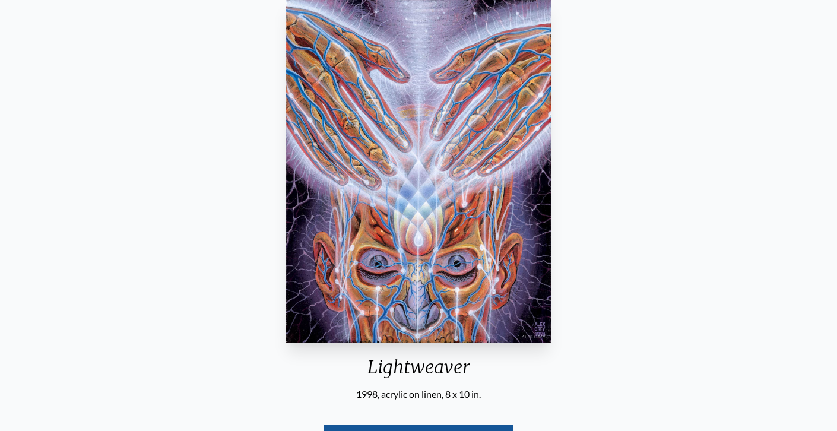
scroll to position [117, 0]
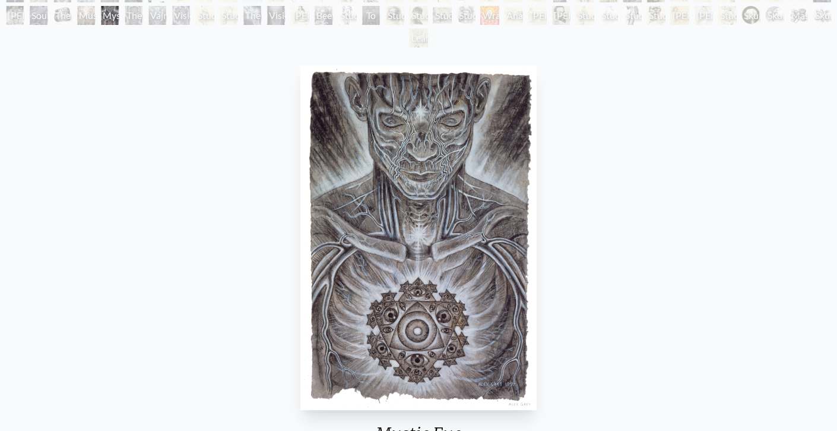
scroll to position [89, 0]
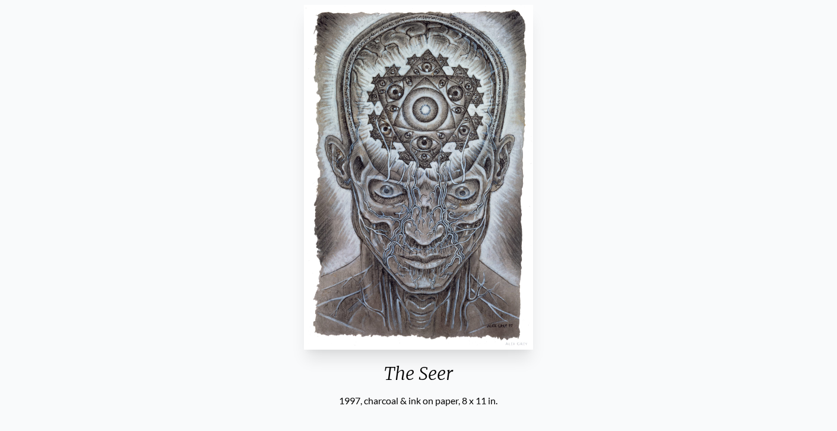
scroll to position [124, 0]
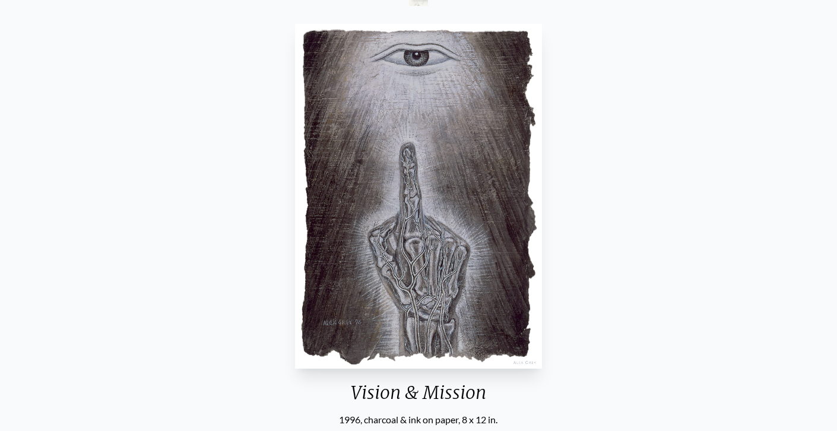
scroll to position [115, 0]
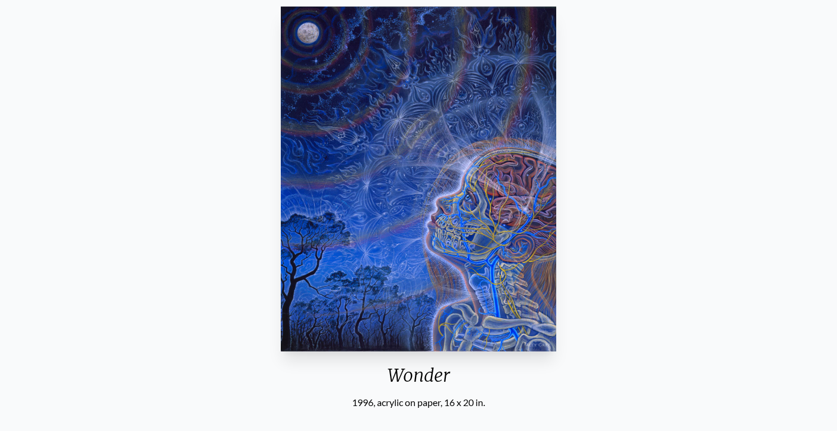
scroll to position [107, 0]
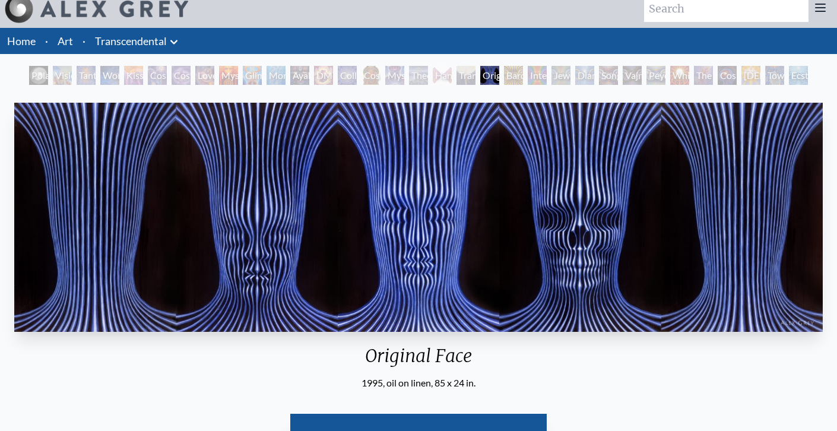
scroll to position [12, 0]
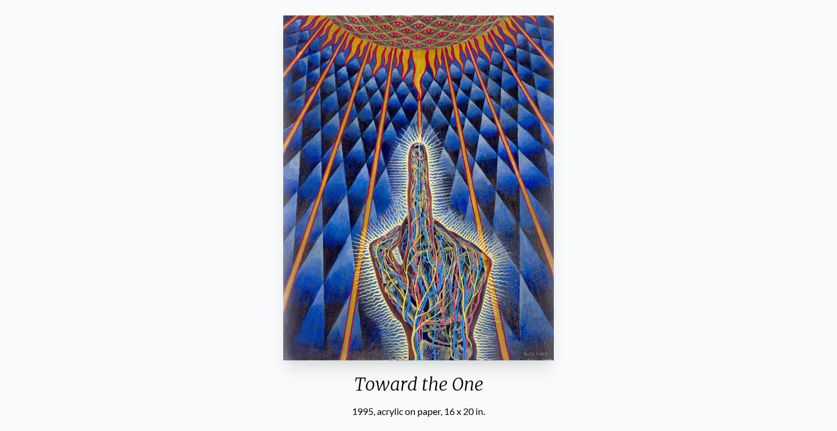
scroll to position [98, 0]
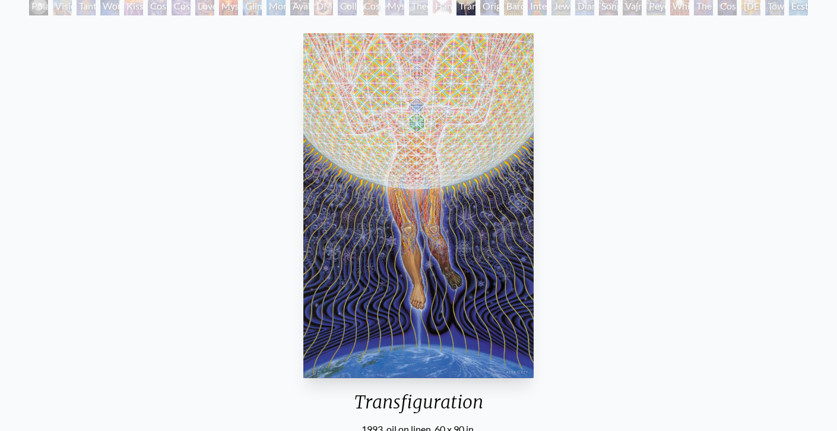
scroll to position [126, 0]
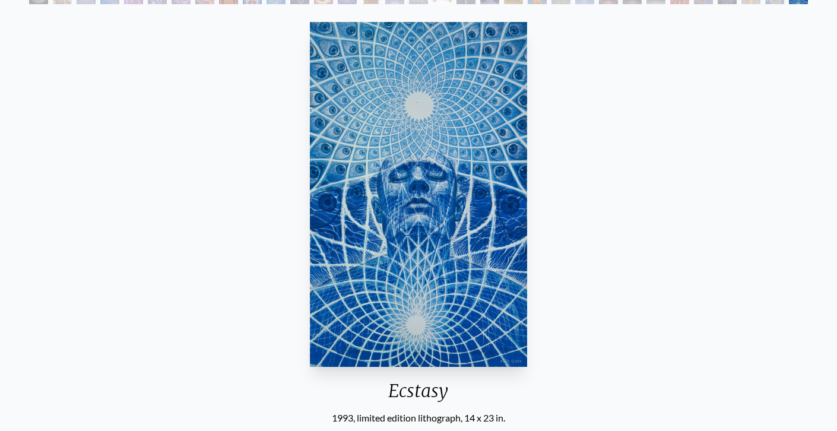
scroll to position [78, 0]
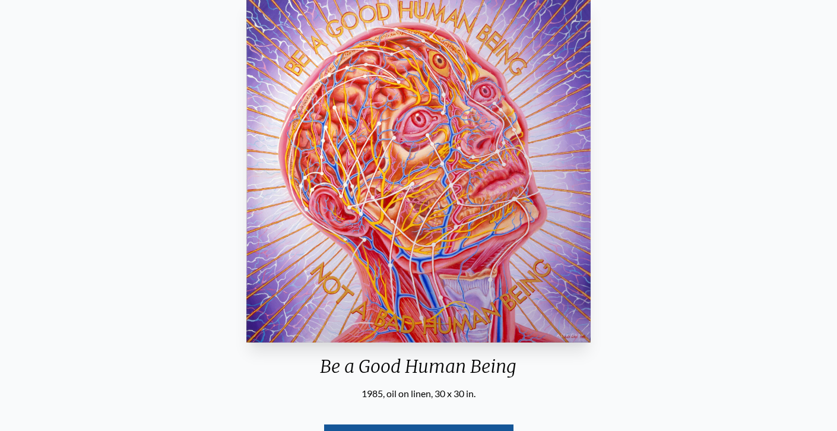
scroll to position [117, 0]
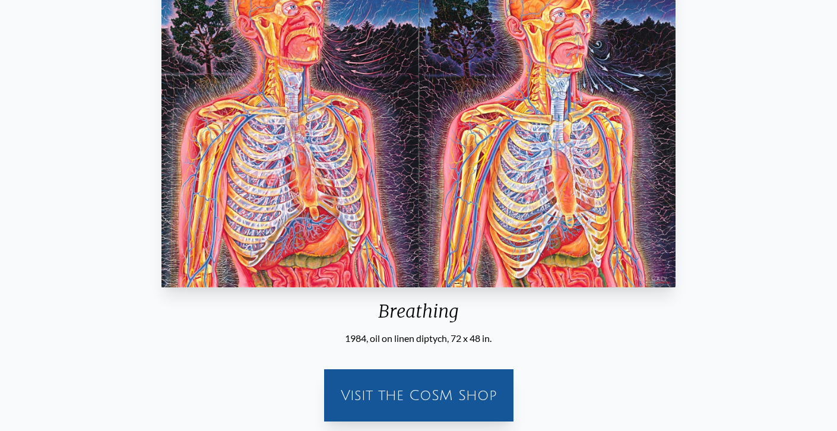
scroll to position [186, 0]
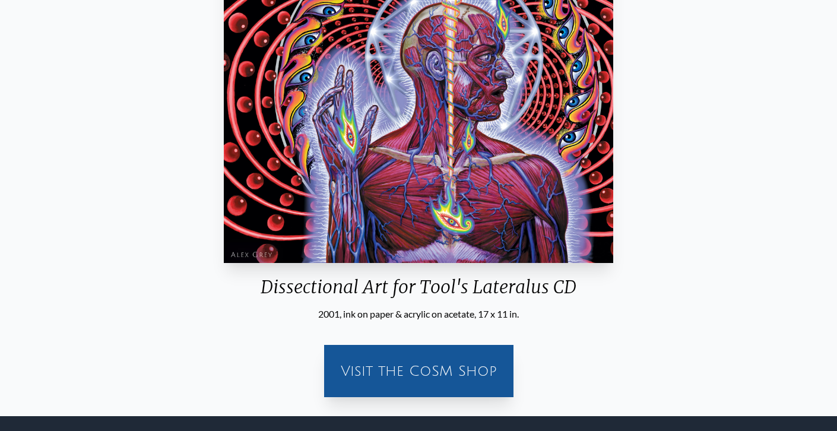
scroll to position [263, 0]
